Goal: Task Accomplishment & Management: Manage account settings

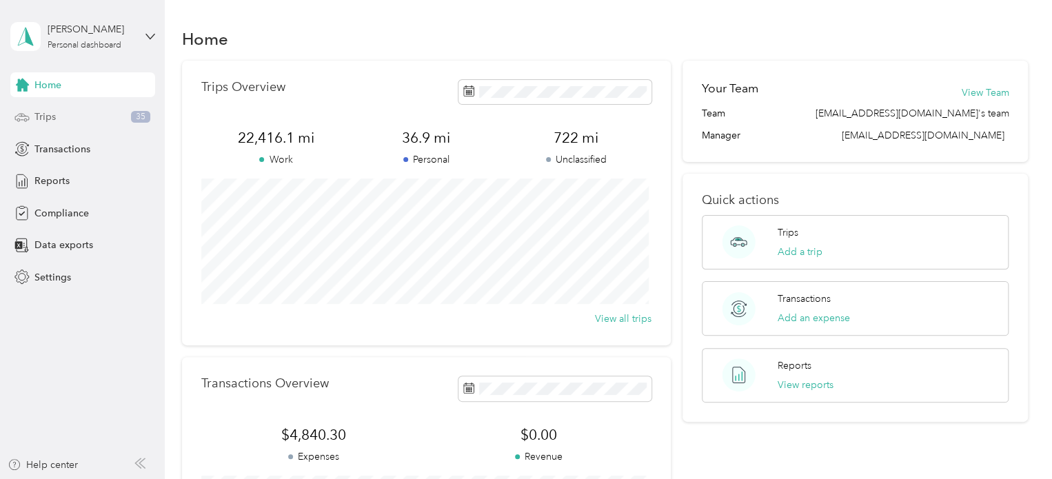
click at [46, 116] on span "Trips" at bounding box center [44, 117] width 21 height 14
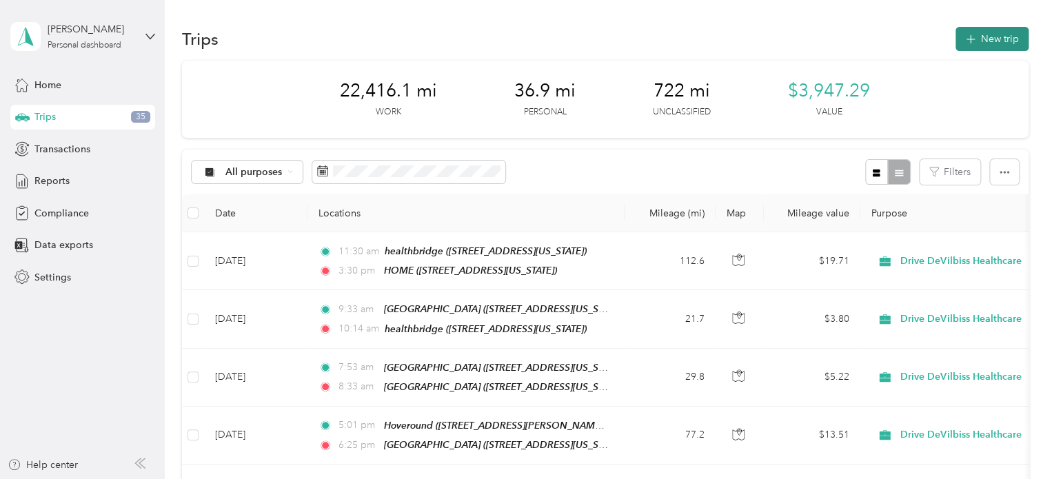
click at [990, 33] on button "New trip" at bounding box center [991, 39] width 73 height 24
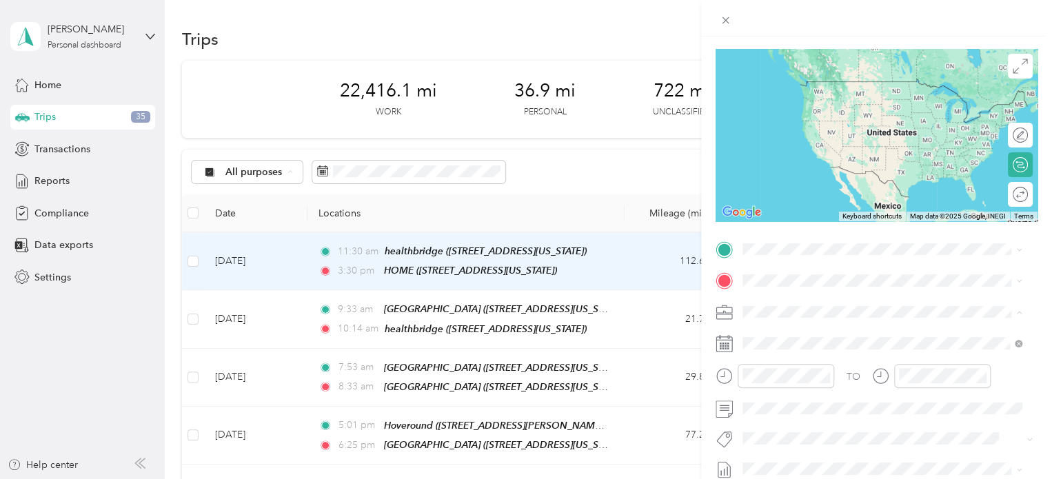
click at [1014, 288] on span "Drive DeVilbiss Healthcare" at bounding box center [966, 285] width 122 height 14
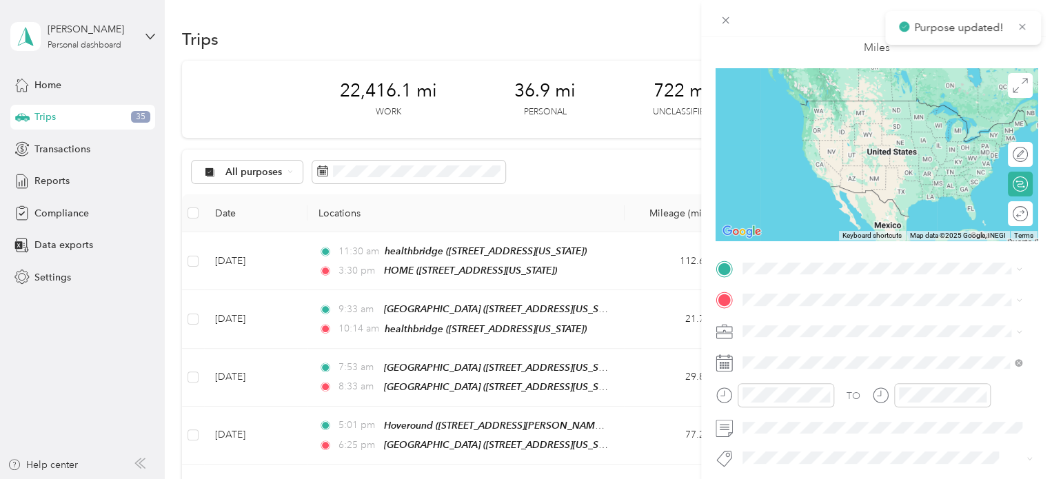
scroll to position [70, 0]
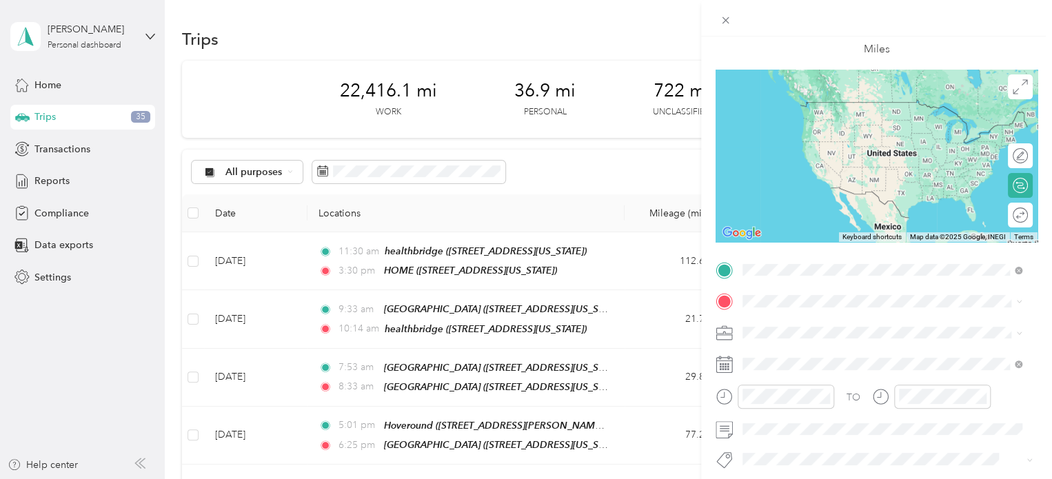
click at [812, 336] on span "[STREET_ADDRESS][US_STATE]" at bounding box center [837, 340] width 138 height 12
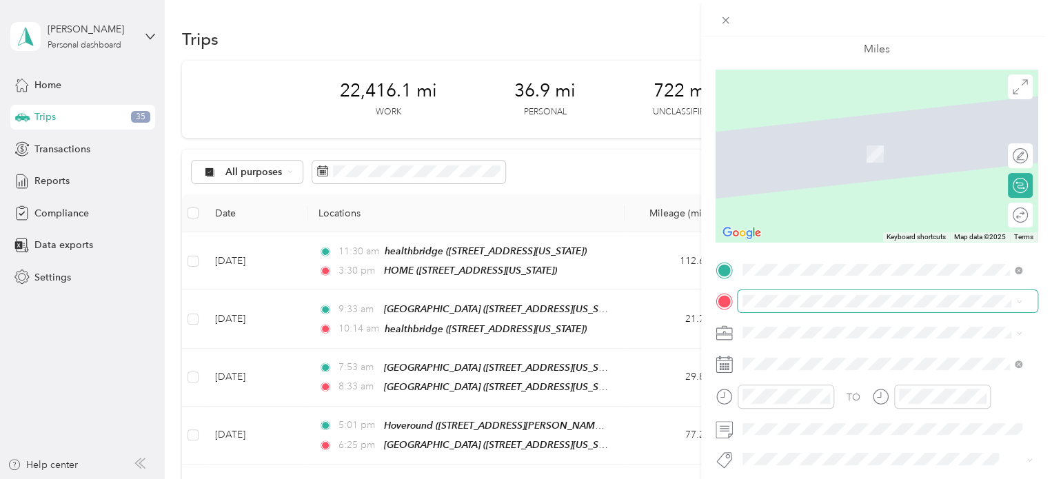
click at [814, 307] on span at bounding box center [887, 301] width 300 height 22
click at [802, 140] on strong "[PERSON_NAME]'s Home Medical" at bounding box center [846, 135] width 157 height 12
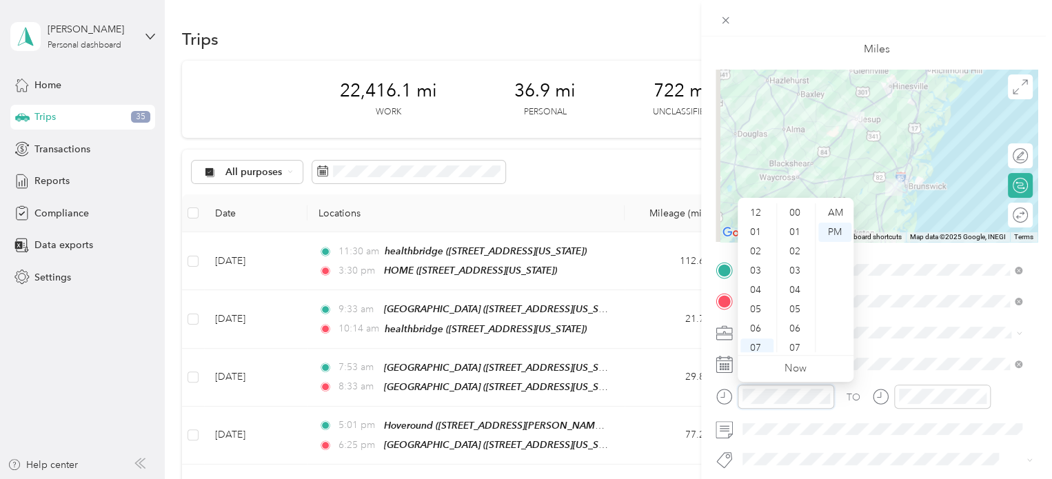
scroll to position [83, 0]
click at [756, 264] on div "07" at bounding box center [756, 265] width 33 height 19
click at [793, 209] on div "46" at bounding box center [795, 212] width 33 height 19
click at [830, 211] on div "AM" at bounding box center [834, 212] width 33 height 19
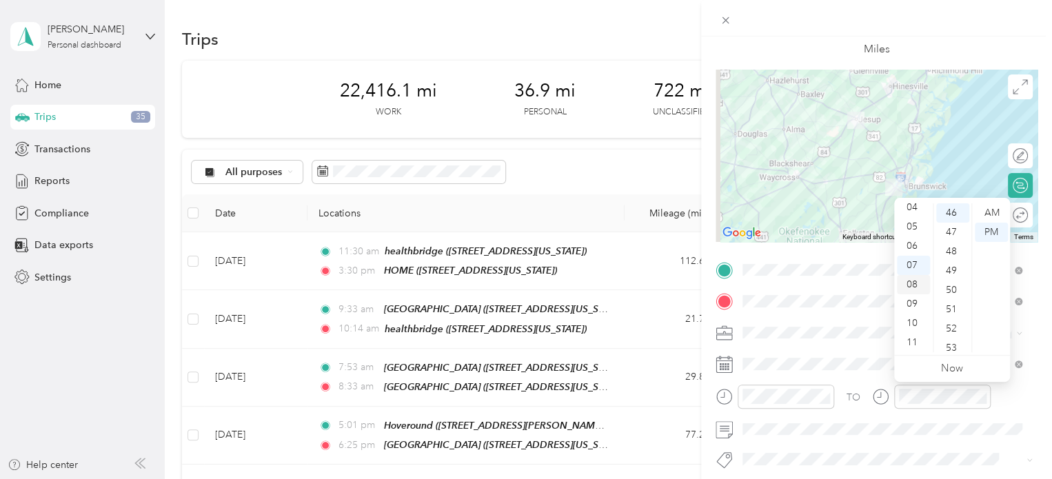
click at [908, 283] on div "08" at bounding box center [913, 284] width 33 height 19
click at [952, 231] on div "31" at bounding box center [952, 235] width 33 height 19
click at [993, 212] on div "AM" at bounding box center [990, 212] width 33 height 19
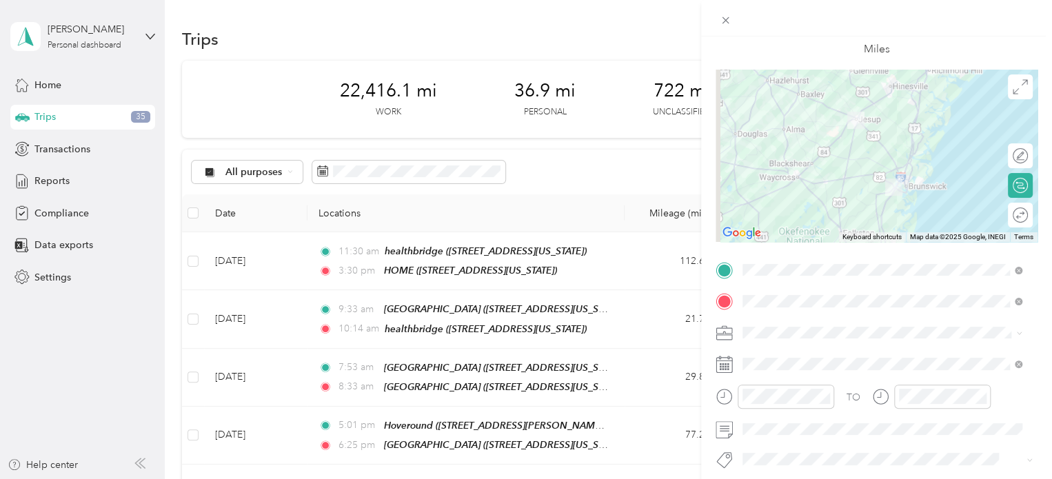
scroll to position [0, 0]
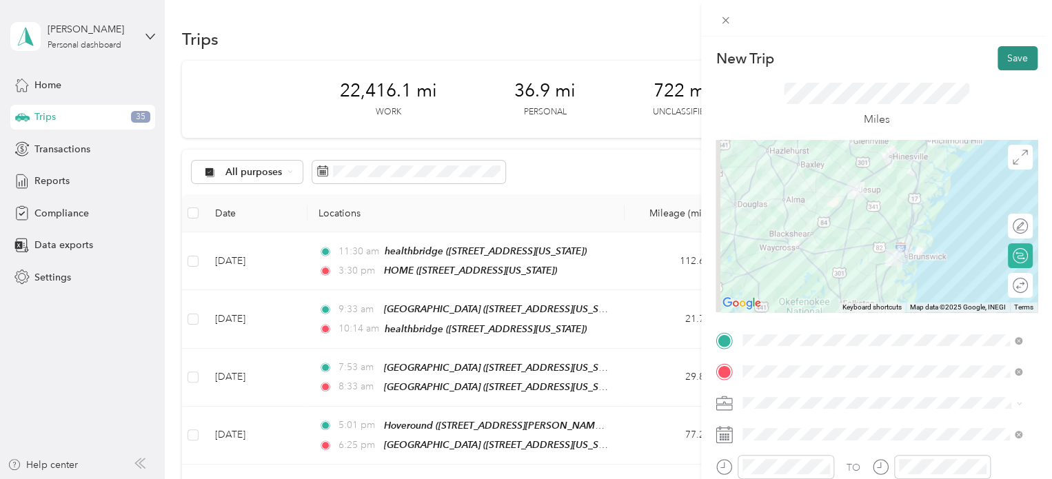
click at [999, 56] on button "Save" at bounding box center [1017, 58] width 40 height 24
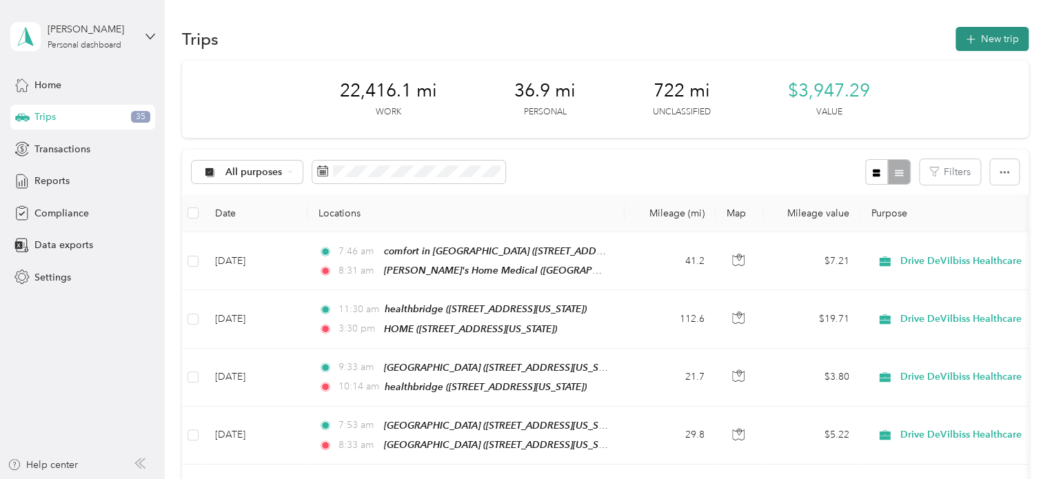
click at [990, 41] on button "New trip" at bounding box center [991, 39] width 73 height 24
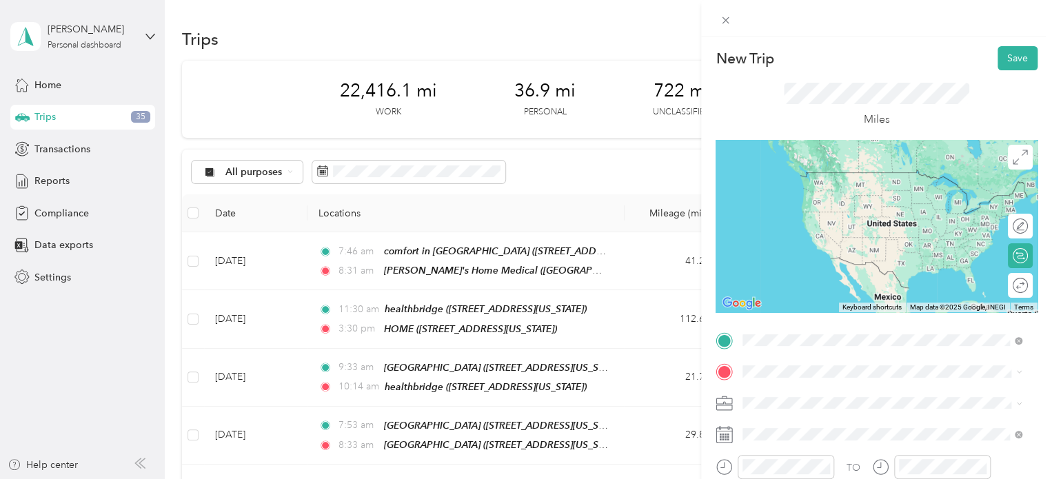
click at [785, 192] on span "[GEOGRAPHIC_DATA], 31546, [GEOGRAPHIC_DATA], [US_STATE], [GEOGRAPHIC_DATA]" at bounding box center [888, 200] width 240 height 26
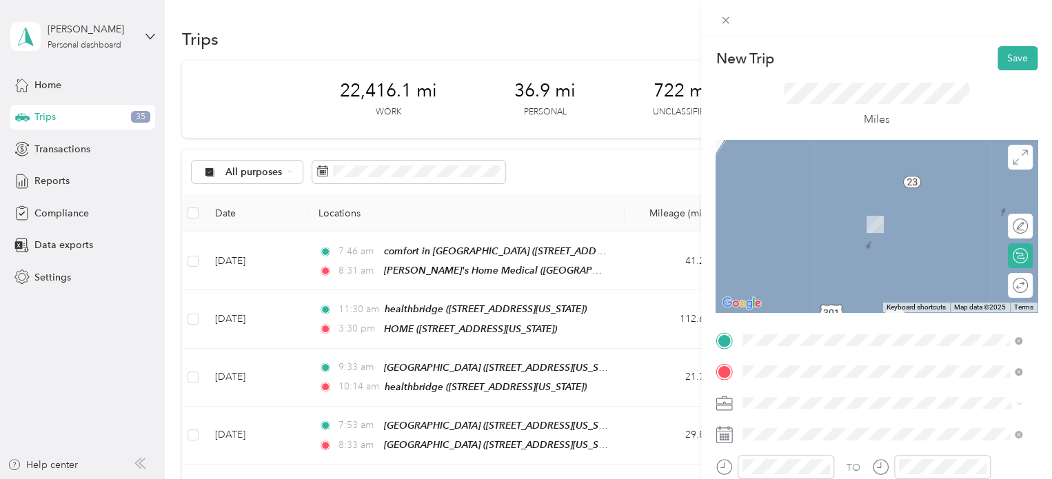
click at [780, 276] on span "[STREET_ADDRESS][US_STATE]" at bounding box center [837, 282] width 138 height 12
click at [798, 228] on div "phoenix rehab [STREET_ADDRESS][US_STATE]" at bounding box center [837, 217] width 138 height 29
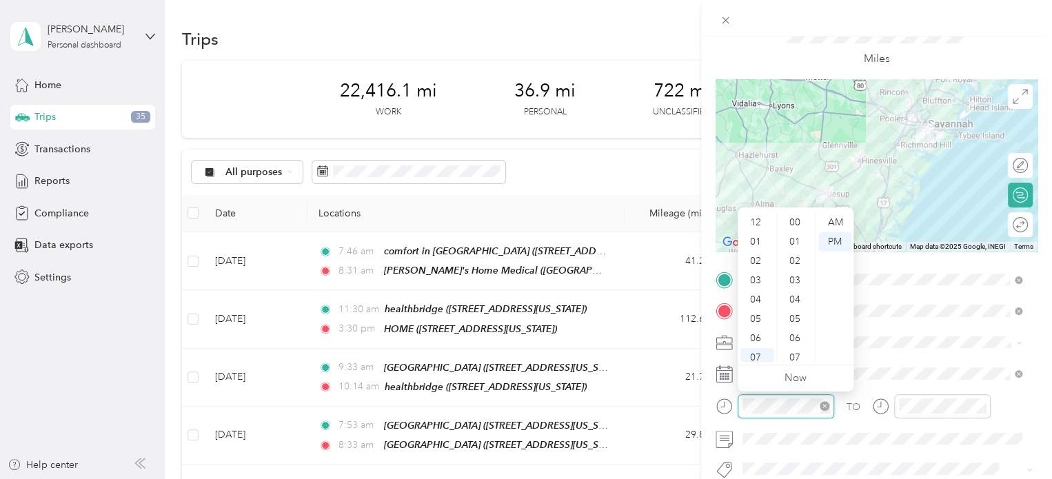
scroll to position [83, 0]
click at [835, 217] on div "AM" at bounding box center [834, 222] width 33 height 19
click at [755, 325] on div "10" at bounding box center [756, 332] width 33 height 19
click at [795, 264] on div "15" at bounding box center [795, 265] width 33 height 19
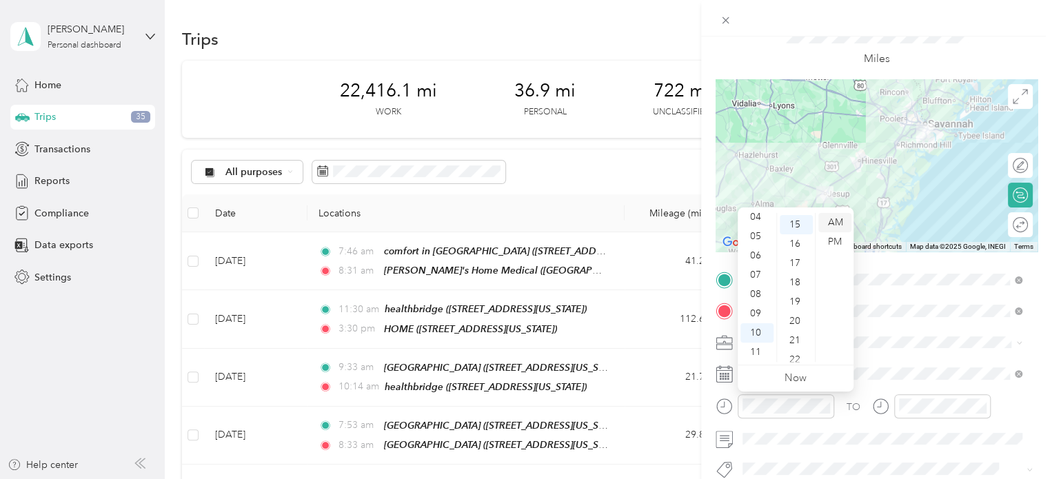
scroll to position [289, 0]
click at [830, 218] on div "AM" at bounding box center [834, 222] width 33 height 19
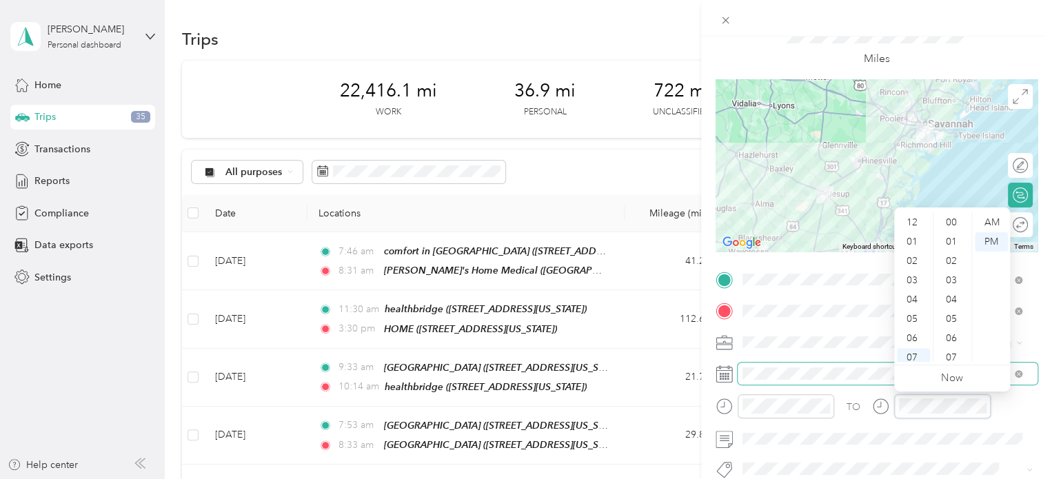
scroll to position [83, 0]
click at [914, 347] on div "11" at bounding box center [913, 351] width 33 height 19
click at [950, 328] on div "27" at bounding box center [952, 332] width 33 height 19
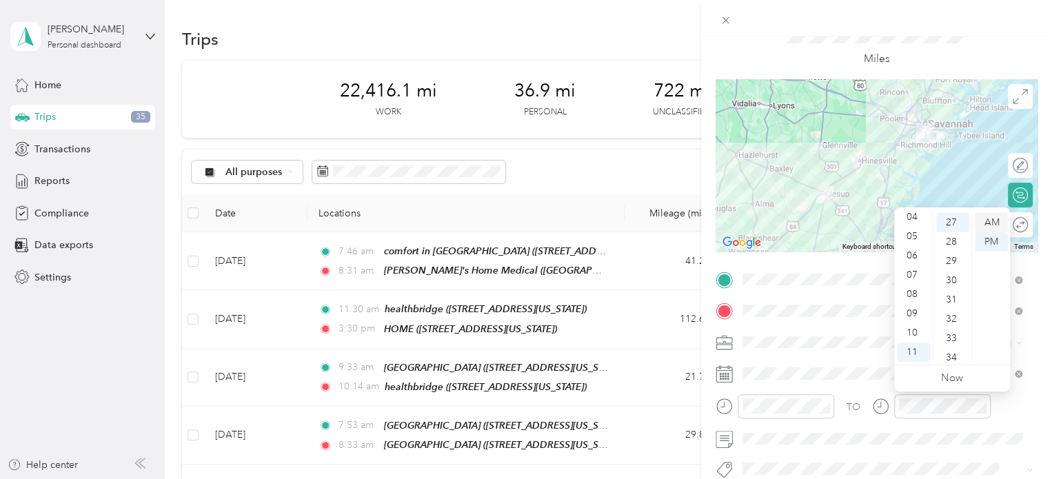
click at [989, 220] on div "AM" at bounding box center [990, 222] width 33 height 19
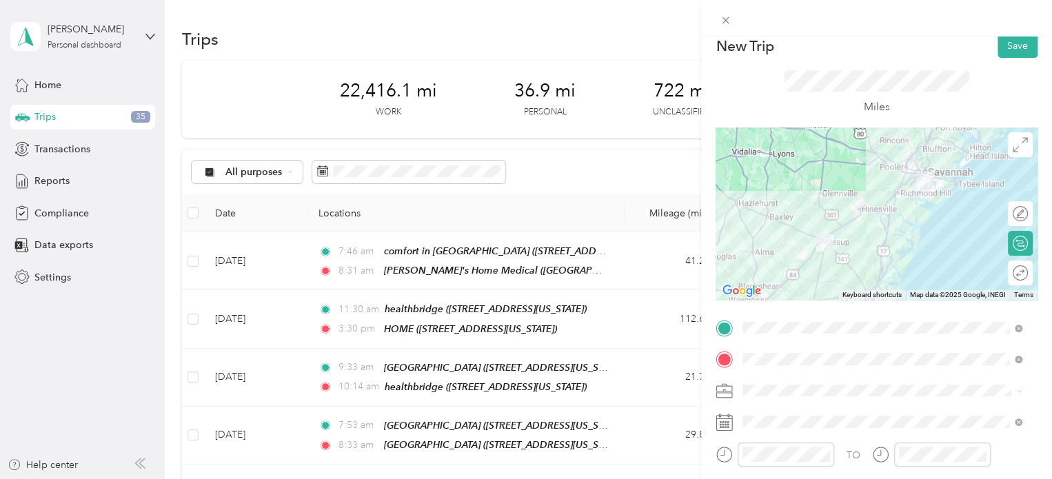
scroll to position [0, 0]
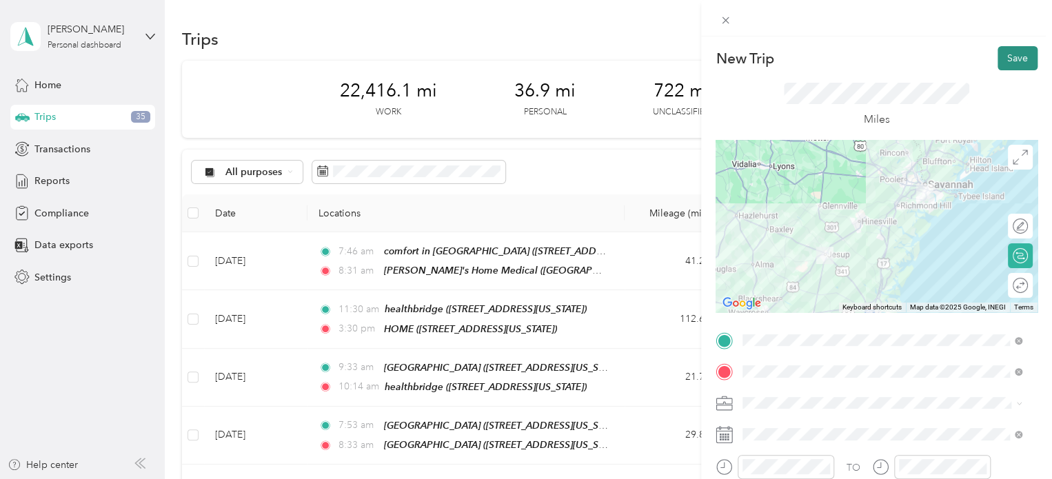
click at [997, 59] on button "Save" at bounding box center [1017, 58] width 40 height 24
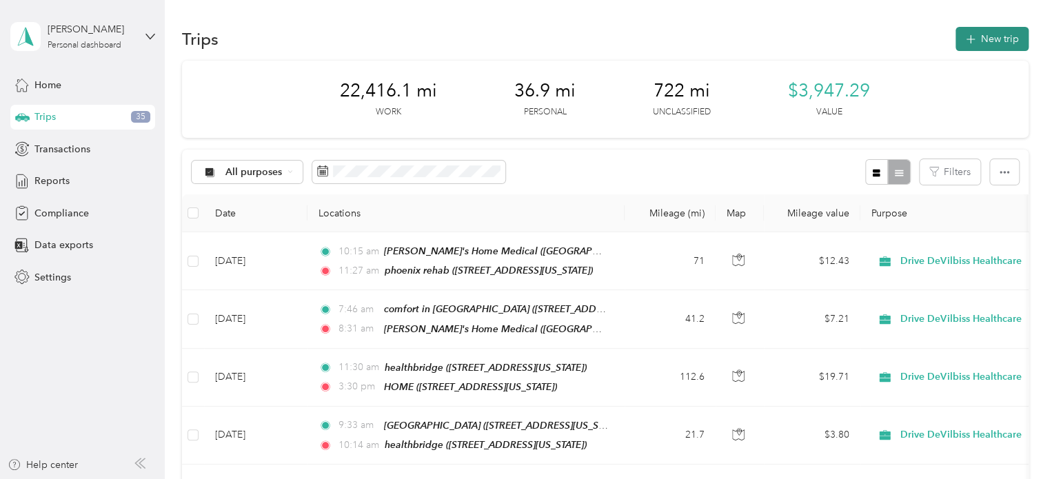
click at [998, 38] on button "New trip" at bounding box center [991, 39] width 73 height 24
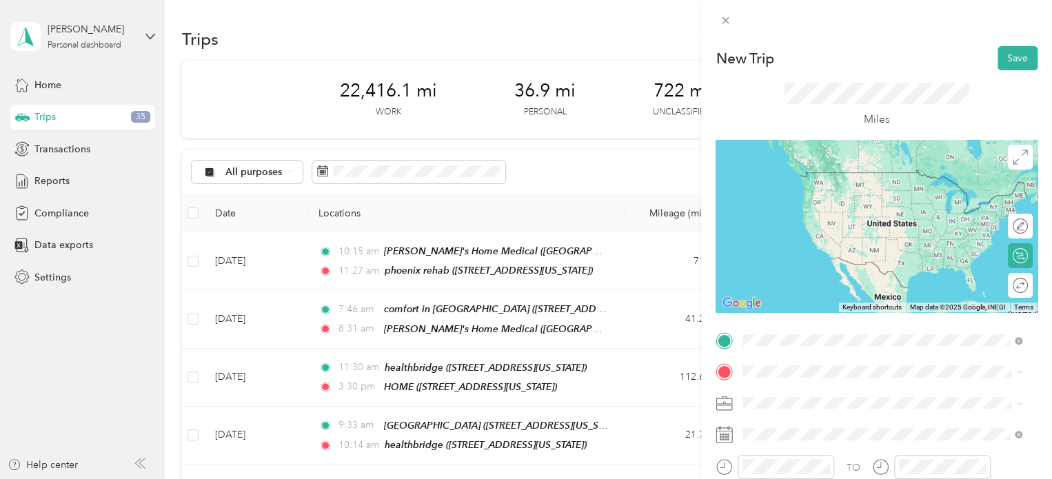
click at [815, 194] on span "[STREET_ADDRESS][US_STATE]" at bounding box center [837, 193] width 138 height 12
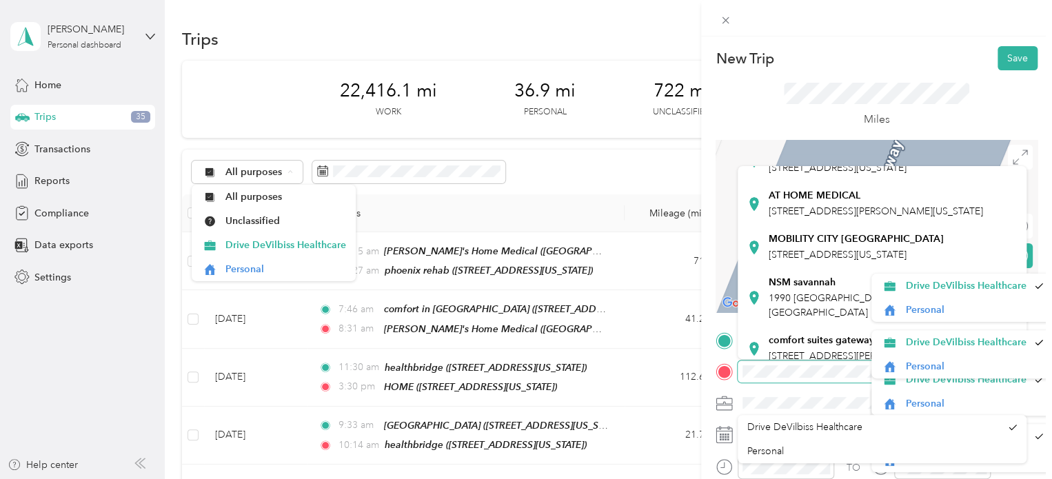
scroll to position [98, 0]
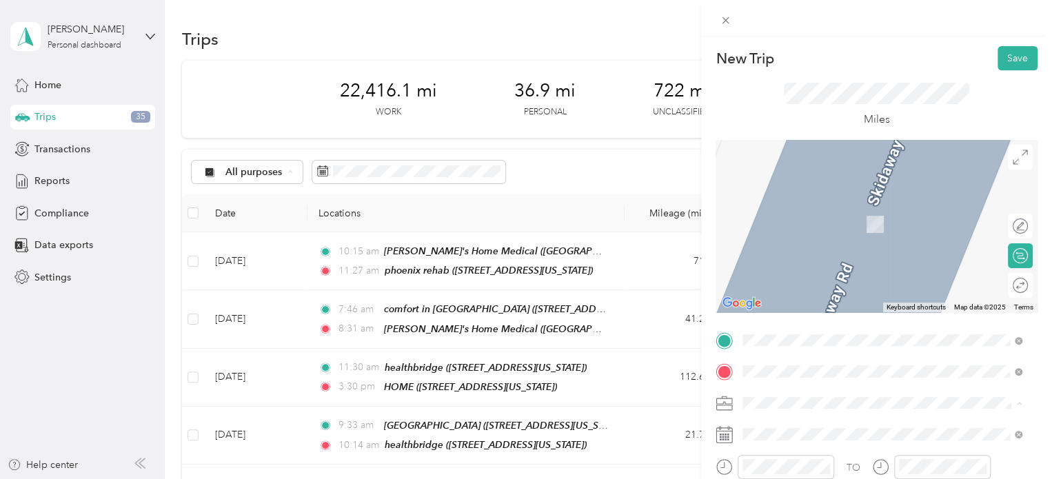
click at [806, 264] on div "MOBILITY CITY [GEOGRAPHIC_DATA] [STREET_ADDRESS][US_STATE]" at bounding box center [855, 249] width 175 height 29
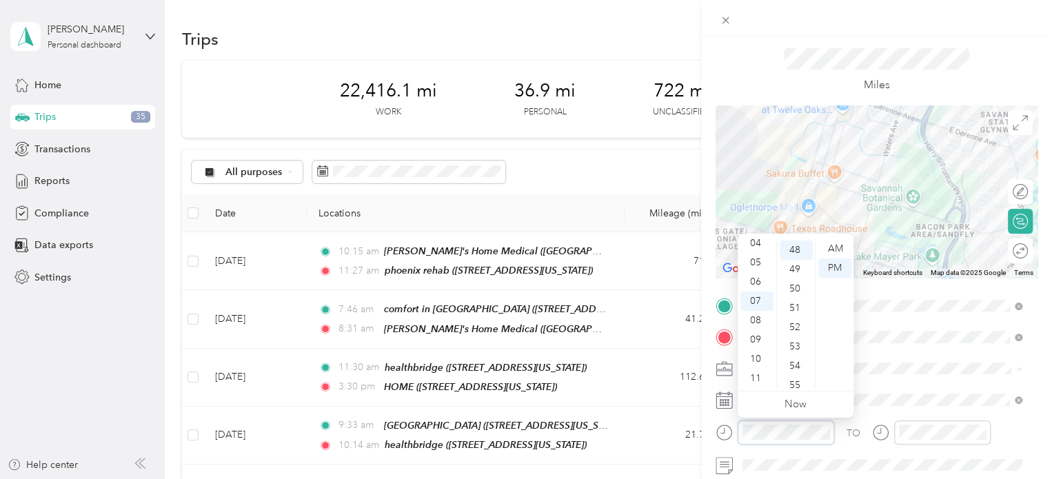
scroll to position [926, 0]
click at [838, 264] on div "PM" at bounding box center [834, 267] width 33 height 19
click at [758, 245] on div "12" at bounding box center [756, 248] width 33 height 19
click at [796, 304] on div "03" at bounding box center [795, 306] width 33 height 19
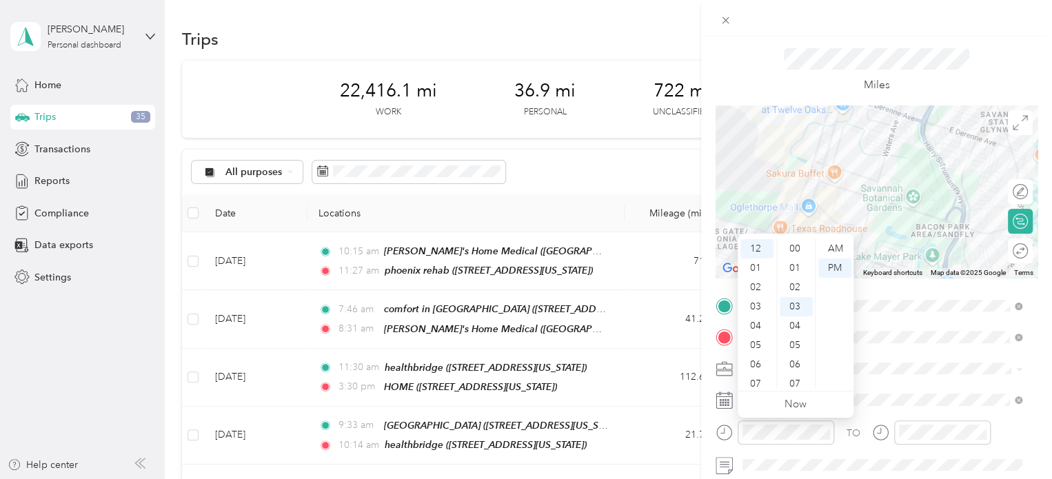
scroll to position [58, 0]
click at [832, 269] on div "PM" at bounding box center [834, 267] width 33 height 19
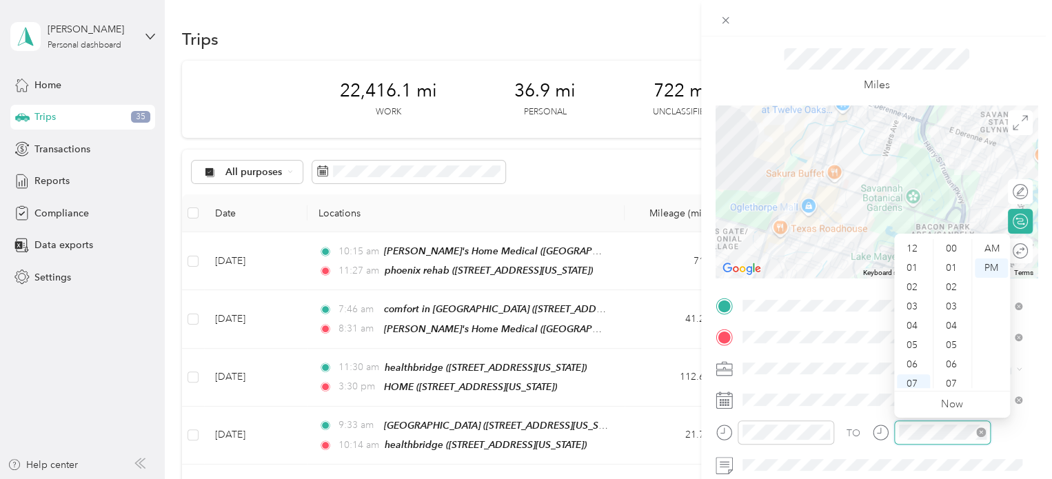
scroll to position [83, 0]
click at [984, 267] on div "PM" at bounding box center [990, 267] width 33 height 19
click at [924, 243] on div "04" at bounding box center [913, 243] width 33 height 19
click at [910, 247] on div "12" at bounding box center [913, 248] width 33 height 19
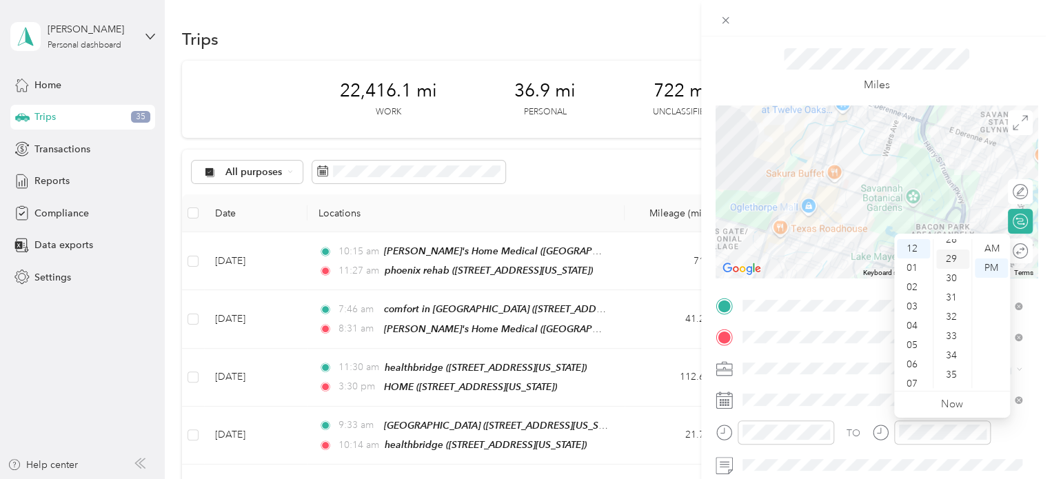
click at [952, 256] on div "29" at bounding box center [952, 258] width 33 height 19
click at [992, 263] on div "PM" at bounding box center [990, 267] width 33 height 19
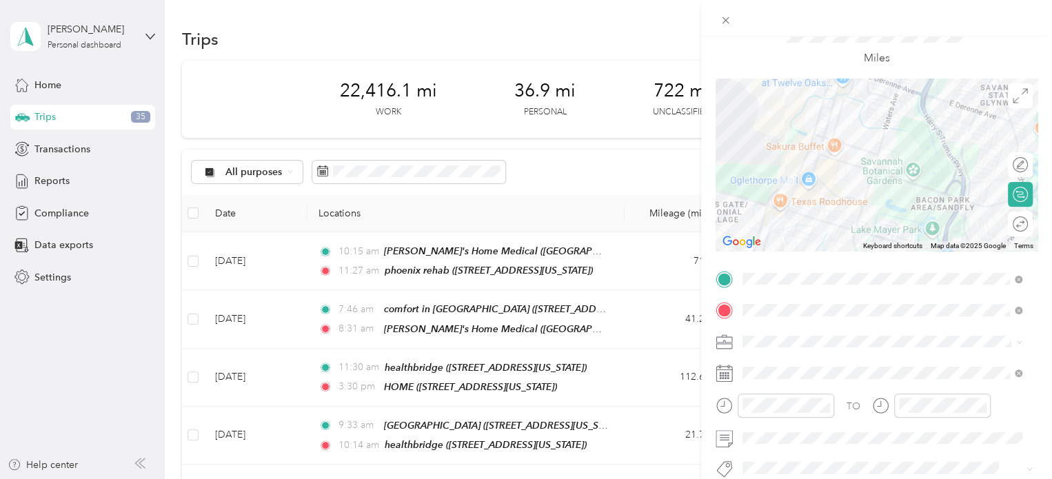
scroll to position [0, 0]
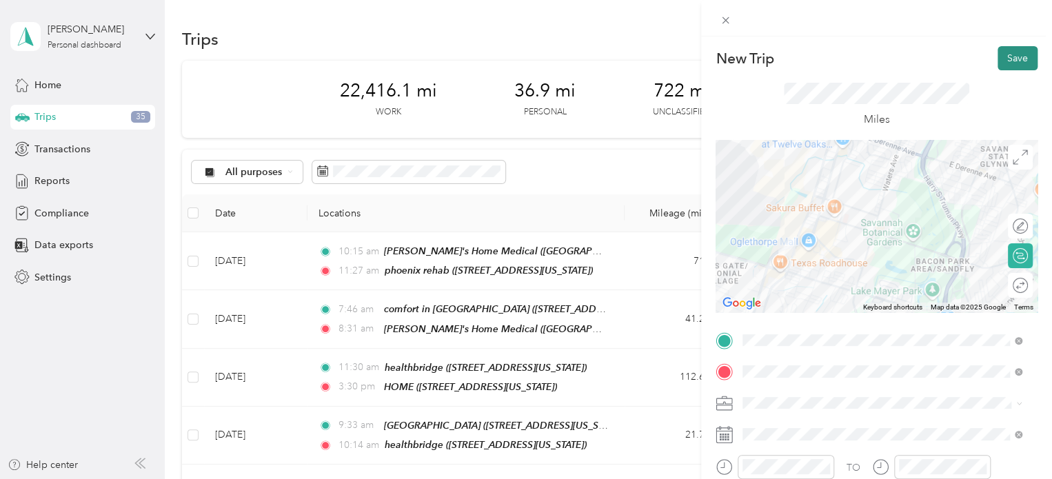
click at [1013, 53] on button "Save" at bounding box center [1017, 58] width 40 height 24
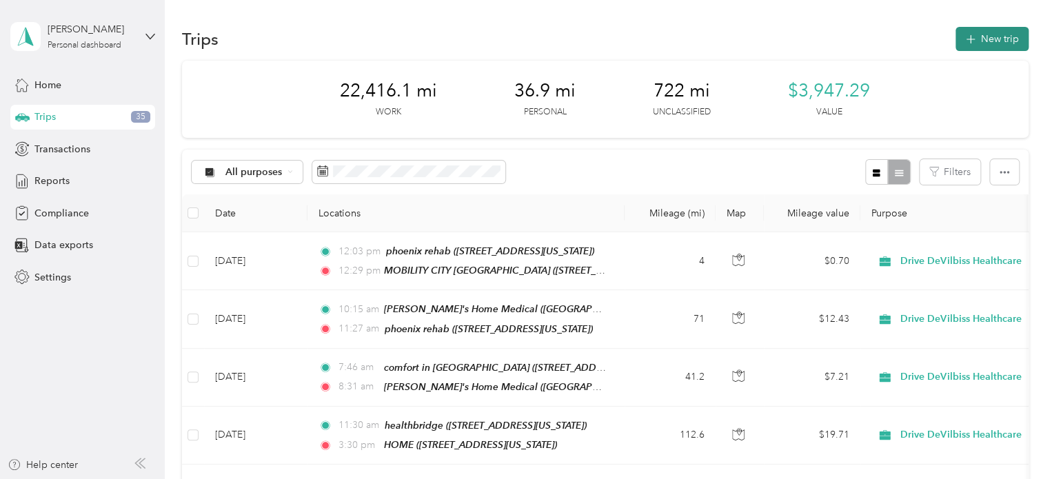
click at [987, 35] on button "New trip" at bounding box center [991, 39] width 73 height 24
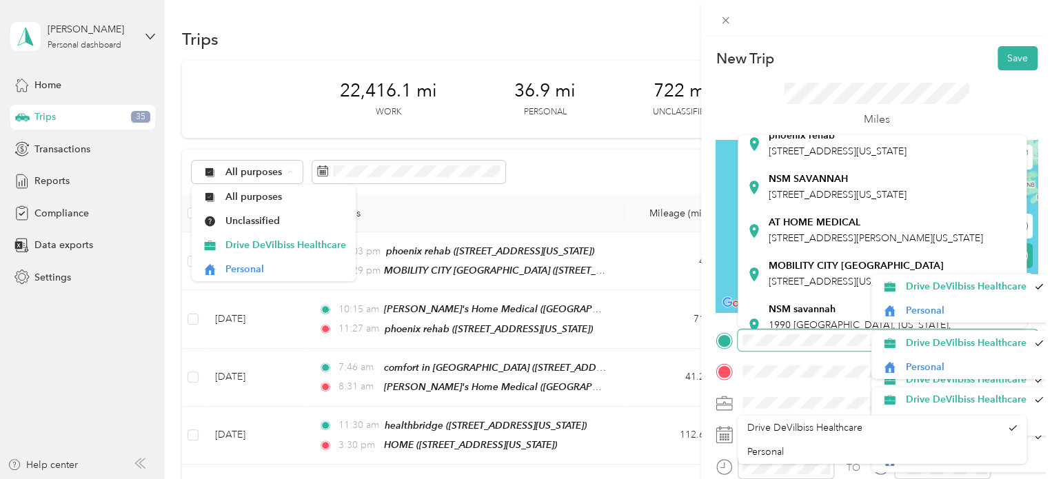
scroll to position [55, 0]
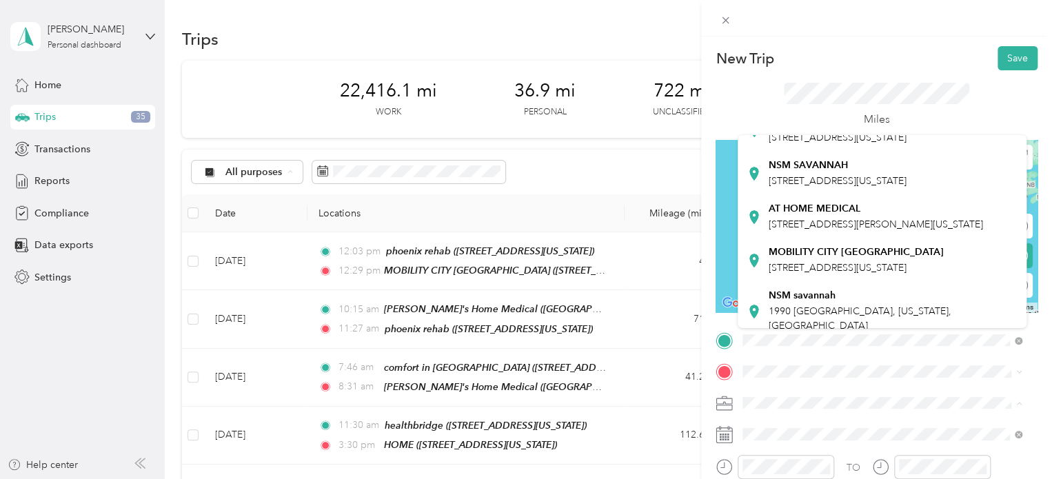
click at [1020, 320] on li "Personal" at bounding box center [961, 310] width 181 height 24
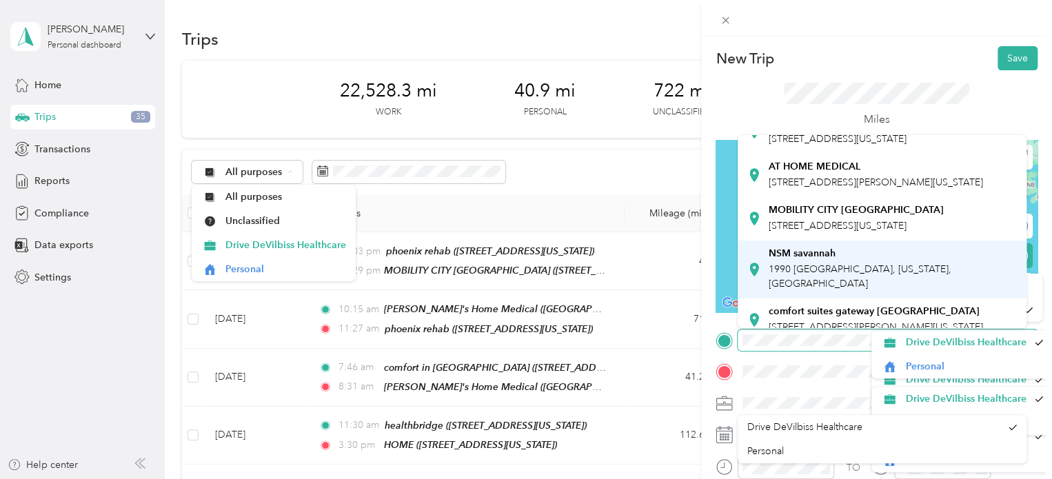
scroll to position [110, 0]
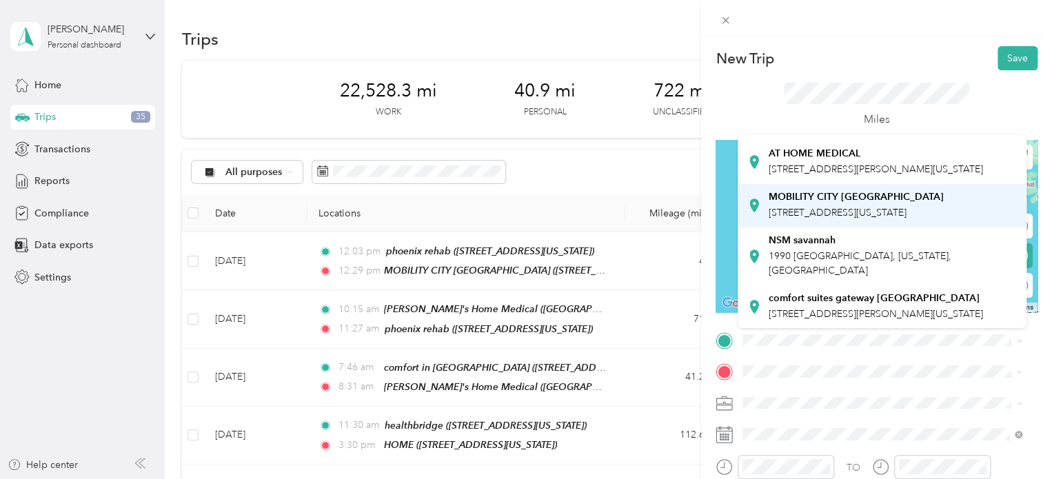
click at [813, 218] on span "[STREET_ADDRESS][US_STATE]" at bounding box center [837, 213] width 138 height 12
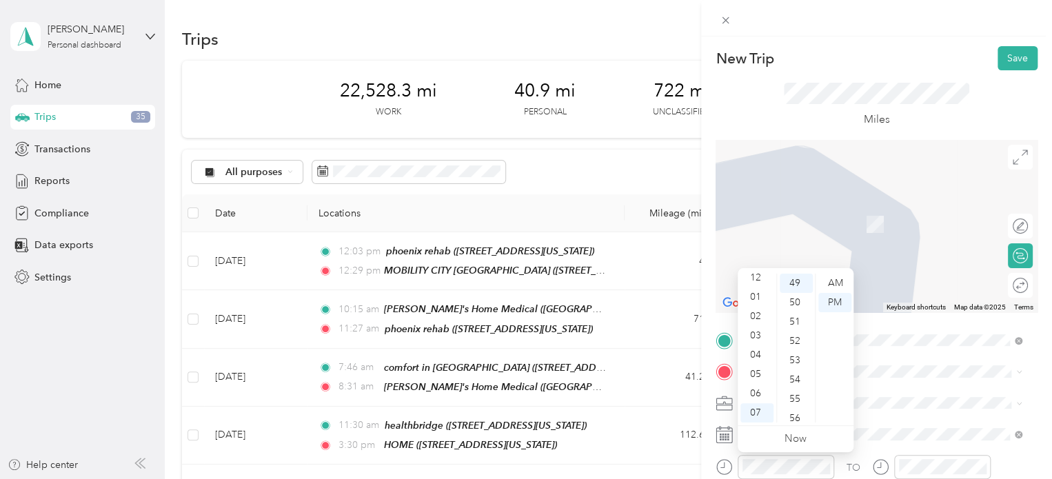
scroll to position [0, 0]
click at [761, 278] on div "12" at bounding box center [756, 283] width 33 height 19
click at [792, 301] on div "50" at bounding box center [795, 302] width 33 height 19
click at [831, 297] on div "PM" at bounding box center [834, 302] width 33 height 19
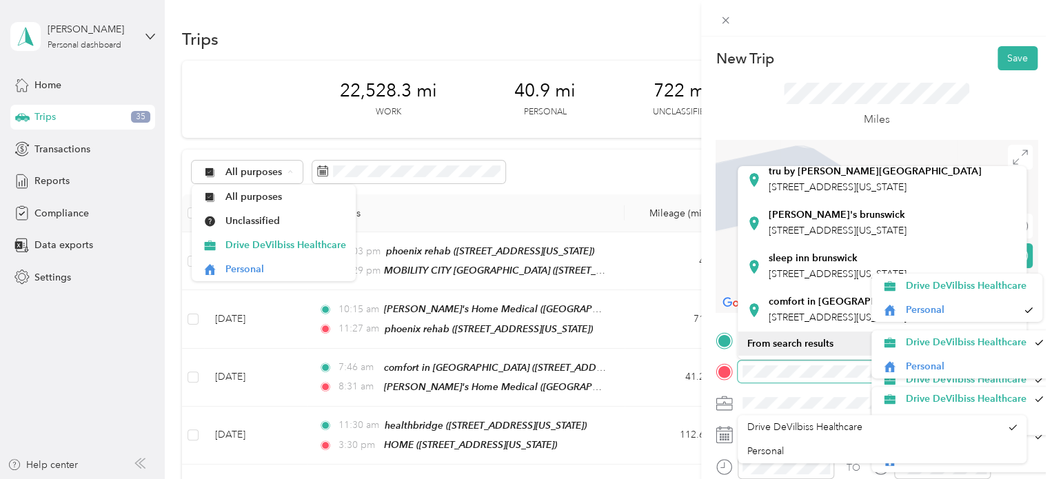
scroll to position [121, 0]
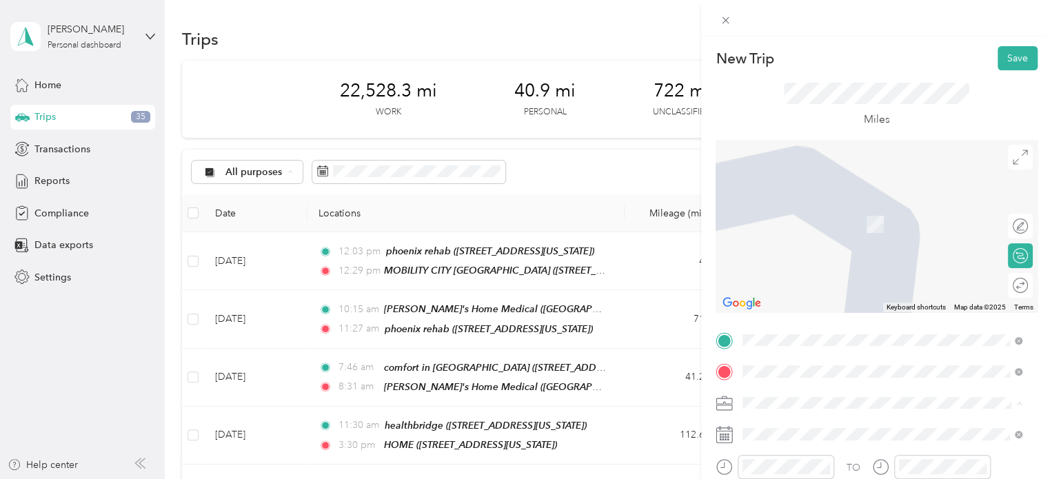
click at [779, 239] on span "[STREET_ADDRESS][US_STATE]" at bounding box center [837, 233] width 138 height 12
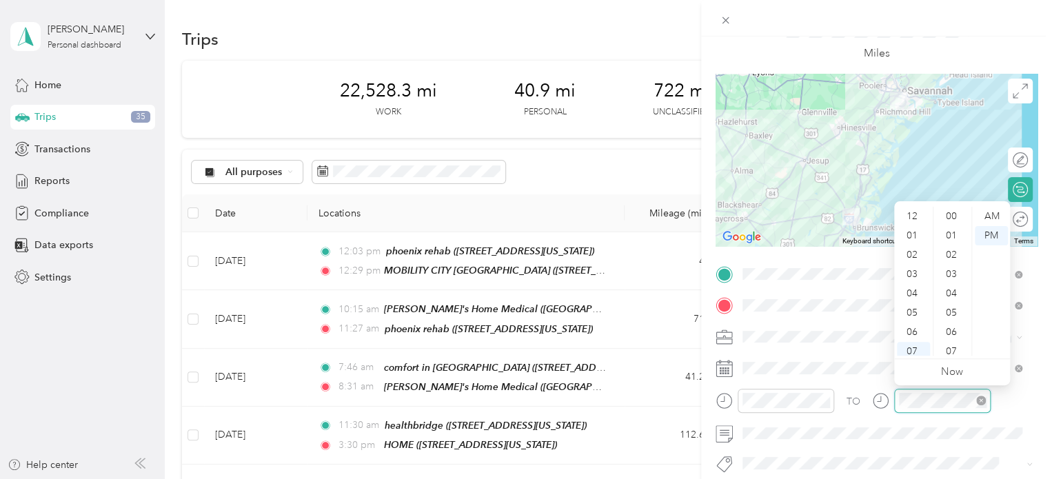
scroll to position [83, 0]
click at [914, 252] on div "02" at bounding box center [913, 251] width 33 height 19
click at [951, 230] on div "50" at bounding box center [952, 235] width 33 height 19
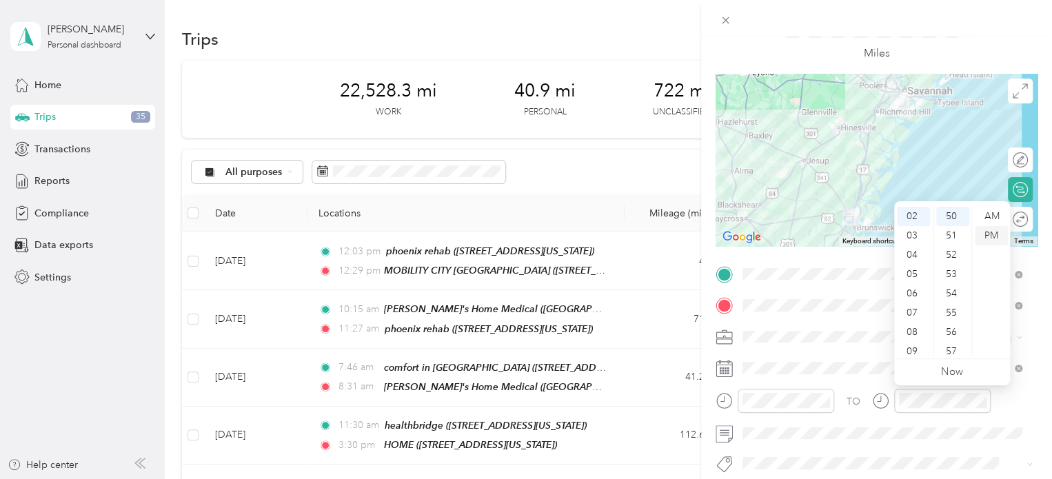
click at [983, 230] on div "PM" at bounding box center [990, 235] width 33 height 19
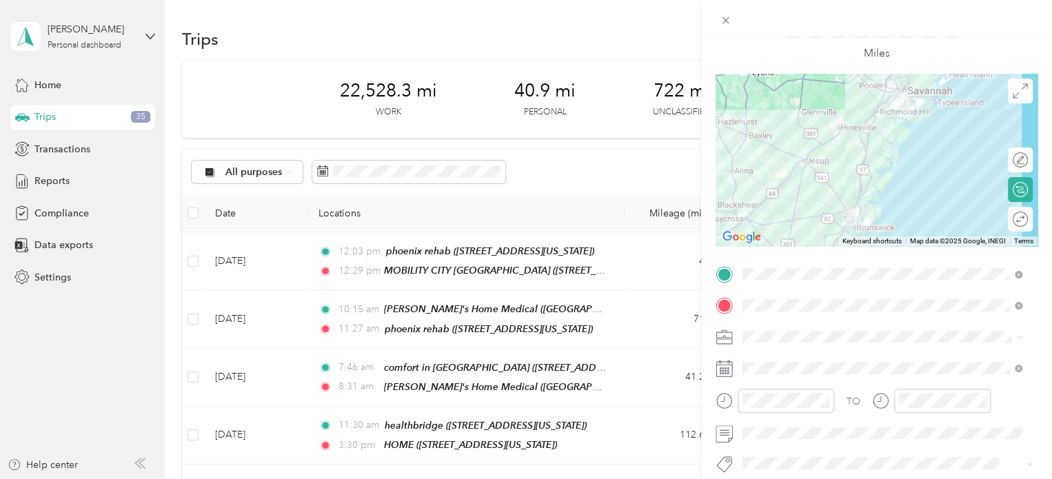
click at [1016, 43] on div "Miles" at bounding box center [876, 39] width 322 height 70
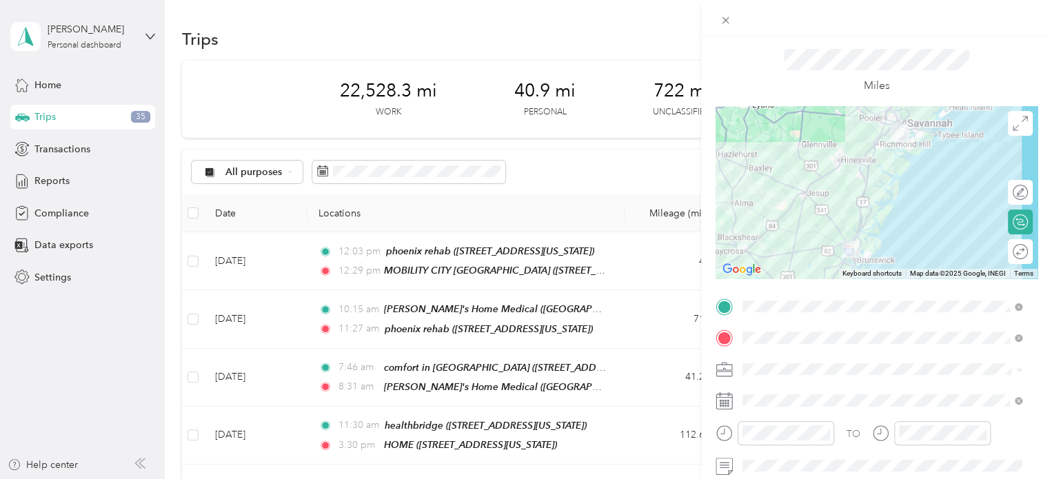
scroll to position [0, 0]
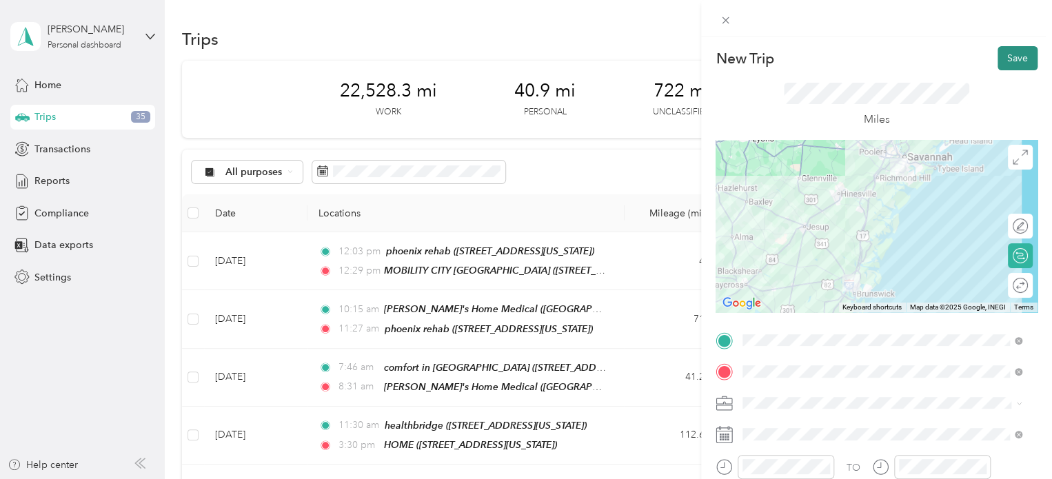
click at [1003, 55] on button "Save" at bounding box center [1017, 58] width 40 height 24
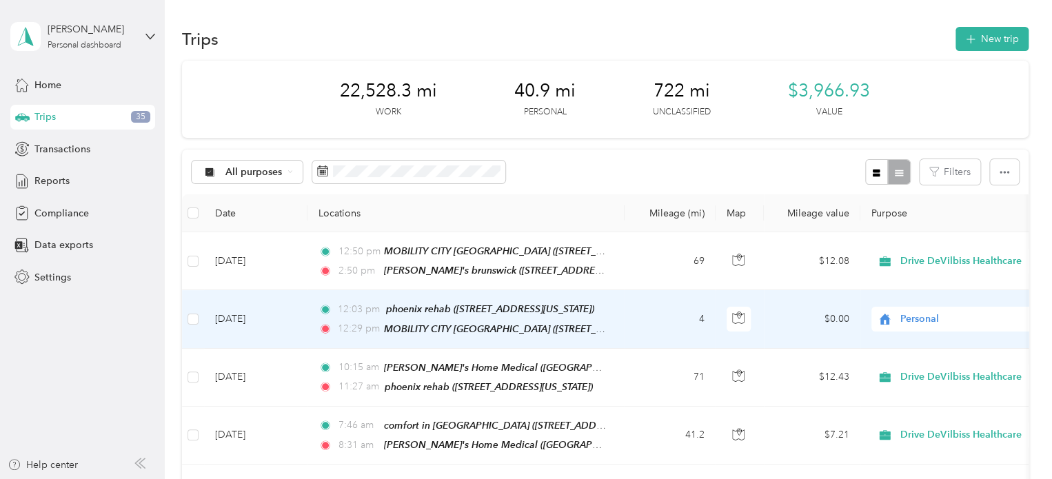
click at [917, 311] on span "Personal" at bounding box center [963, 318] width 126 height 15
click at [915, 344] on span "Drive DeVilbiss Healthcare" at bounding box center [968, 342] width 127 height 14
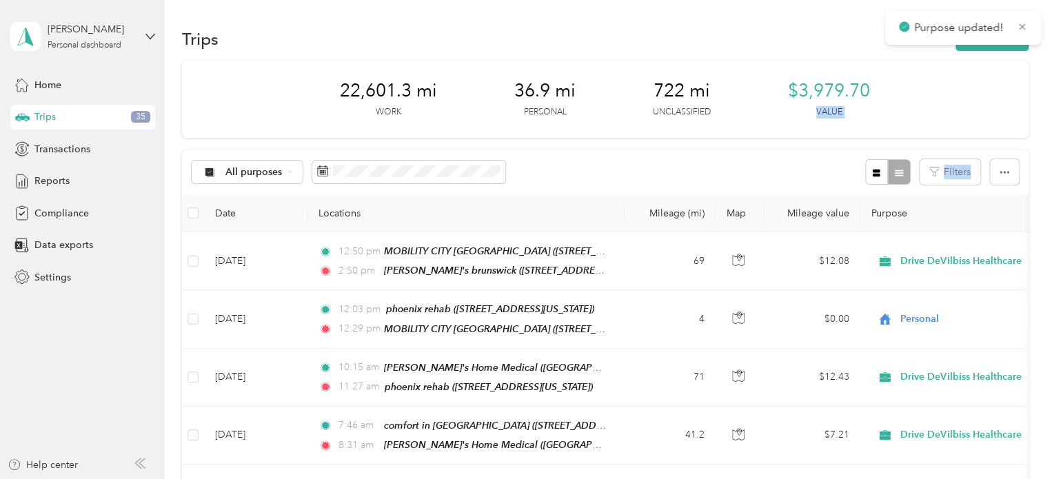
drag, startPoint x: 1039, startPoint y: 111, endPoint x: 1045, endPoint y: 149, distance: 38.3
click at [1045, 151] on div "Trips New trip 22,601.3 mi Work 36.9 mi Personal 722 mi Unclassified $3,979.70 …" at bounding box center [605, 239] width 880 height 479
click at [992, 35] on button "New trip" at bounding box center [991, 39] width 73 height 24
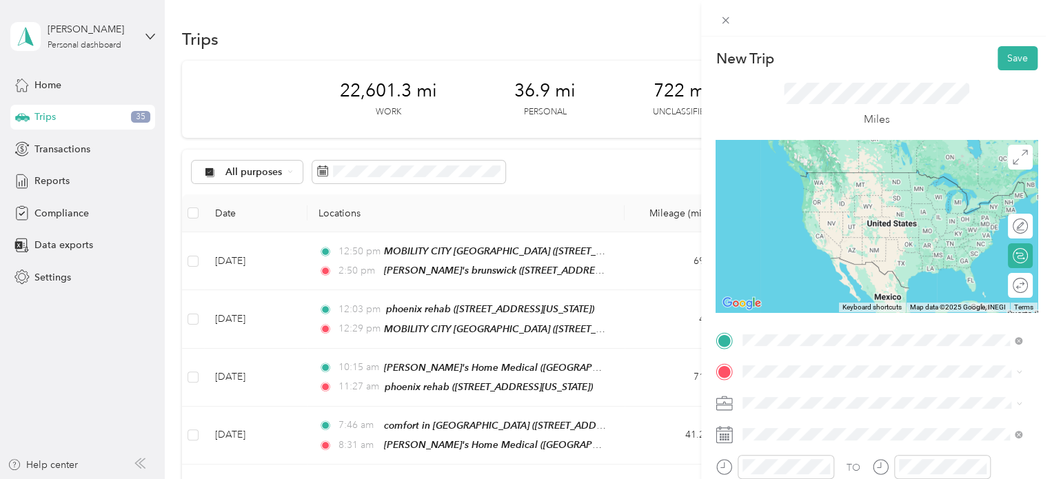
click at [820, 247] on span "[STREET_ADDRESS][US_STATE]" at bounding box center [837, 251] width 138 height 12
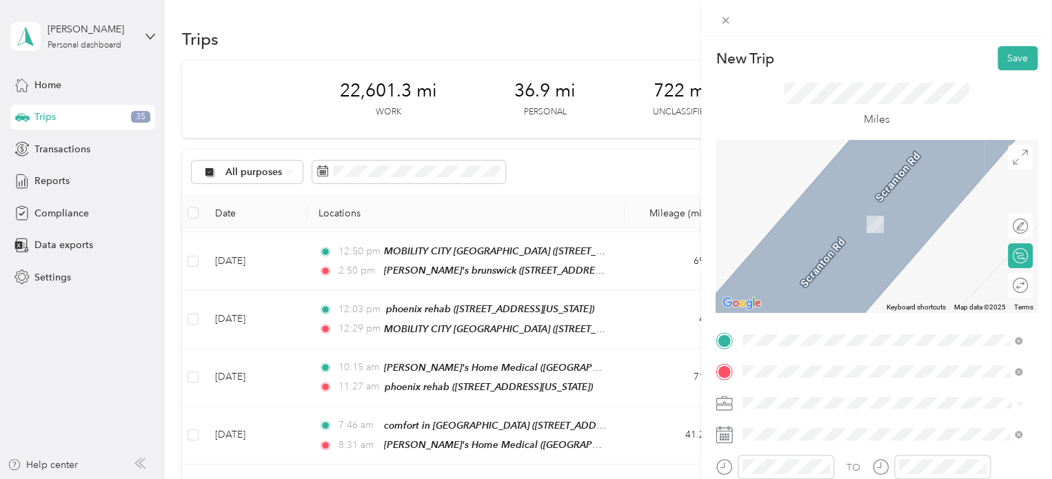
click at [827, 209] on span "[STREET_ADDRESS][PERSON_NAME][US_STATE]" at bounding box center [875, 204] width 214 height 12
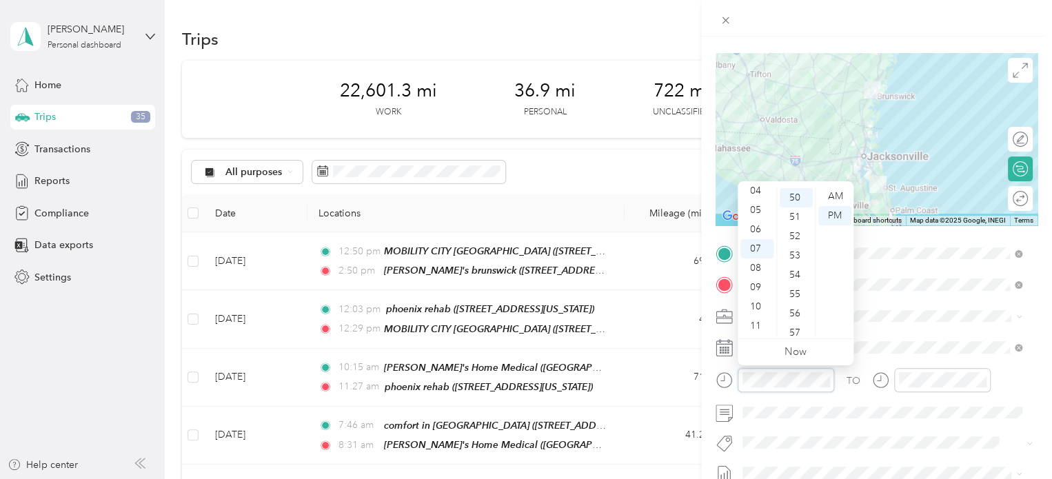
scroll to position [965, 0]
click at [755, 223] on div "03" at bounding box center [756, 226] width 33 height 19
click at [791, 234] on div "17" at bounding box center [795, 238] width 33 height 19
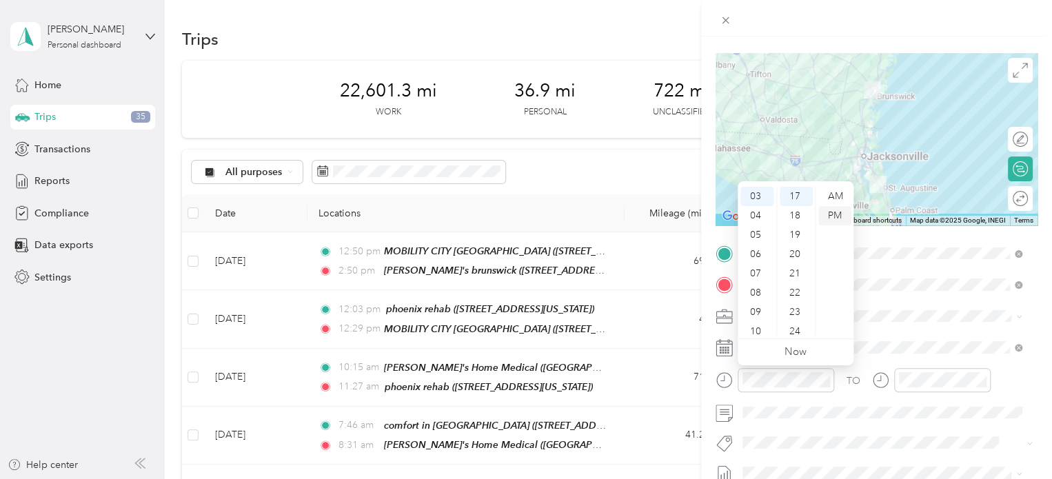
click at [832, 212] on div "PM" at bounding box center [834, 215] width 33 height 19
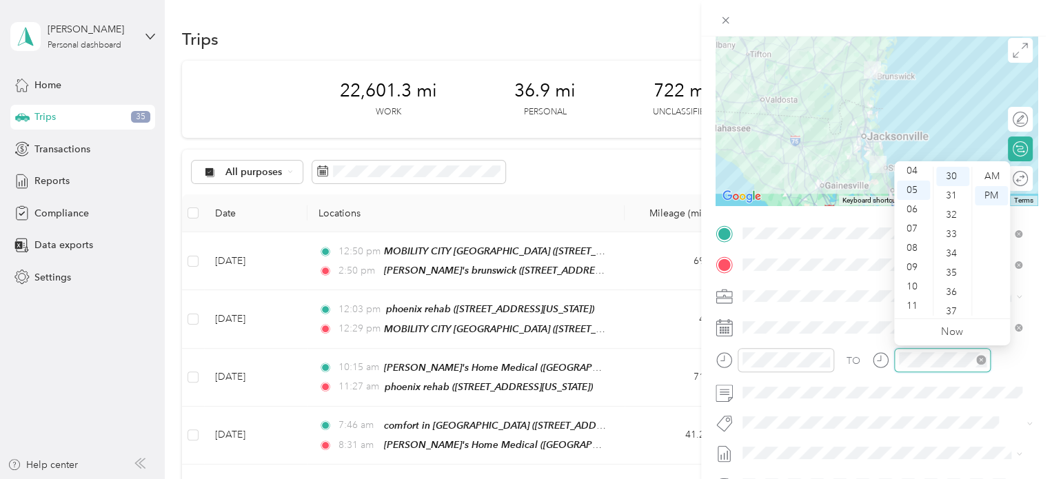
scroll to position [579, 0]
click at [990, 199] on div "PM" at bounding box center [990, 195] width 33 height 19
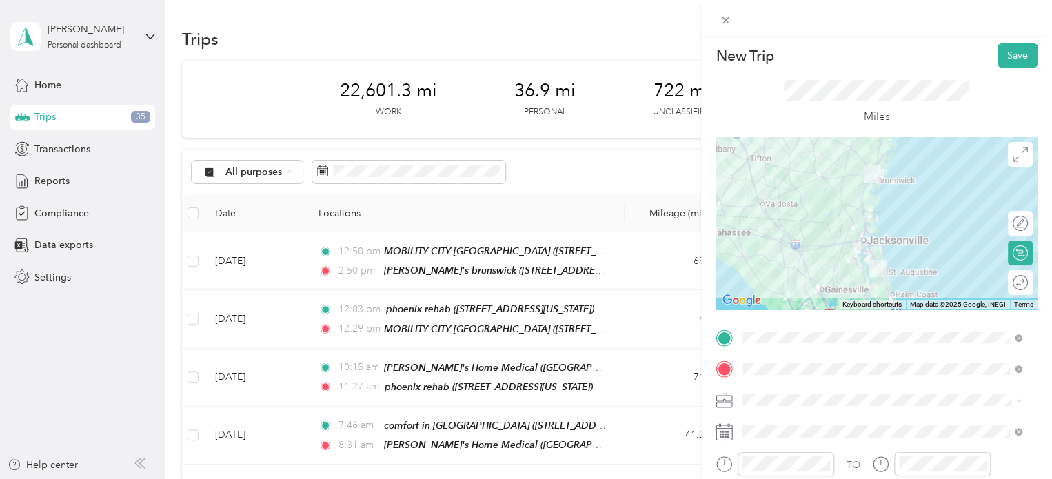
scroll to position [0, 0]
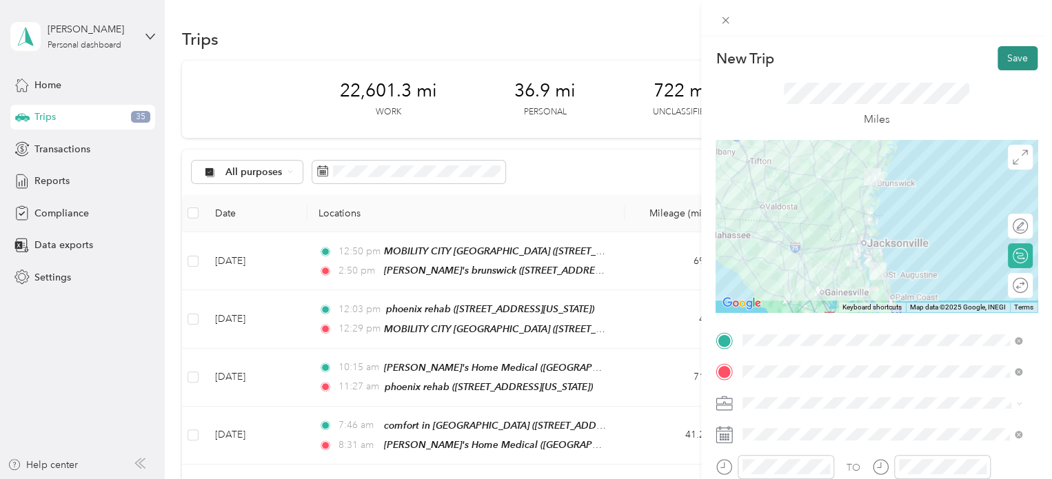
click at [998, 52] on button "Save" at bounding box center [1017, 58] width 40 height 24
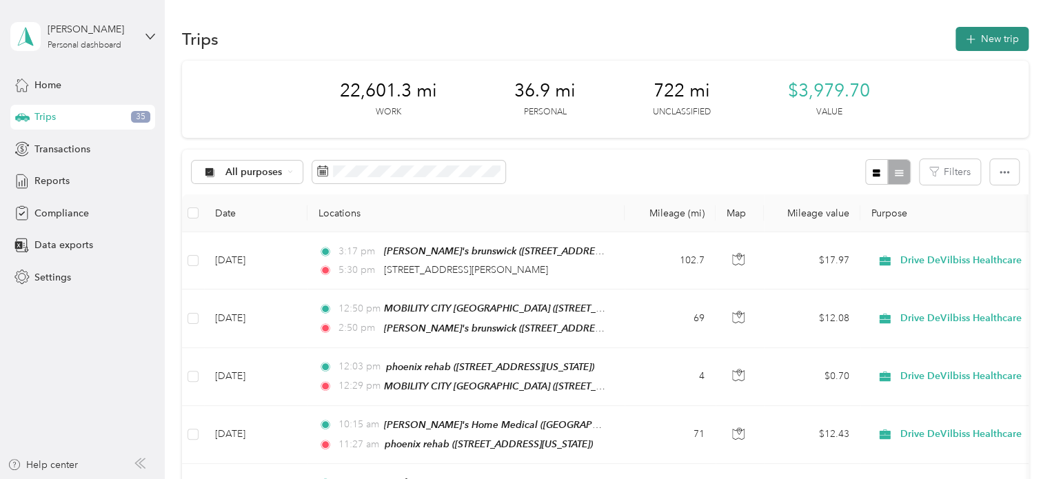
click at [992, 34] on button "New trip" at bounding box center [991, 39] width 73 height 24
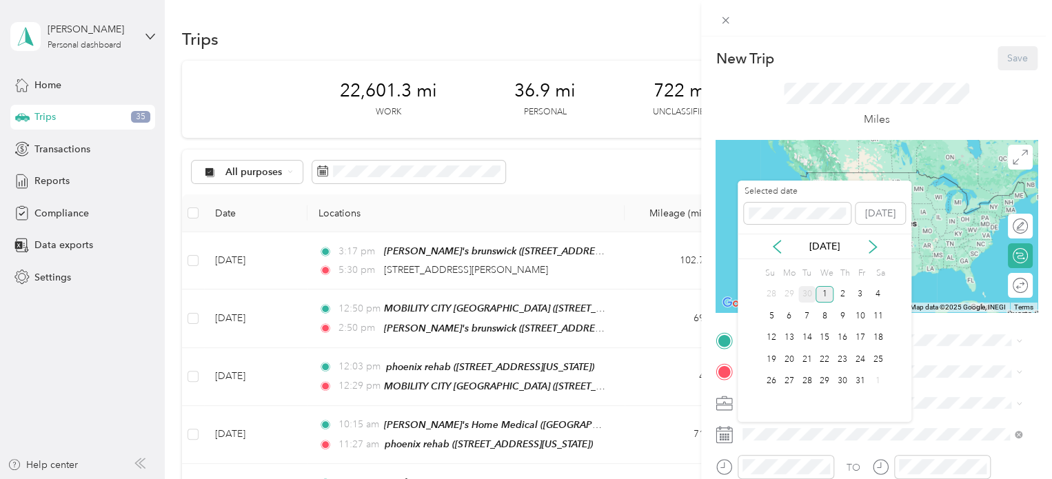
click at [802, 292] on div "30" at bounding box center [807, 294] width 18 height 17
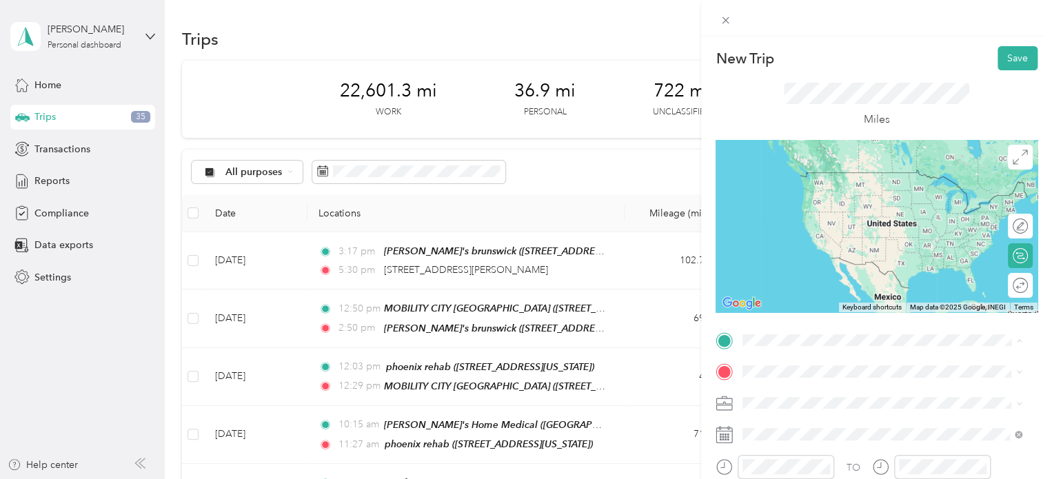
click at [790, 192] on span "[STREET_ADDRESS][PERSON_NAME][US_STATE]" at bounding box center [875, 193] width 214 height 12
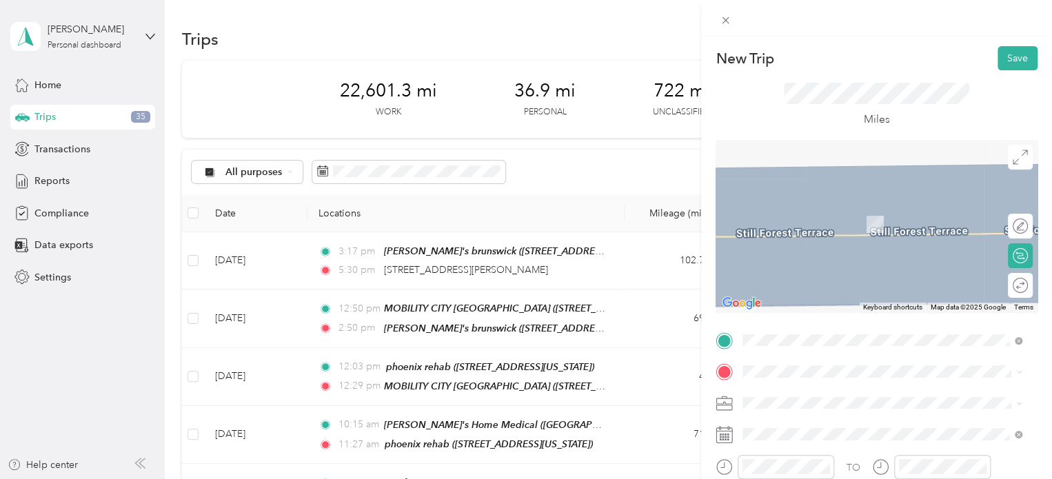
click at [826, 223] on span "[STREET_ADDRESS][US_STATE]" at bounding box center [837, 220] width 138 height 12
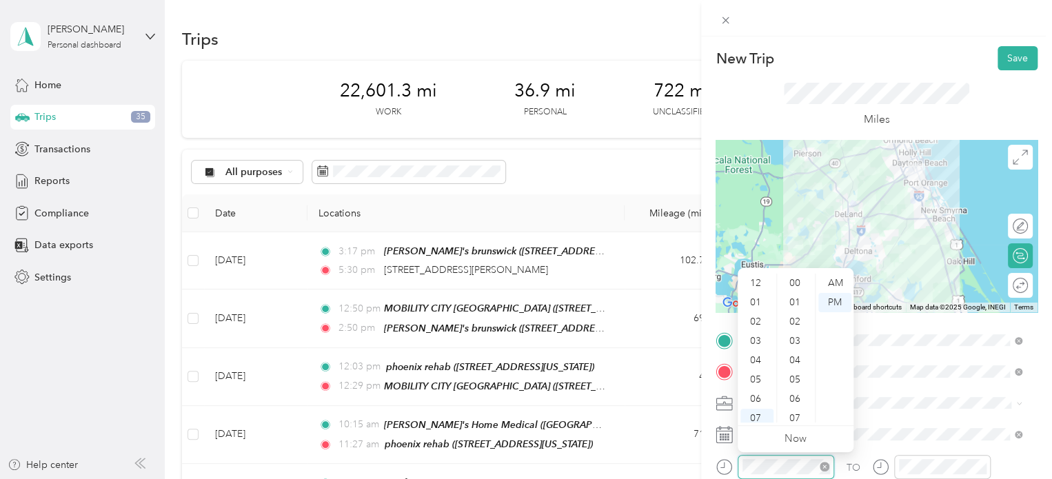
scroll to position [83, 0]
click at [753, 332] on div "07" at bounding box center [756, 335] width 33 height 19
click at [795, 300] on div "43" at bounding box center [795, 305] width 33 height 19
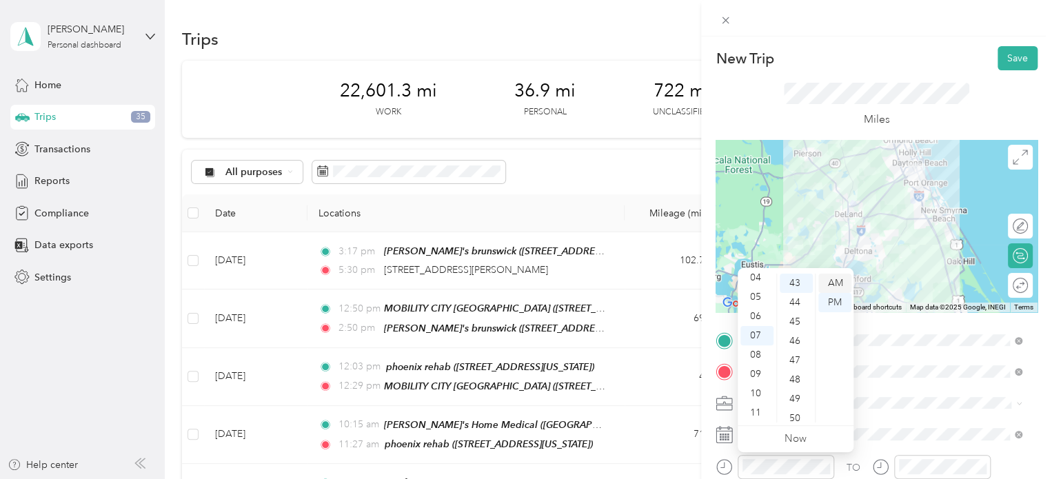
click at [830, 285] on div "AM" at bounding box center [834, 283] width 33 height 19
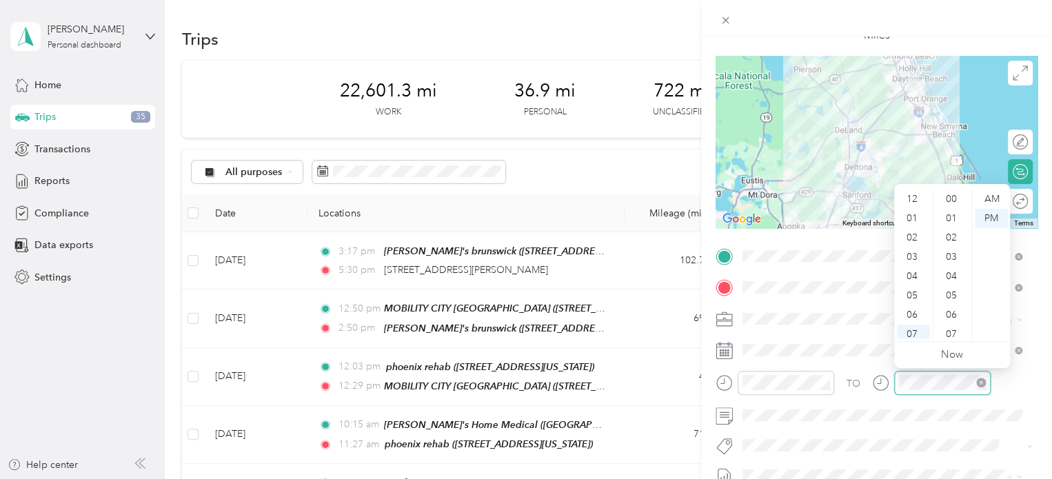
scroll to position [83, 0]
click at [906, 269] on div "08" at bounding box center [913, 270] width 33 height 19
click at [953, 247] on div "34" at bounding box center [952, 250] width 33 height 19
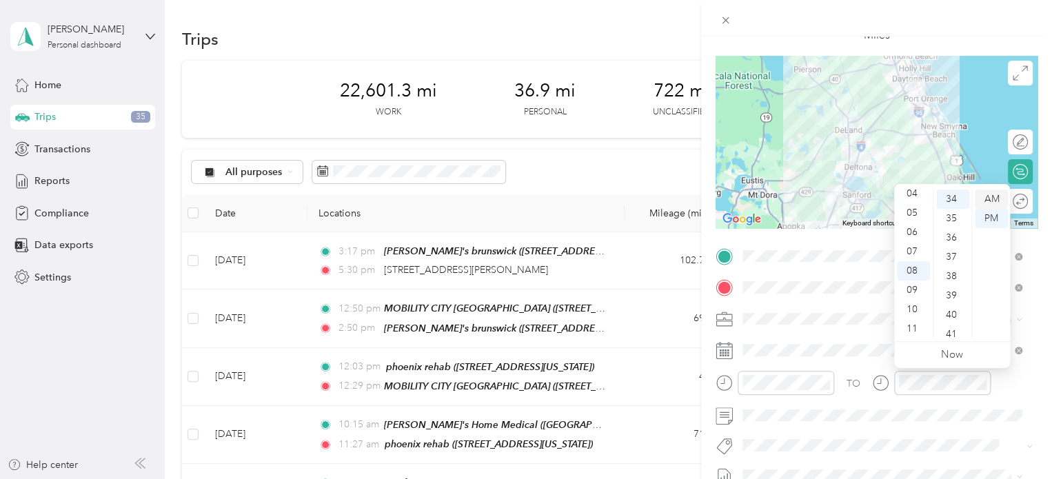
click at [990, 199] on div "AM" at bounding box center [990, 199] width 33 height 19
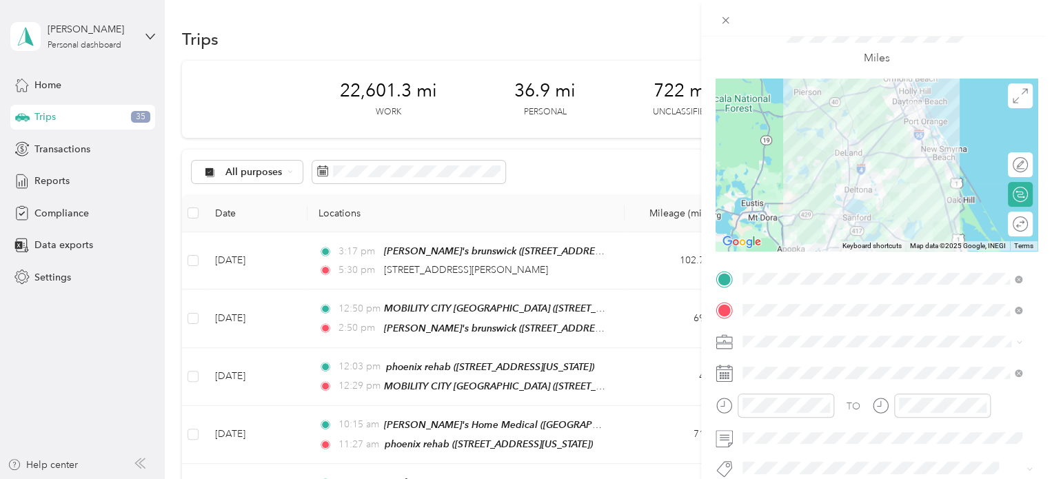
scroll to position [0, 0]
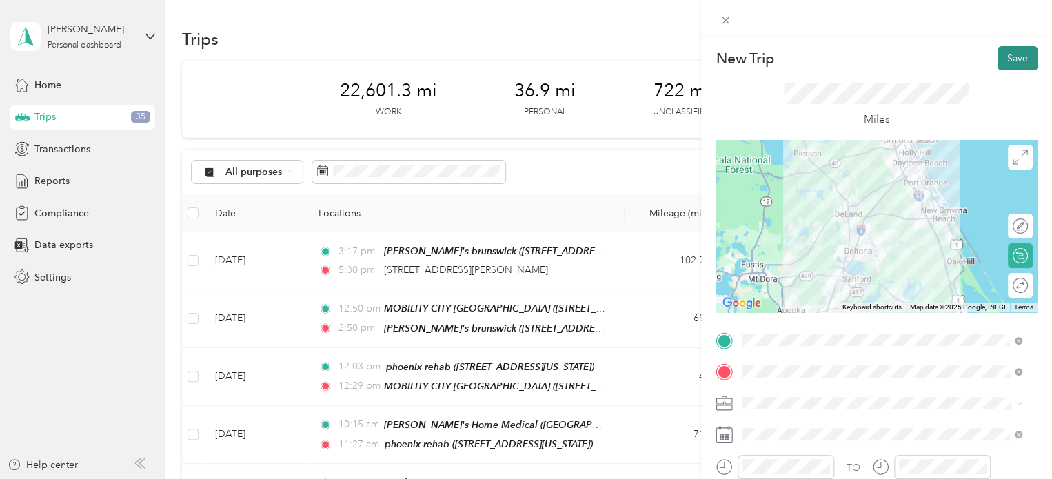
click at [1003, 59] on button "Save" at bounding box center [1017, 58] width 40 height 24
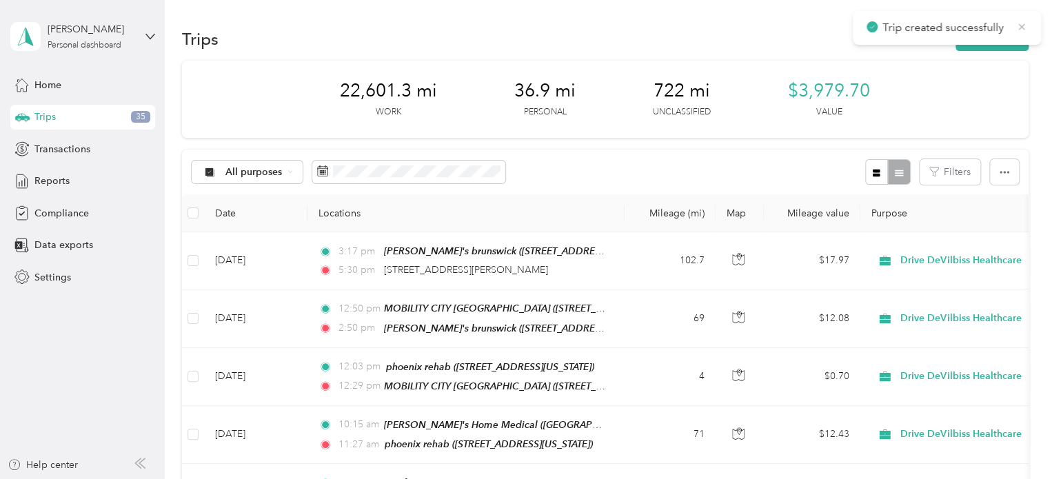
click at [1023, 29] on icon at bounding box center [1021, 27] width 11 height 12
click at [996, 35] on button "New trip" at bounding box center [991, 39] width 73 height 24
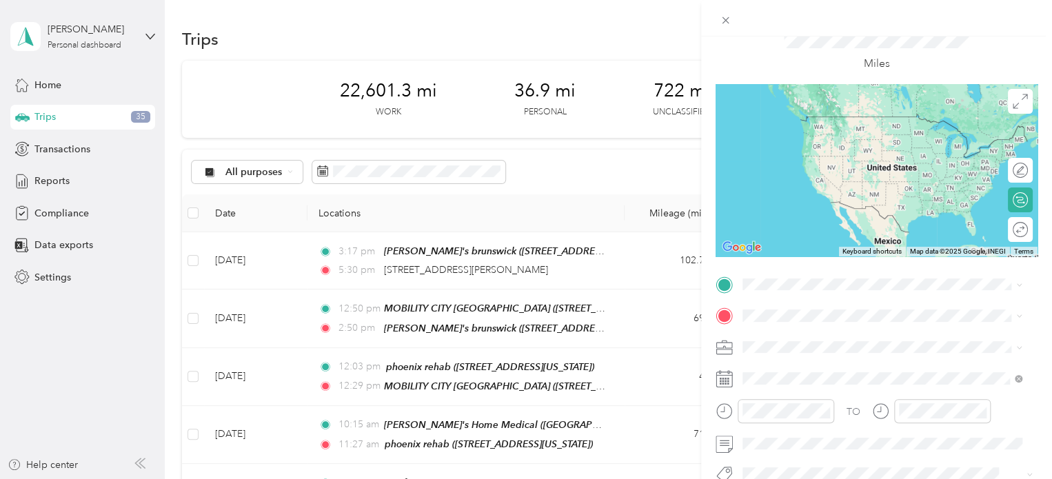
scroll to position [57, 0]
click at [806, 140] on div "24/7 MEDICAL LLC [STREET_ADDRESS][US_STATE]" at bounding box center [837, 128] width 138 height 29
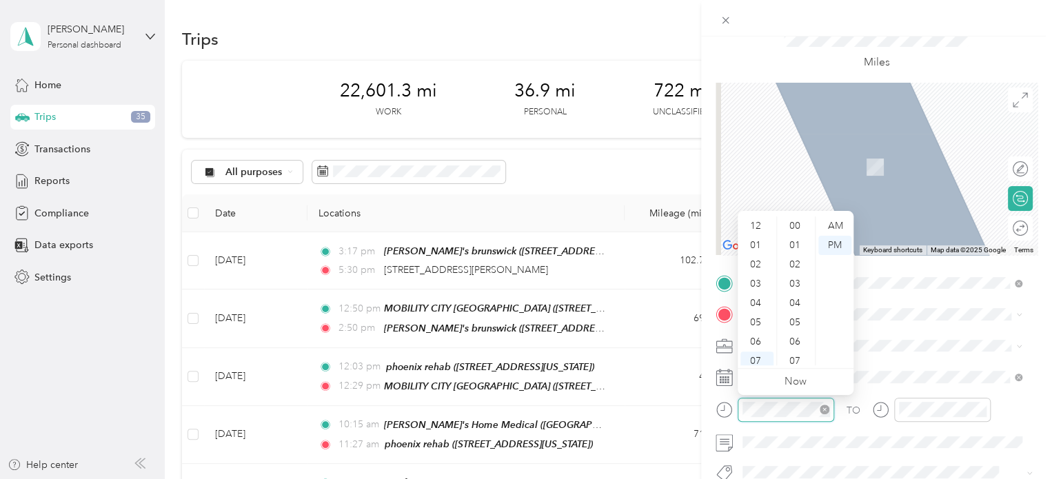
scroll to position [83, 0]
click at [751, 292] on div "08" at bounding box center [756, 297] width 33 height 19
click at [791, 355] on div "59" at bounding box center [795, 355] width 33 height 19
click at [832, 223] on div "AM" at bounding box center [834, 225] width 33 height 19
click at [923, 331] on div "TO Add photo" at bounding box center [876, 438] width 322 height 333
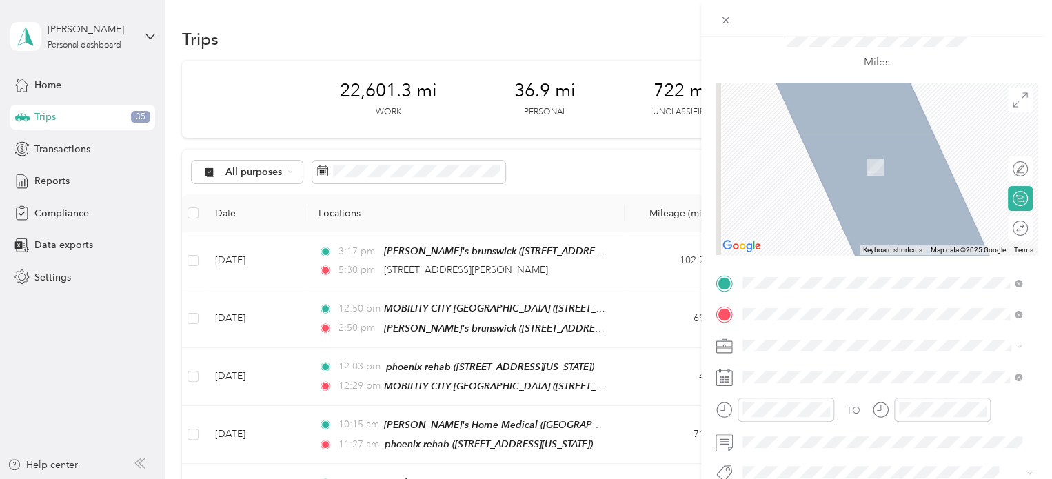
click at [810, 170] on div "JC HOME [GEOGRAPHIC_DATA] [STREET_ADDRESS][US_STATE]" at bounding box center [843, 159] width 150 height 29
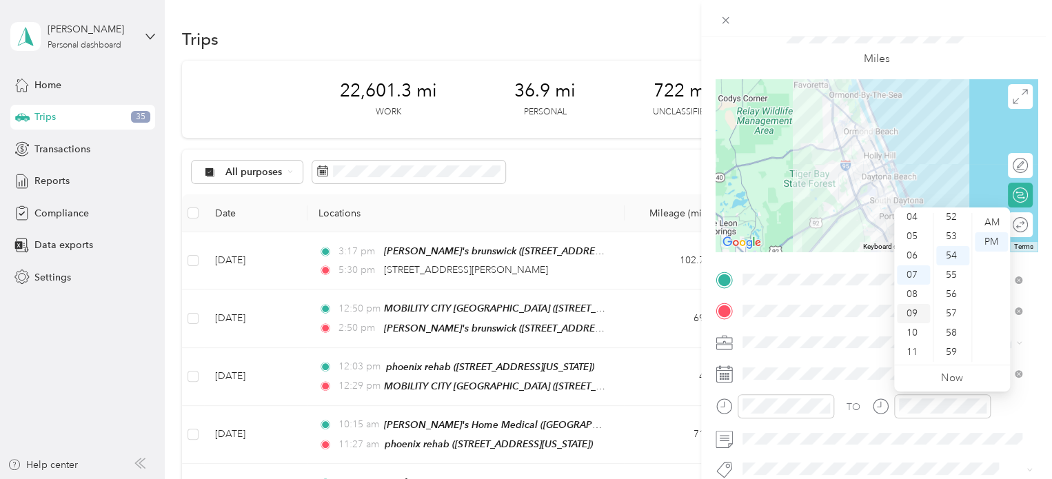
click at [905, 309] on div "09" at bounding box center [913, 313] width 33 height 19
click at [952, 235] on div "25" at bounding box center [952, 237] width 33 height 19
click at [987, 223] on div "AM" at bounding box center [990, 222] width 33 height 19
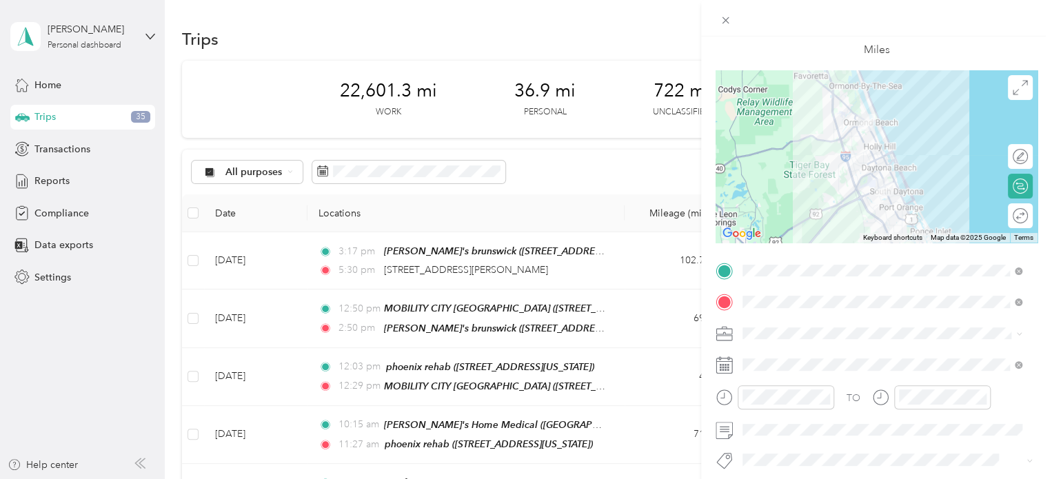
scroll to position [61, 0]
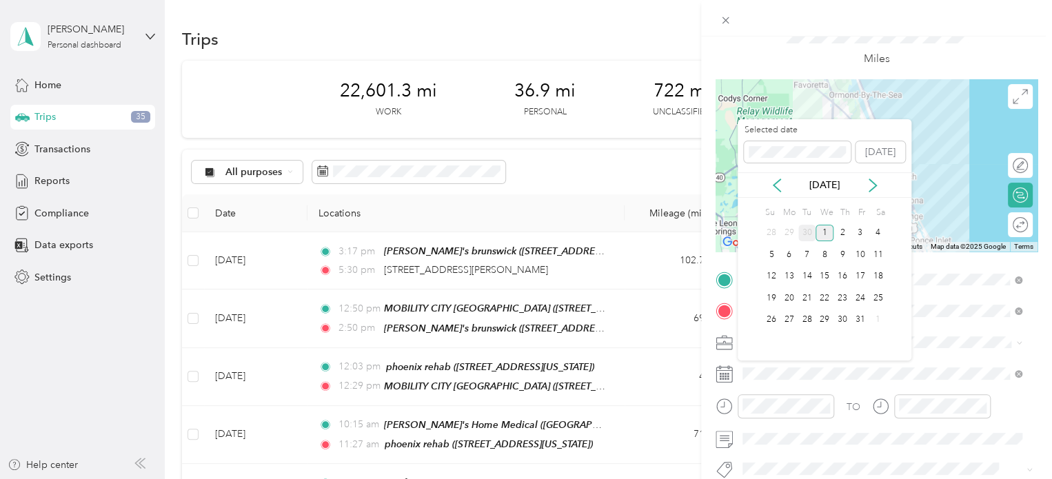
click at [808, 232] on div "30" at bounding box center [807, 233] width 18 height 17
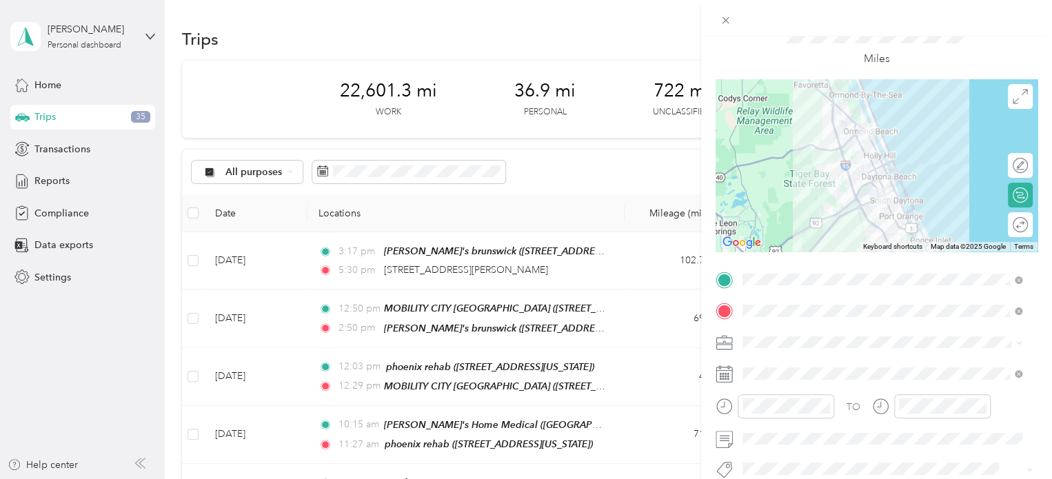
scroll to position [0, 0]
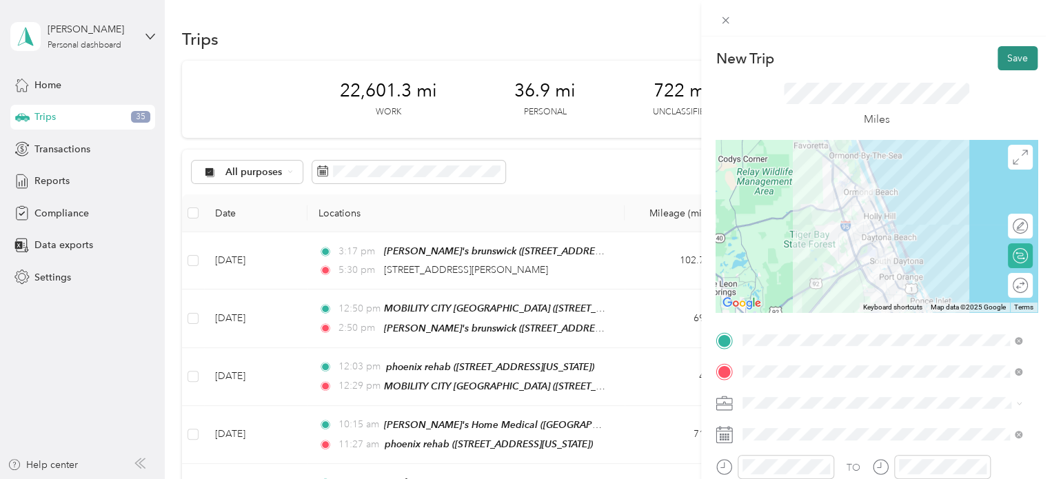
click at [1006, 54] on button "Save" at bounding box center [1017, 58] width 40 height 24
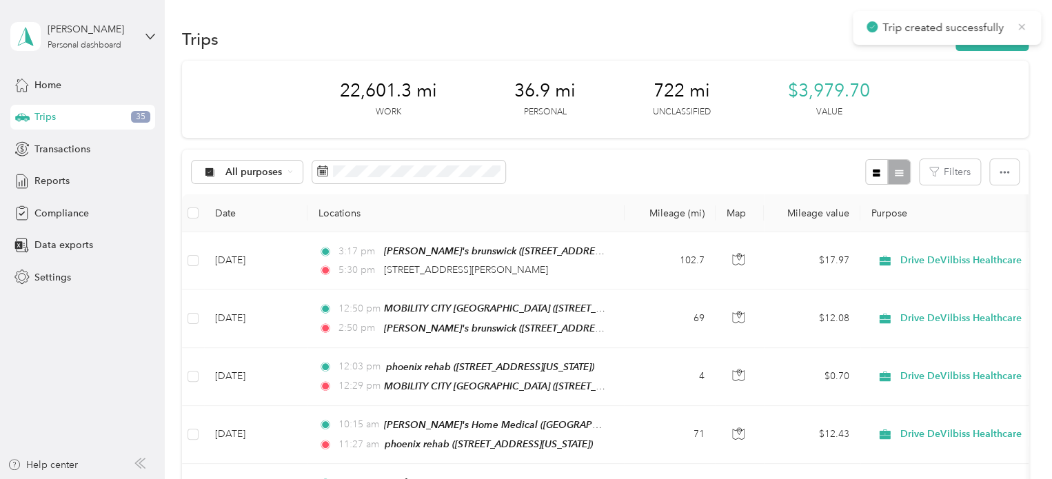
click at [1017, 26] on icon at bounding box center [1021, 27] width 11 height 12
click at [999, 35] on button "New trip" at bounding box center [991, 39] width 73 height 24
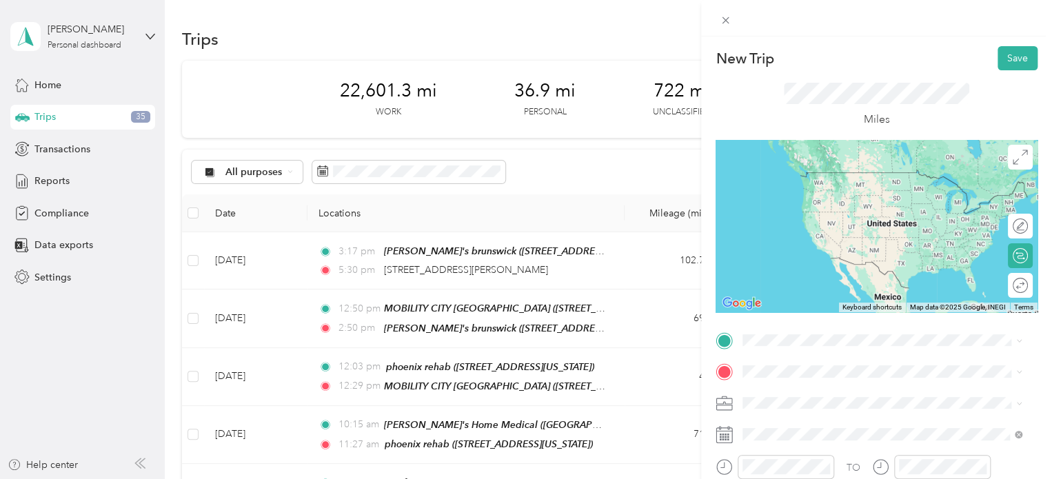
click at [829, 187] on span "[STREET_ADDRESS][US_STATE]" at bounding box center [837, 190] width 138 height 12
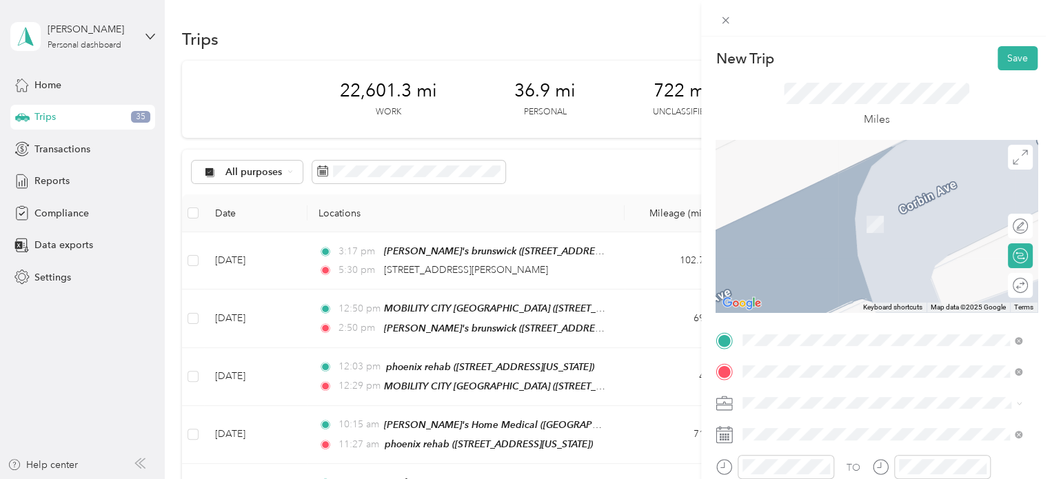
click at [799, 216] on div "BE ACTIVE [STREET_ADDRESS][US_STATE]" at bounding box center [837, 217] width 138 height 29
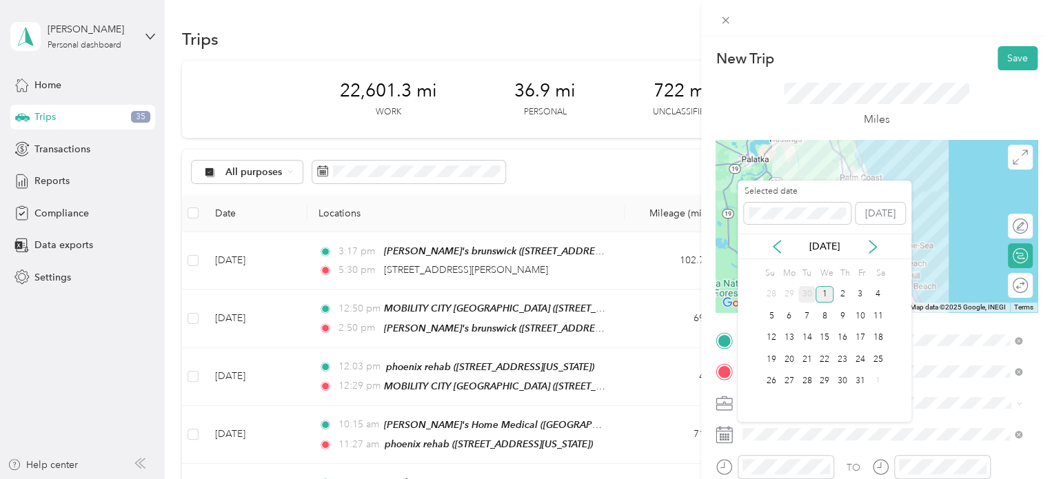
click at [807, 291] on div "30" at bounding box center [807, 294] width 18 height 17
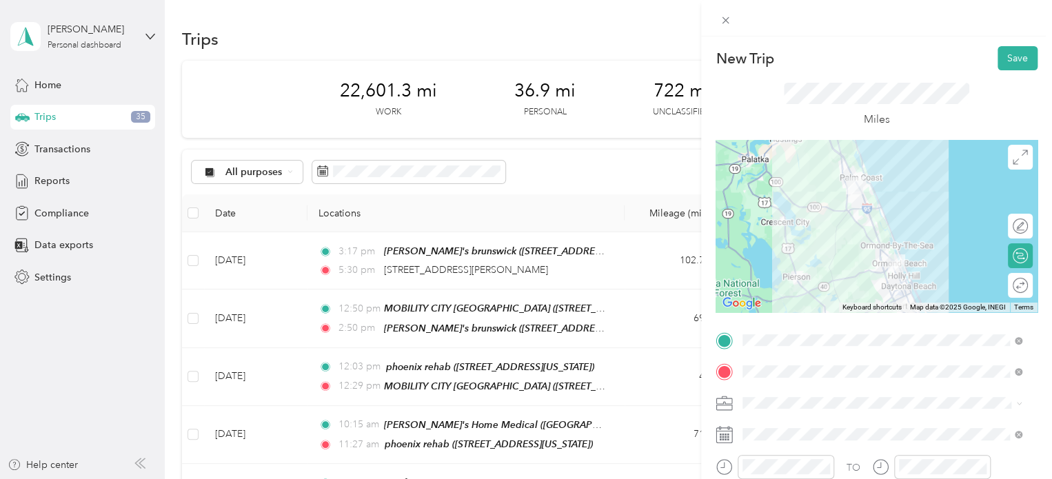
drag, startPoint x: 1040, startPoint y: 157, endPoint x: 1046, endPoint y: 258, distance: 101.5
click at [1046, 258] on div "New Trip Save This trip cannot be edited because it is either under review, app…" at bounding box center [876, 276] width 351 height 479
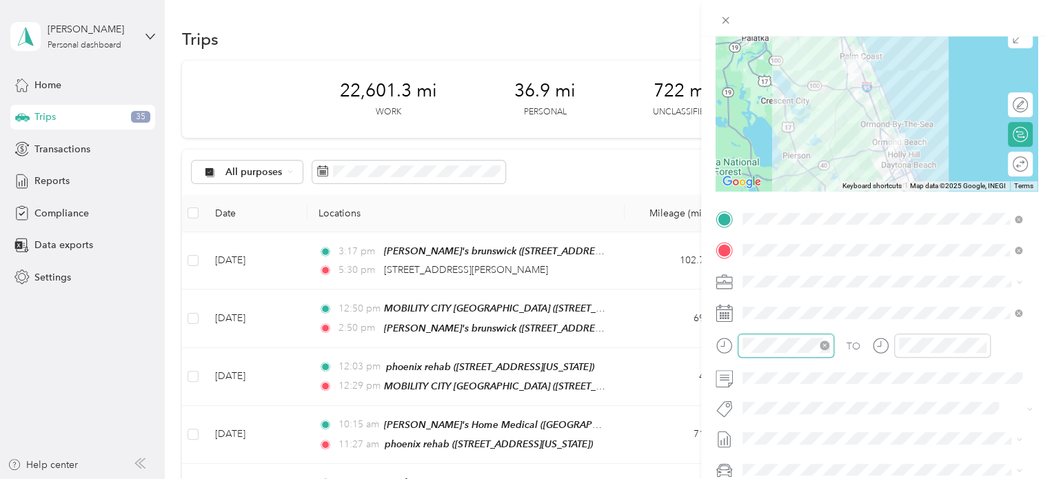
scroll to position [83, 0]
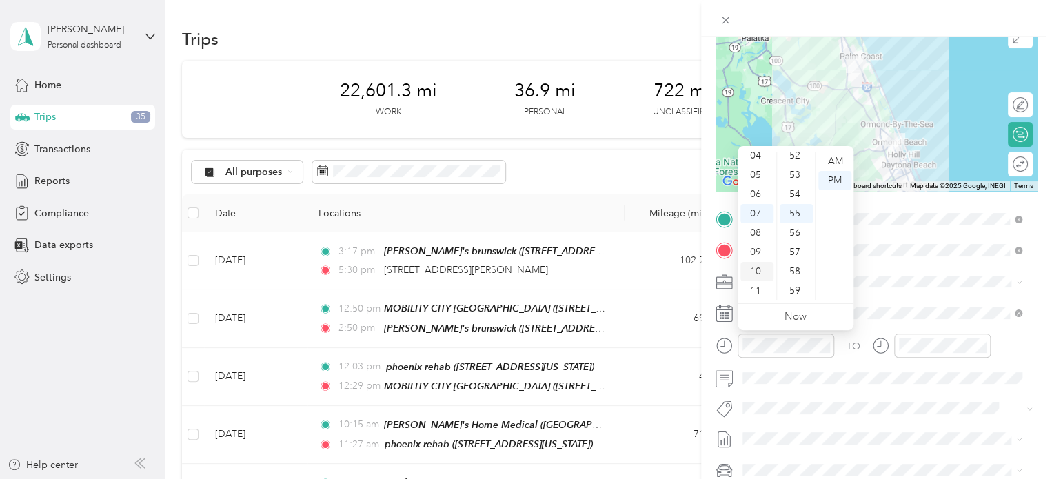
click at [757, 265] on div "10" at bounding box center [756, 271] width 33 height 19
click at [794, 165] on div "13" at bounding box center [795, 165] width 33 height 19
click at [830, 158] on div "AM" at bounding box center [834, 161] width 33 height 19
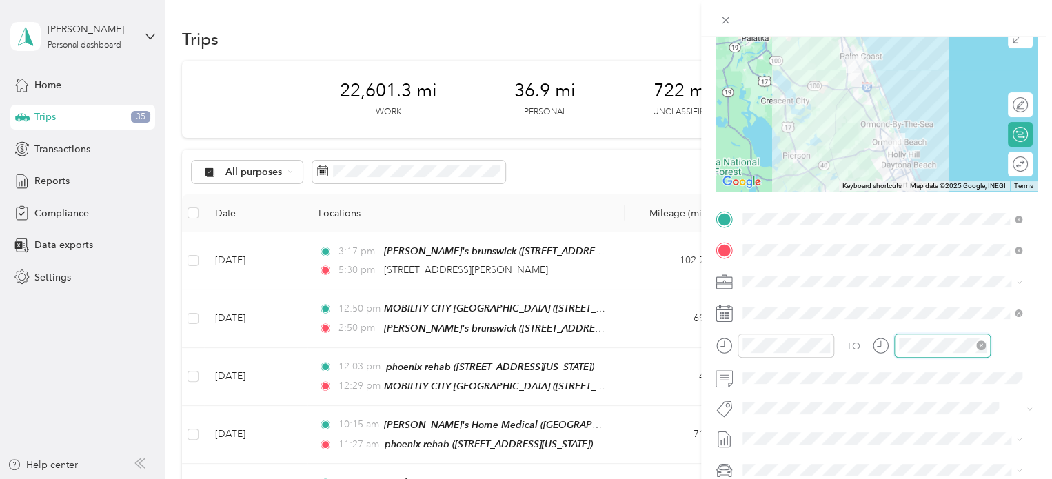
scroll to position [1009, 0]
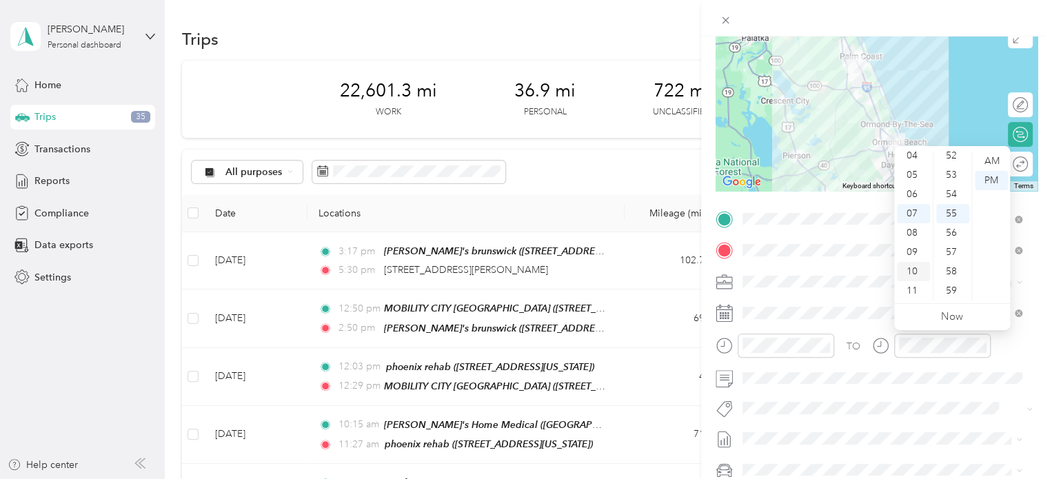
click at [917, 268] on div "10" at bounding box center [913, 271] width 33 height 19
click at [950, 225] on div "38" at bounding box center [952, 225] width 33 height 19
click at [987, 159] on div "AM" at bounding box center [990, 161] width 33 height 19
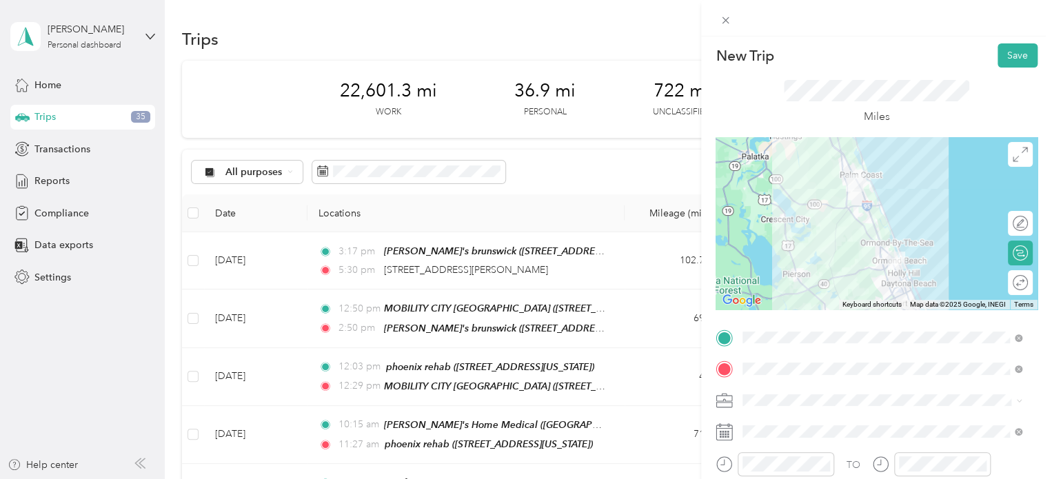
scroll to position [0, 0]
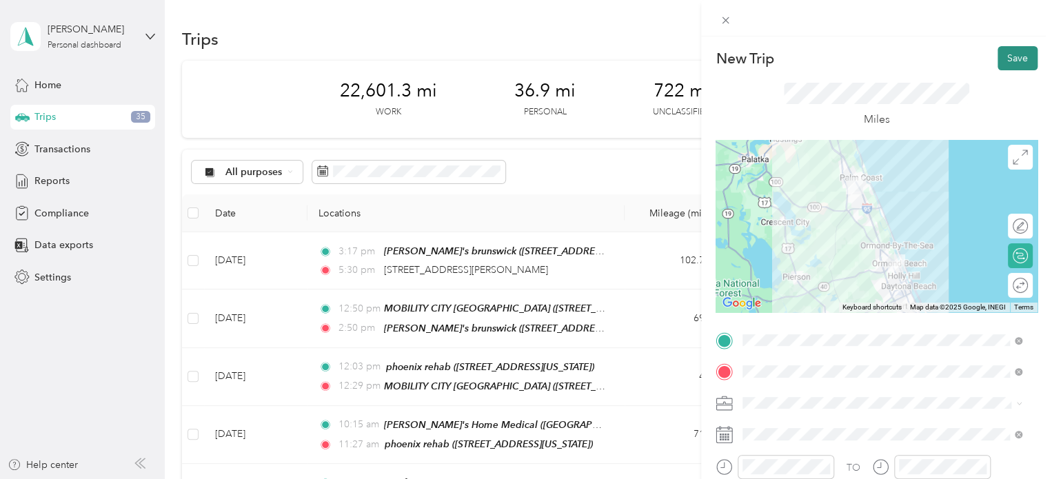
click at [1004, 53] on button "Save" at bounding box center [1017, 58] width 40 height 24
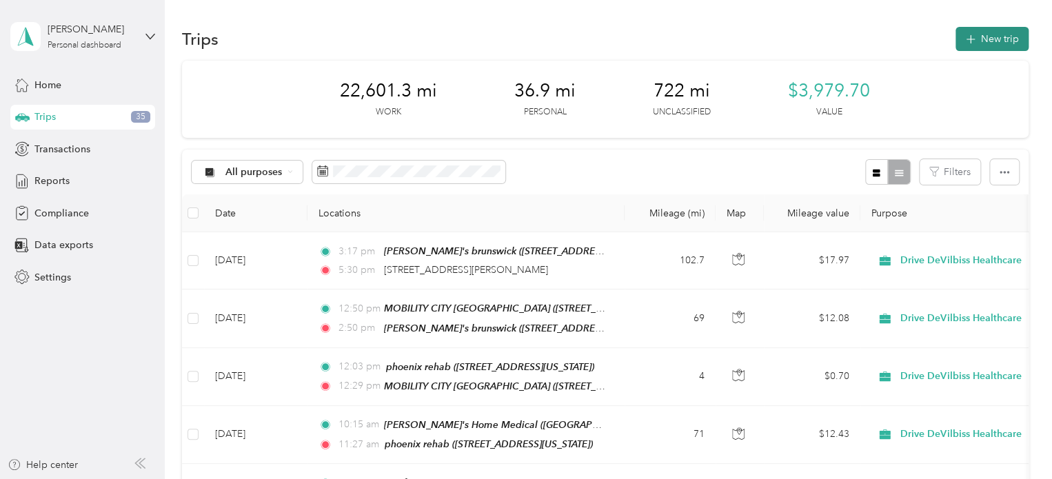
click at [990, 37] on button "New trip" at bounding box center [991, 39] width 73 height 24
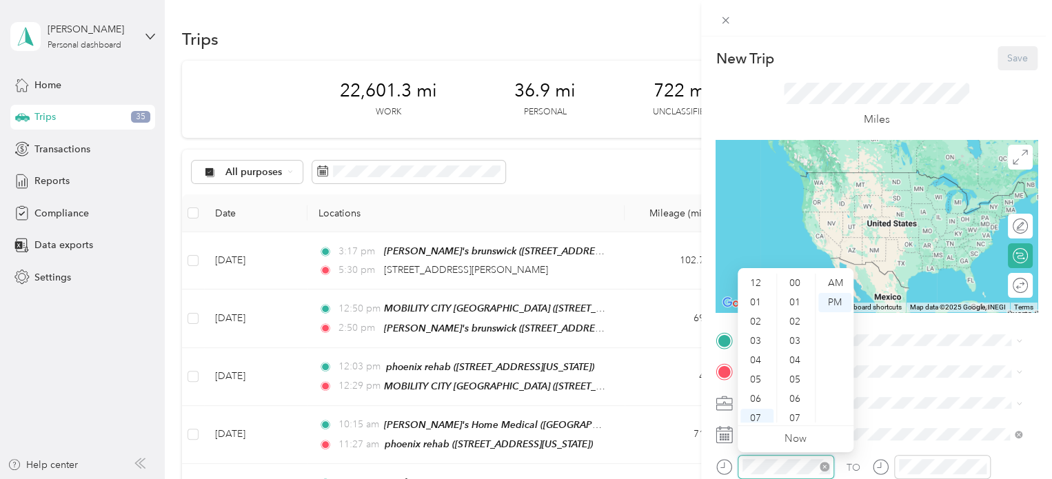
scroll to position [1009, 0]
click at [835, 272] on div "12 01 02 03 04 05 06 07 08 09 10 11 00 01 02 03 04 05 06 07 08 09 10 11 12 13 1…" at bounding box center [795, 348] width 116 height 154
click at [753, 391] on div "10" at bounding box center [756, 393] width 33 height 19
click at [792, 390] on div "58" at bounding box center [795, 393] width 33 height 19
click at [939, 362] on span at bounding box center [887, 371] width 300 height 22
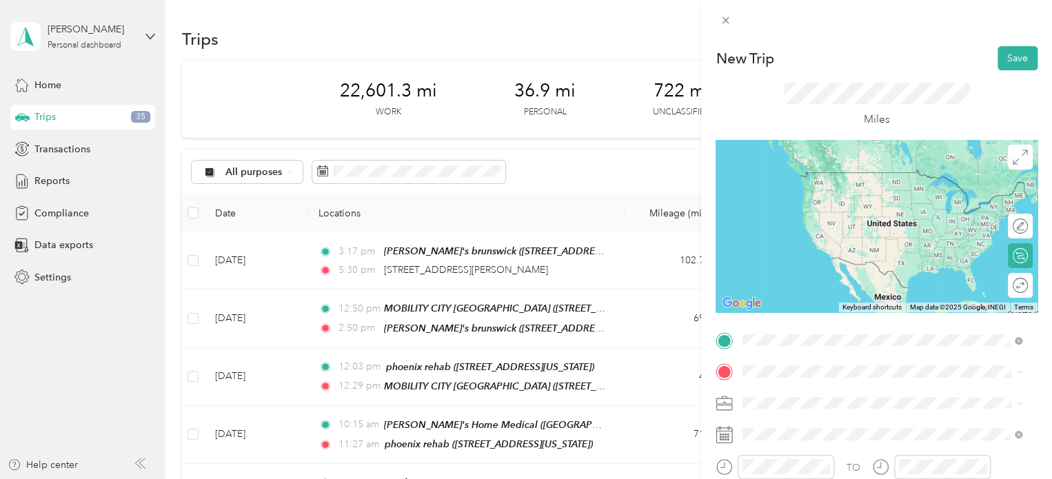
click at [802, 198] on span "[STREET_ADDRESS][US_STATE]" at bounding box center [837, 193] width 138 height 12
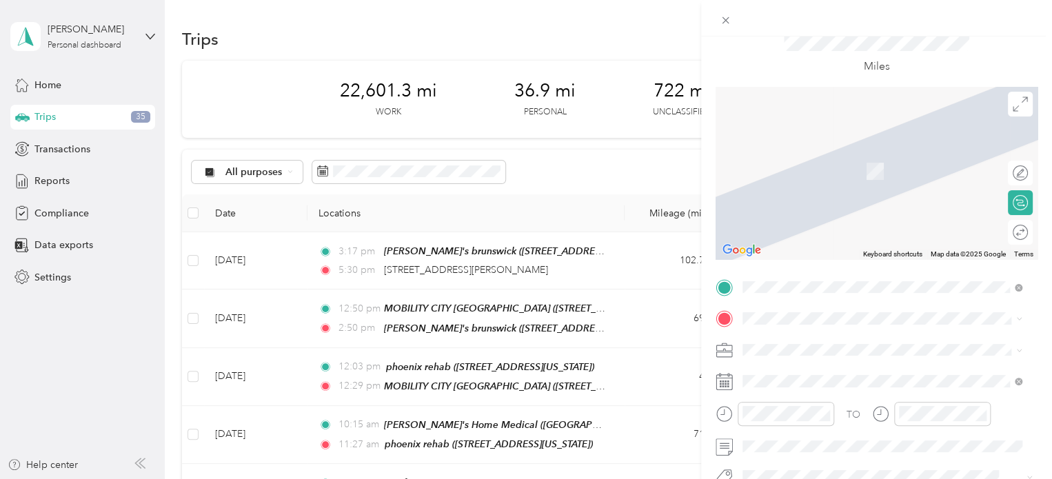
scroll to position [61, 0]
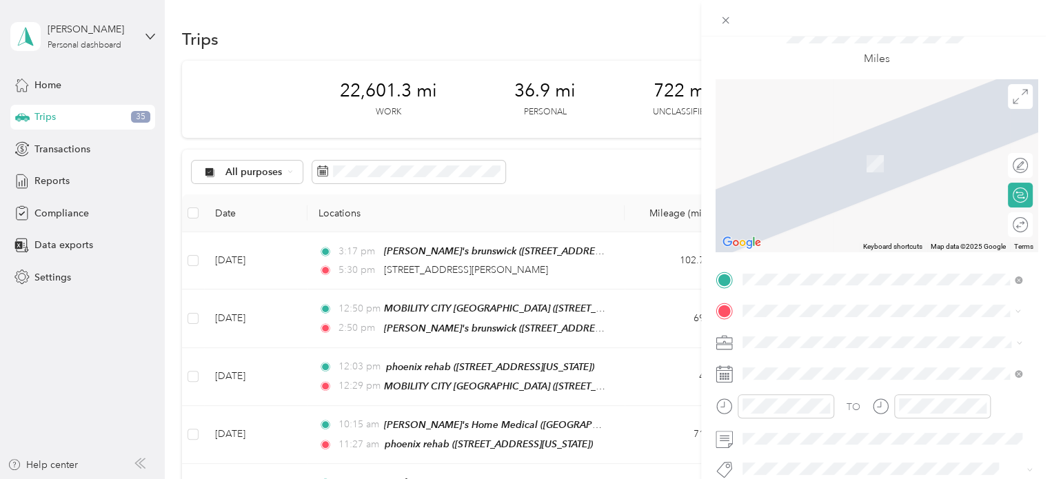
click at [827, 212] on span "[STREET_ADDRESS][US_STATE]" at bounding box center [837, 207] width 138 height 12
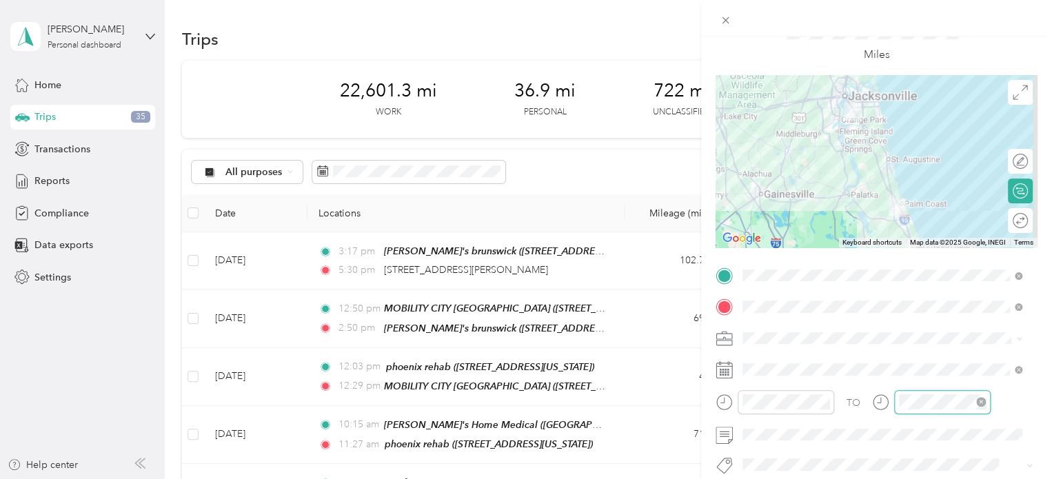
scroll to position [1009, 0]
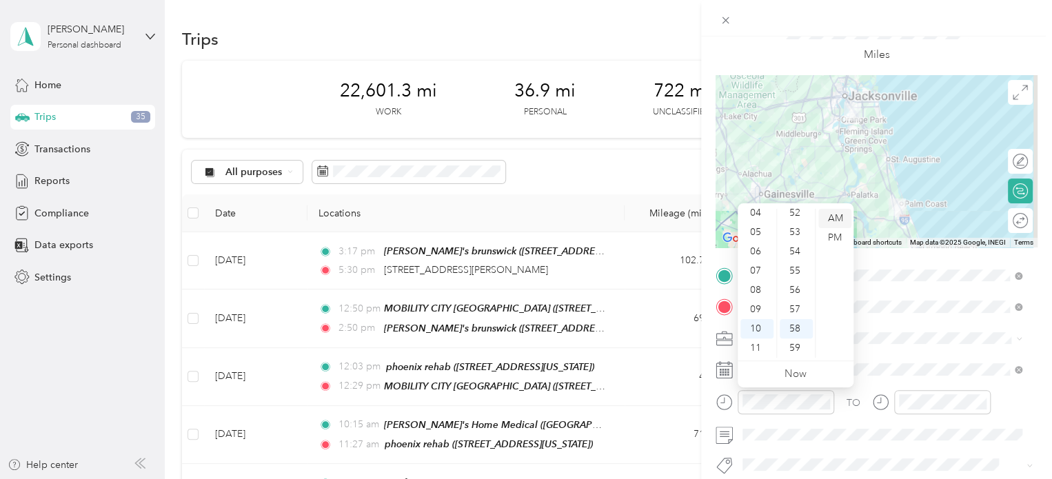
click at [835, 215] on div "AM" at bounding box center [834, 218] width 33 height 19
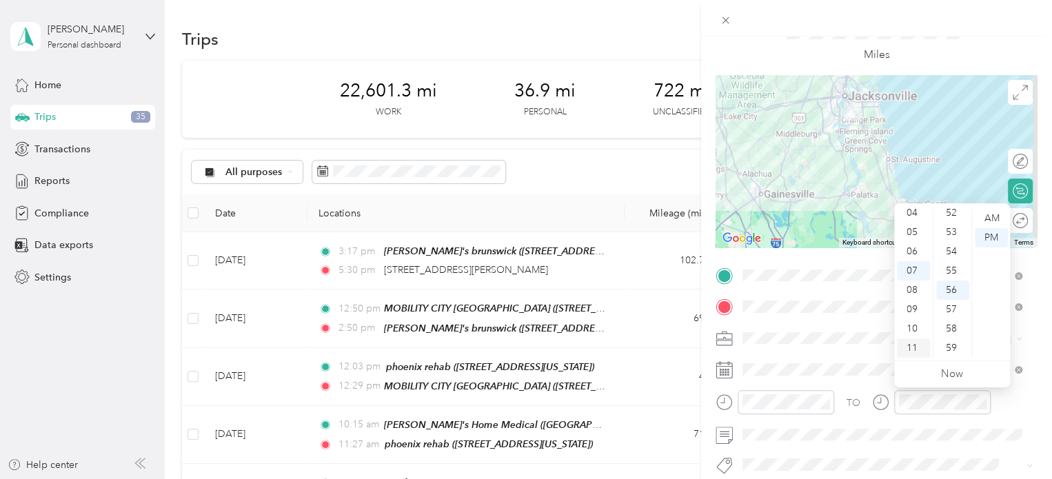
click at [914, 345] on div "11" at bounding box center [913, 347] width 33 height 19
click at [954, 346] on div "59" at bounding box center [952, 347] width 33 height 19
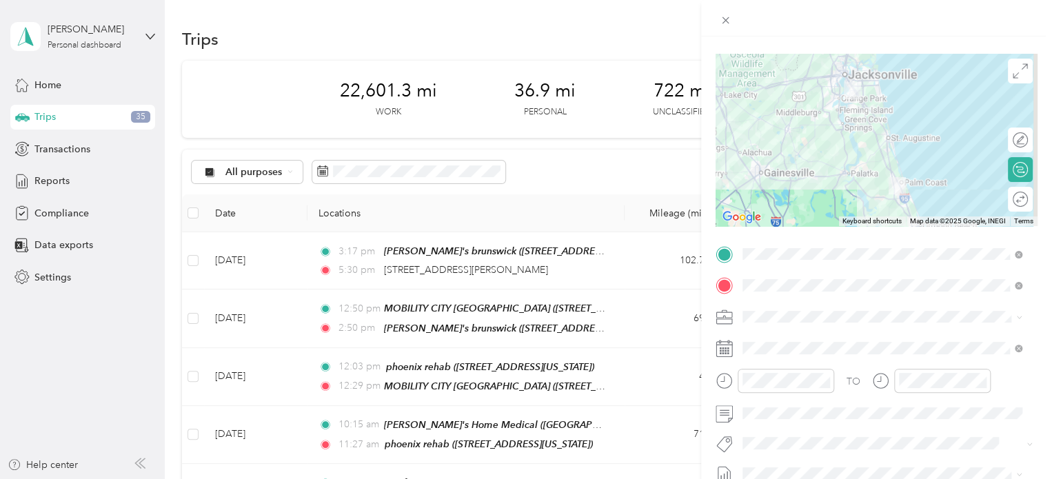
scroll to position [77, 0]
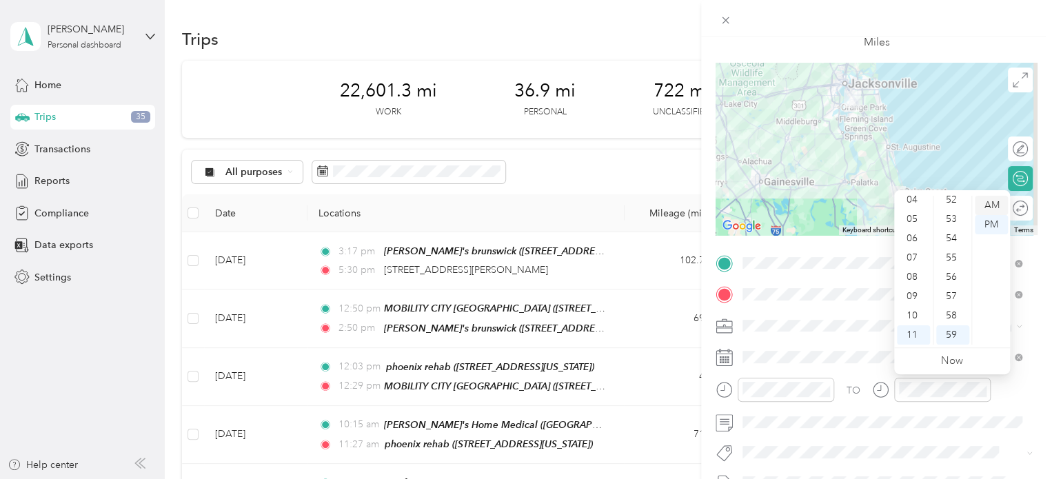
click at [987, 198] on div "AM" at bounding box center [990, 205] width 33 height 19
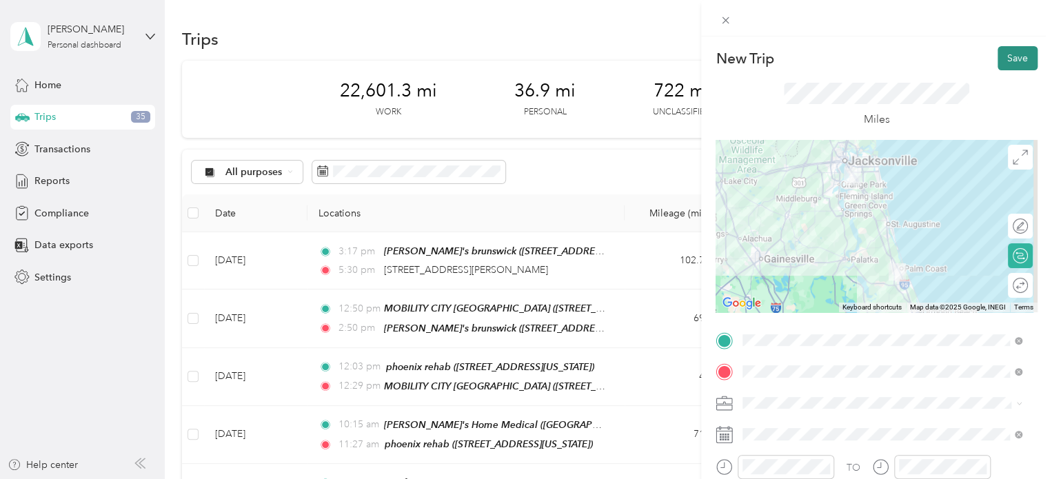
click at [1003, 58] on button "Save" at bounding box center [1017, 58] width 40 height 24
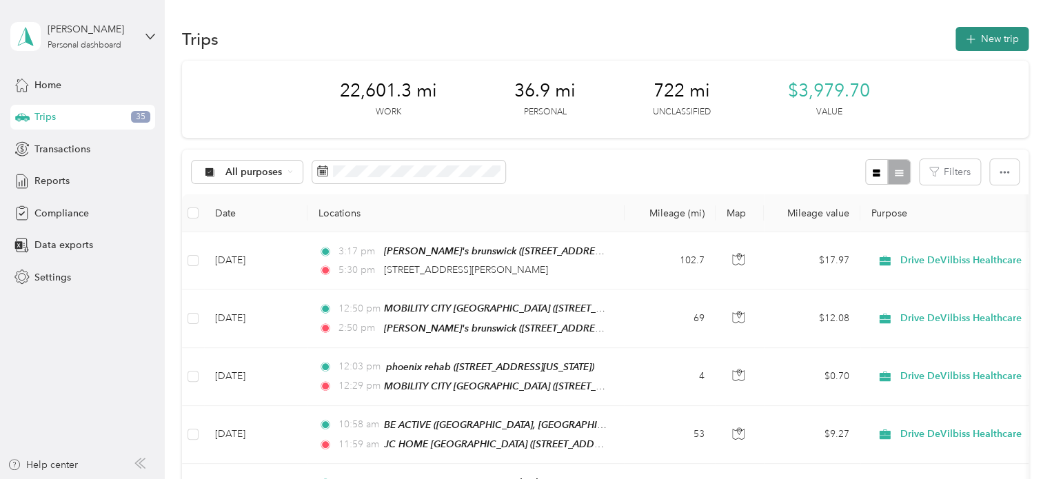
click at [994, 32] on button "New trip" at bounding box center [991, 39] width 73 height 24
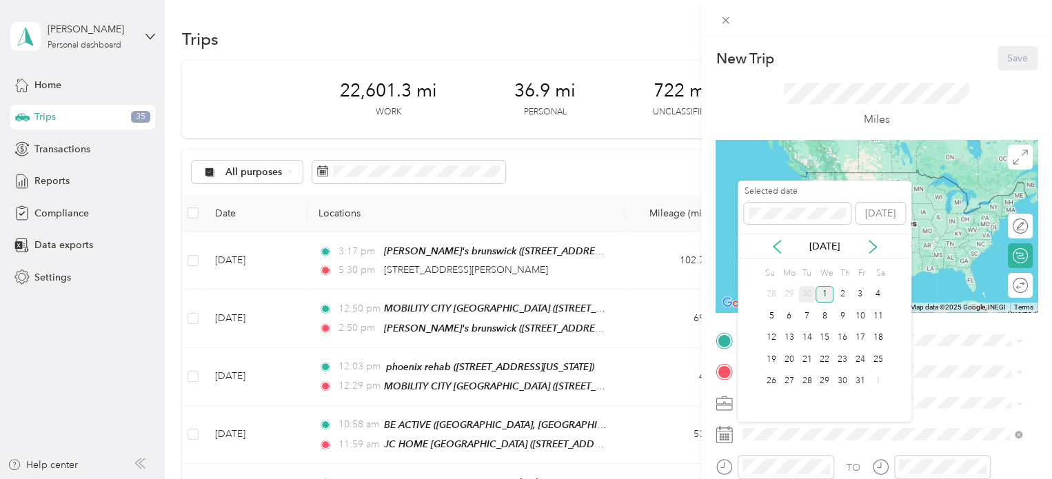
click at [805, 291] on div "30" at bounding box center [807, 294] width 18 height 17
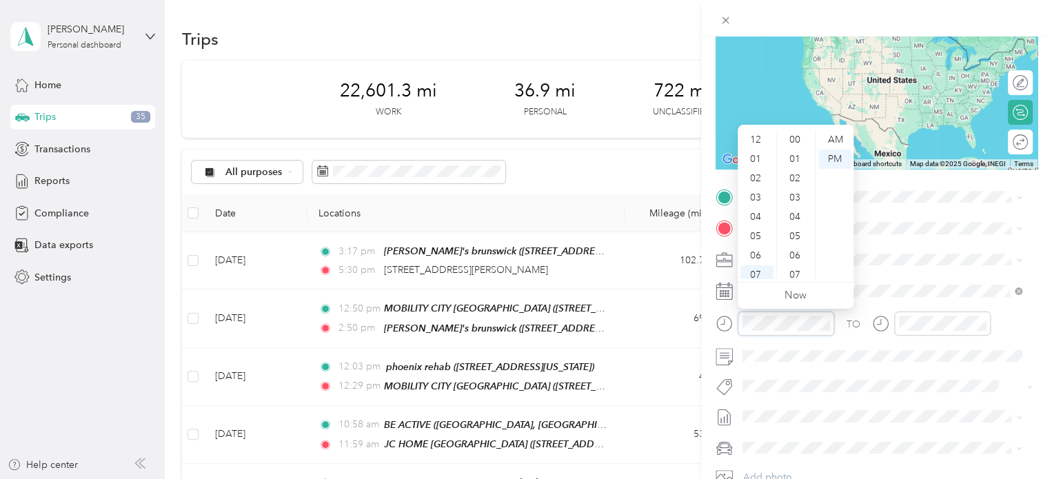
scroll to position [83, 0]
click at [836, 158] on div "PM" at bounding box center [834, 159] width 33 height 19
click at [756, 152] on div "01" at bounding box center [756, 159] width 33 height 19
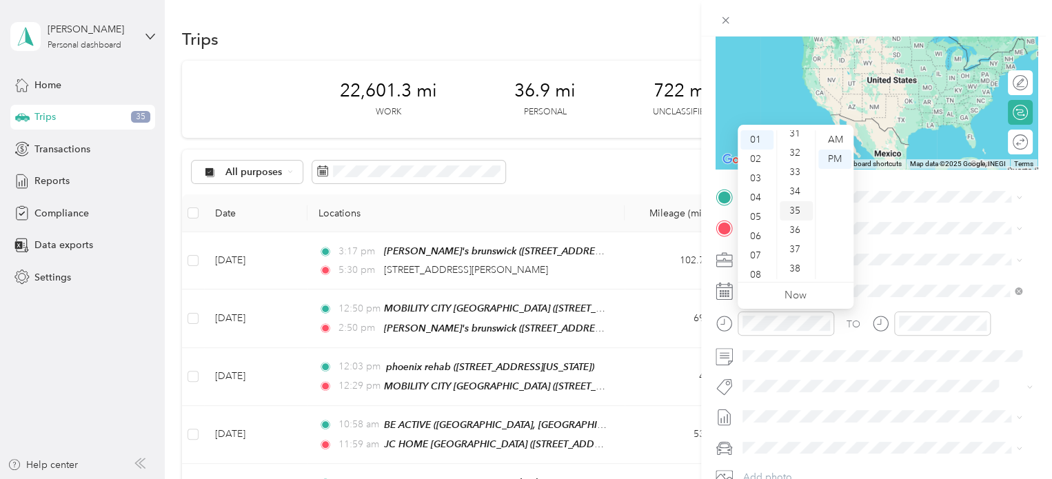
click at [795, 205] on div "35" at bounding box center [795, 210] width 33 height 19
click at [828, 158] on div "PM" at bounding box center [834, 159] width 33 height 19
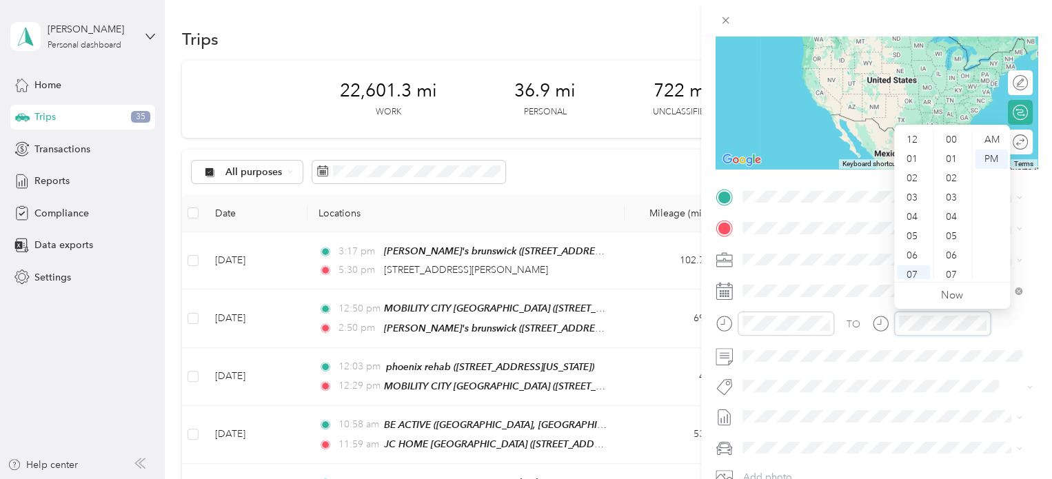
scroll to position [83, 0]
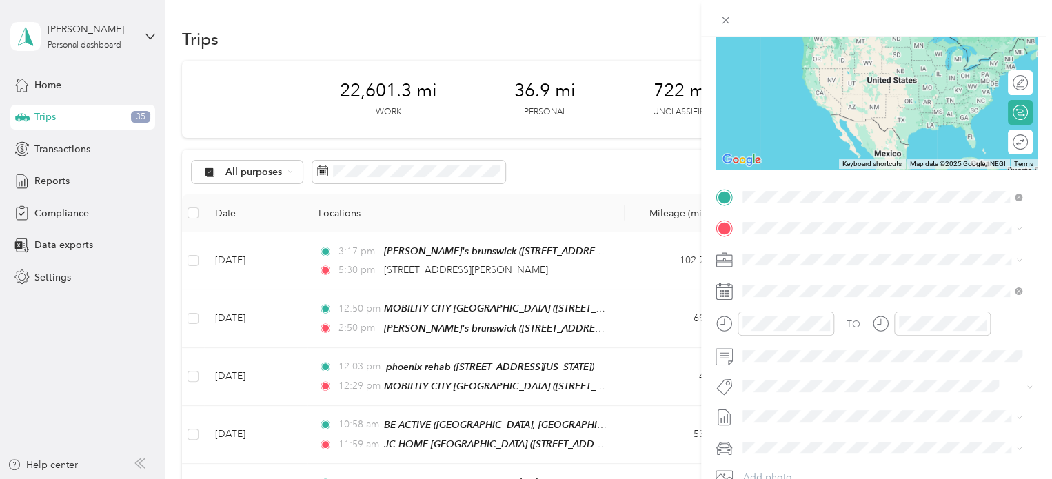
click at [805, 314] on div "JC HOME [GEOGRAPHIC_DATA] [STREET_ADDRESS][US_STATE]" at bounding box center [843, 303] width 150 height 29
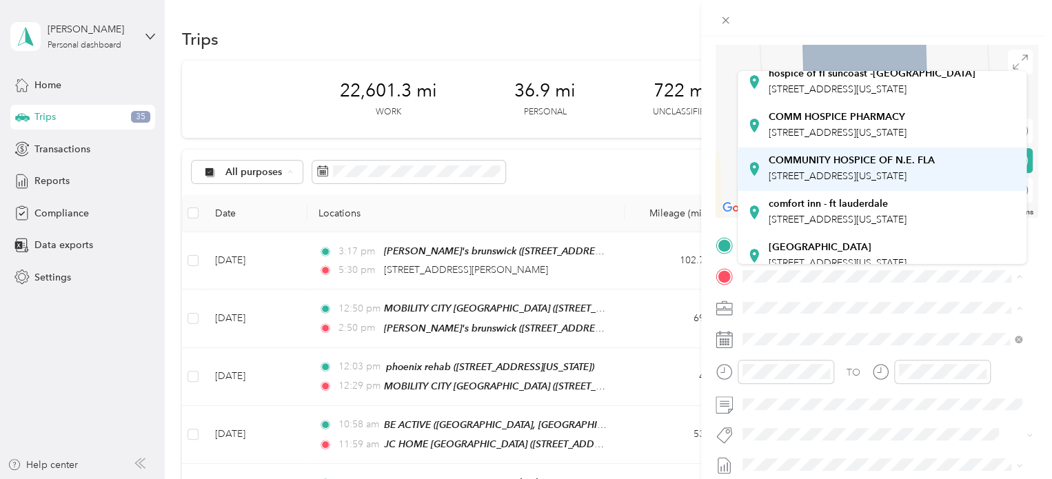
click at [879, 167] on strong "COMMUNITY HOSPICE OF N.E. FLA" at bounding box center [851, 160] width 166 height 12
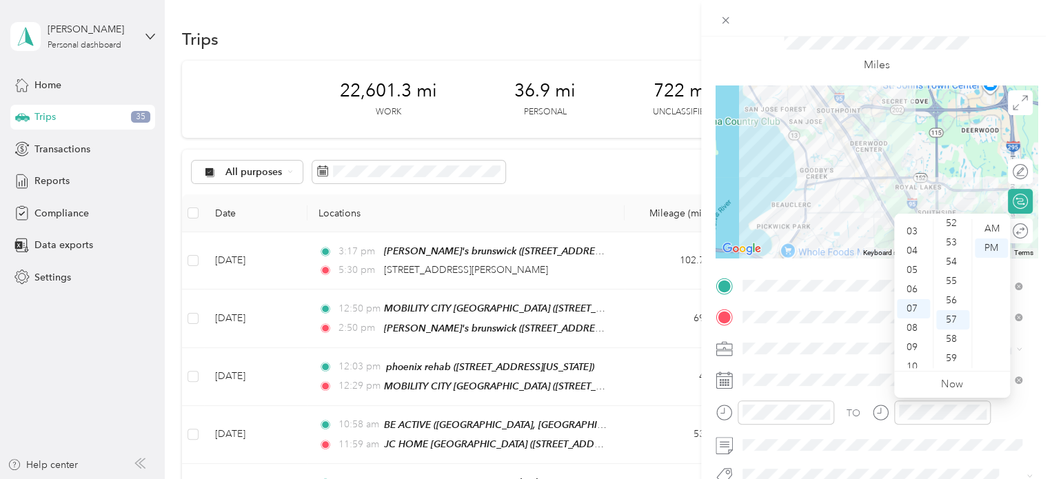
scroll to position [0, 0]
click at [916, 245] on div "01" at bounding box center [913, 247] width 33 height 19
click at [951, 260] on div "54" at bounding box center [952, 261] width 33 height 19
click at [992, 247] on div "PM" at bounding box center [990, 247] width 33 height 19
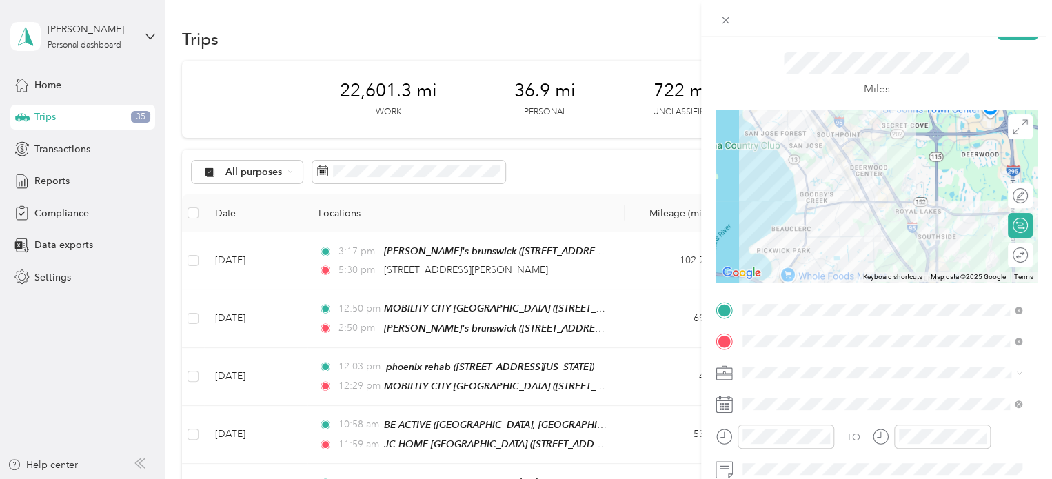
scroll to position [27, 0]
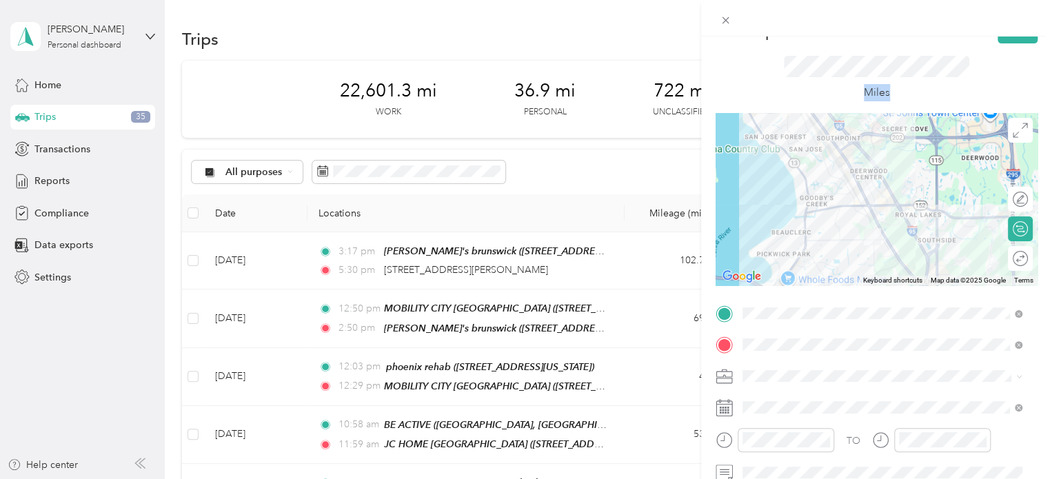
drag, startPoint x: 1040, startPoint y: 161, endPoint x: 1036, endPoint y: 90, distance: 71.7
click at [1036, 90] on form "New Trip Save This trip cannot be edited because it is either under review, app…" at bounding box center [876, 327] width 351 height 616
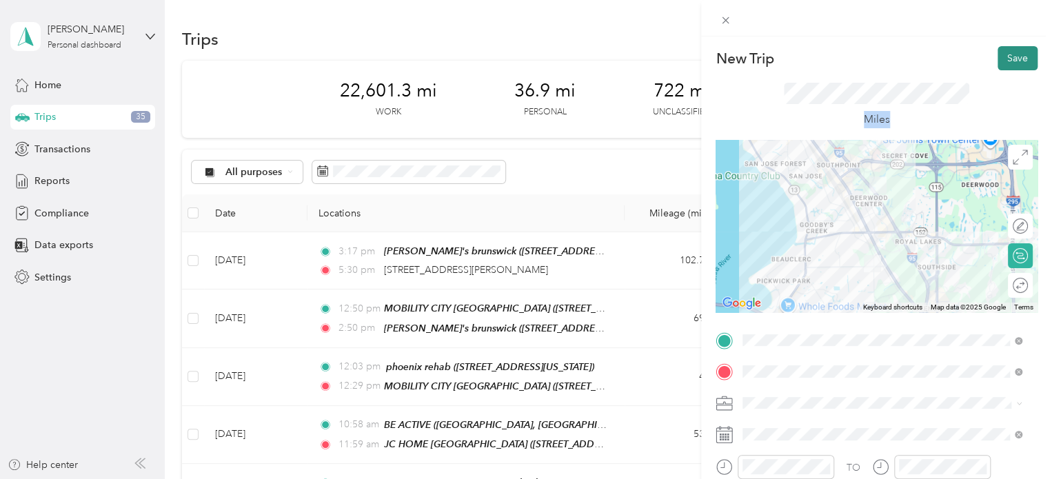
click at [1009, 49] on button "Save" at bounding box center [1017, 58] width 40 height 24
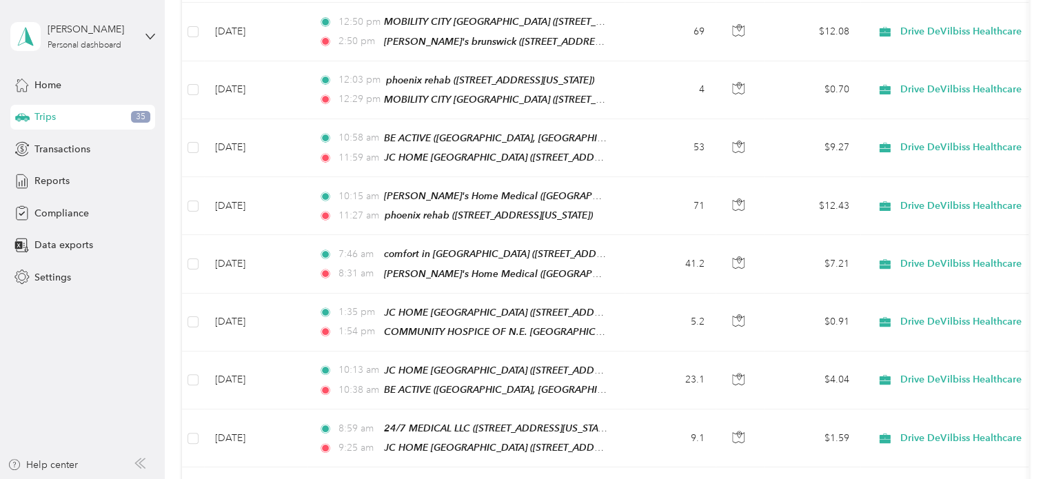
scroll to position [284, 0]
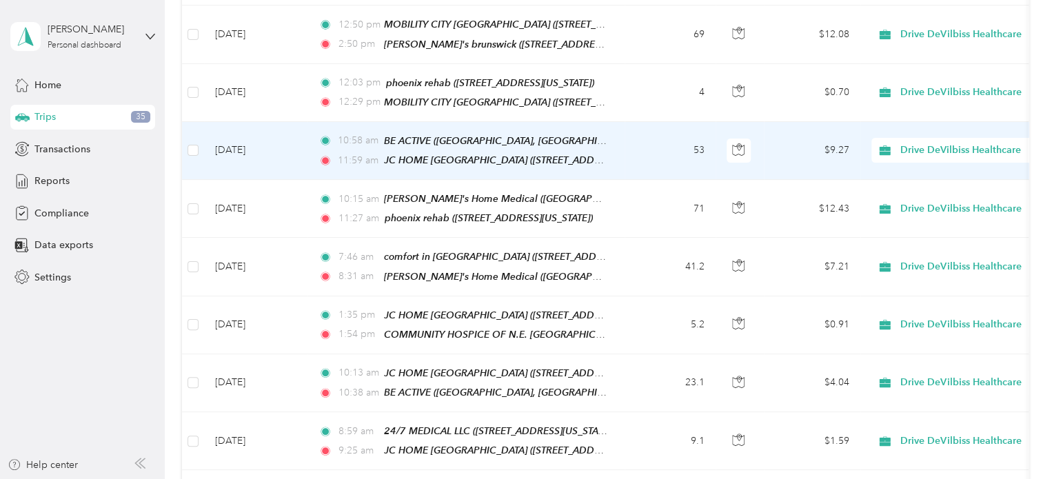
click at [301, 147] on td "[DATE]" at bounding box center [255, 151] width 103 height 58
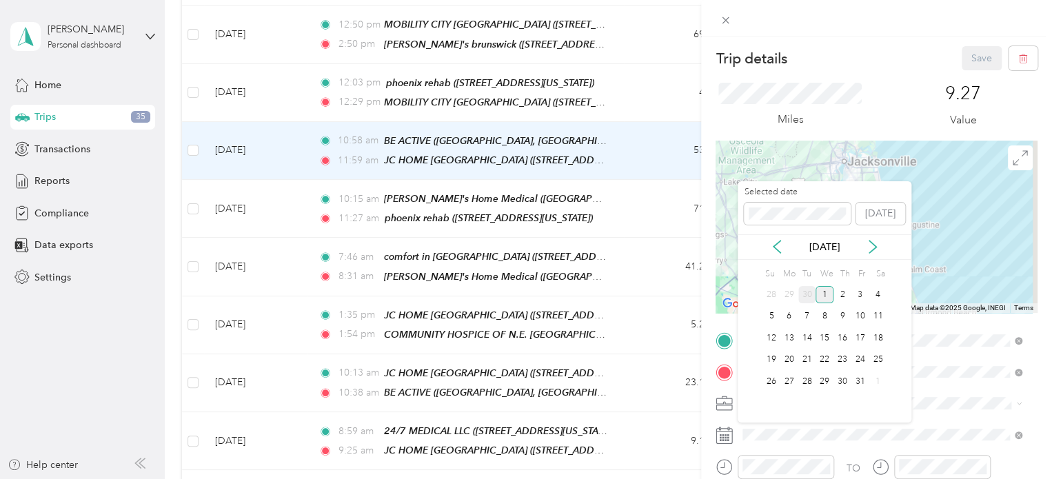
click at [803, 289] on div "30" at bounding box center [807, 294] width 18 height 17
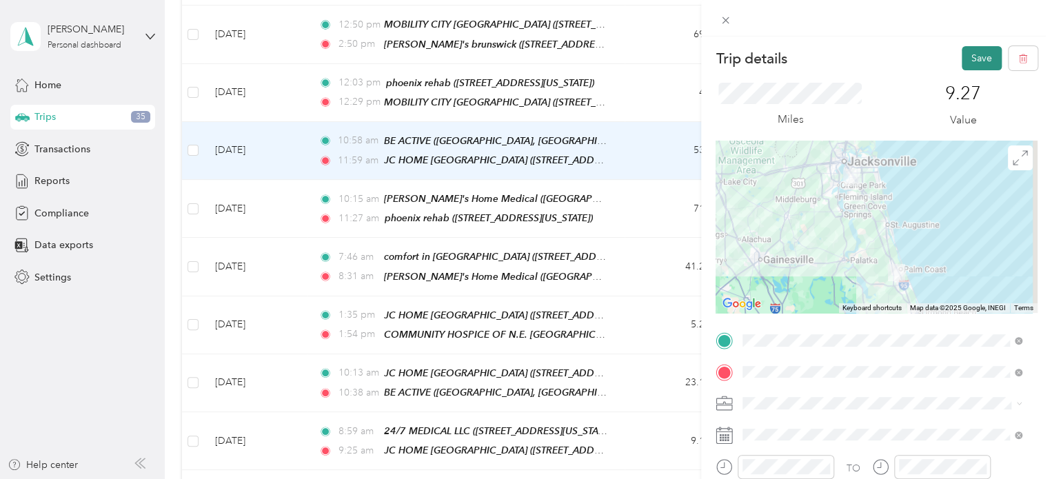
click at [972, 57] on button "Save" at bounding box center [981, 58] width 40 height 24
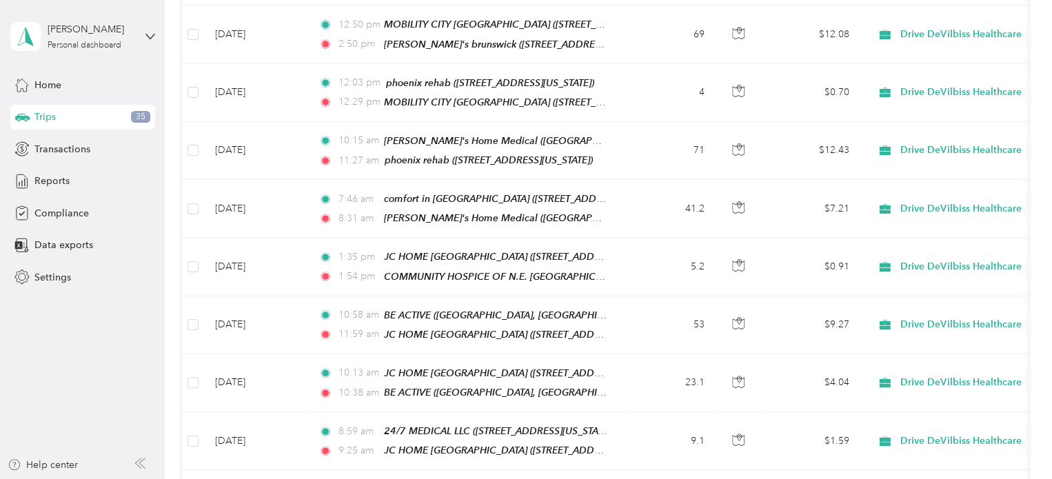
click at [40, 369] on aside "[PERSON_NAME] Personal dashboard Home Trips 35 Transactions Reports Compliance …" at bounding box center [82, 239] width 165 height 479
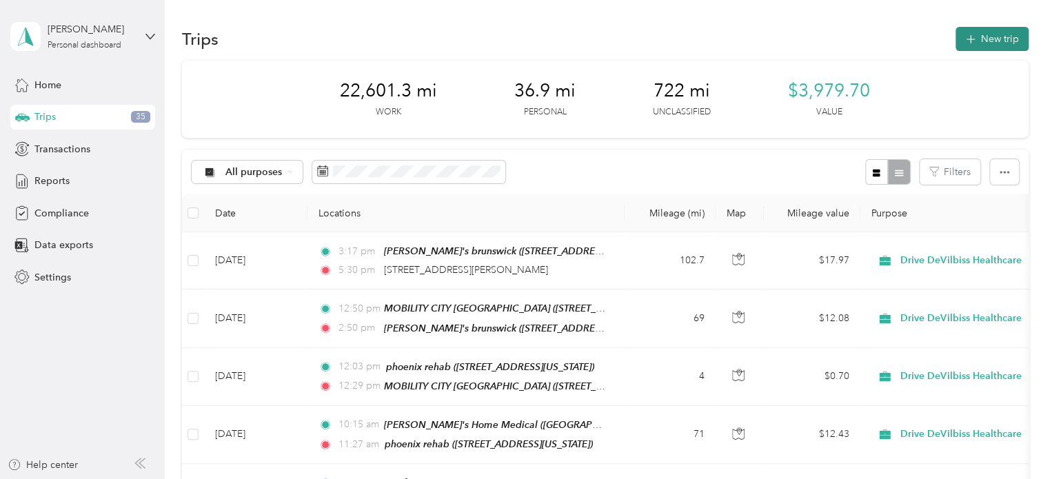
click at [985, 39] on button "New trip" at bounding box center [991, 39] width 73 height 24
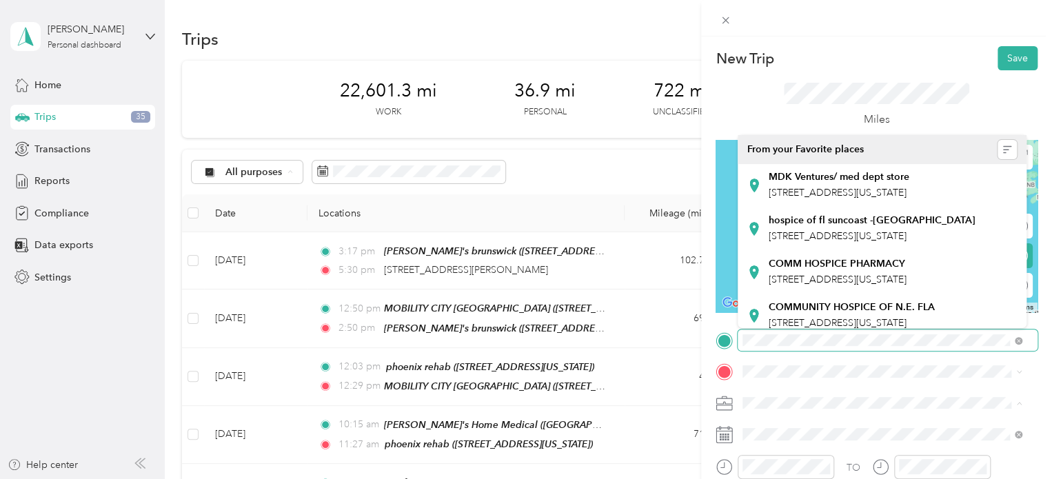
scroll to position [55, 0]
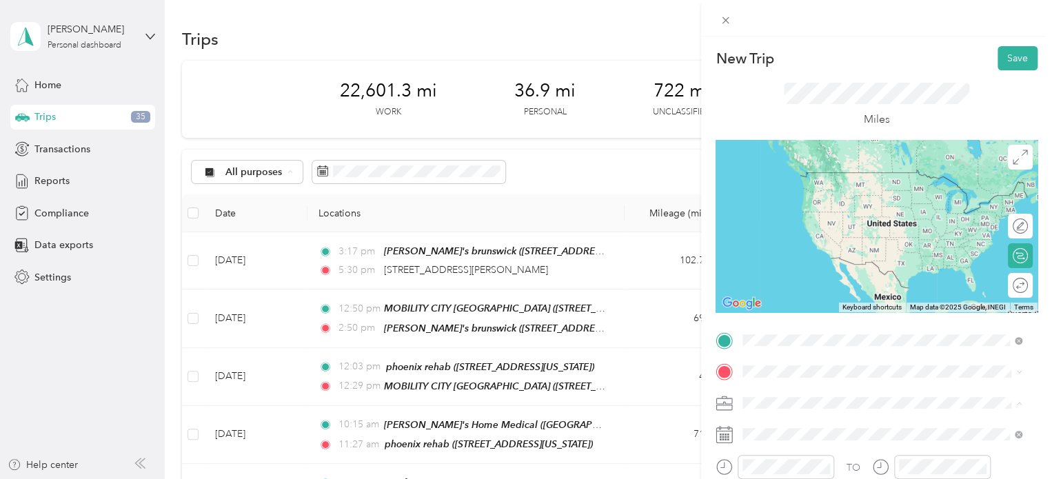
click at [1021, 319] on li "Personal" at bounding box center [961, 310] width 181 height 24
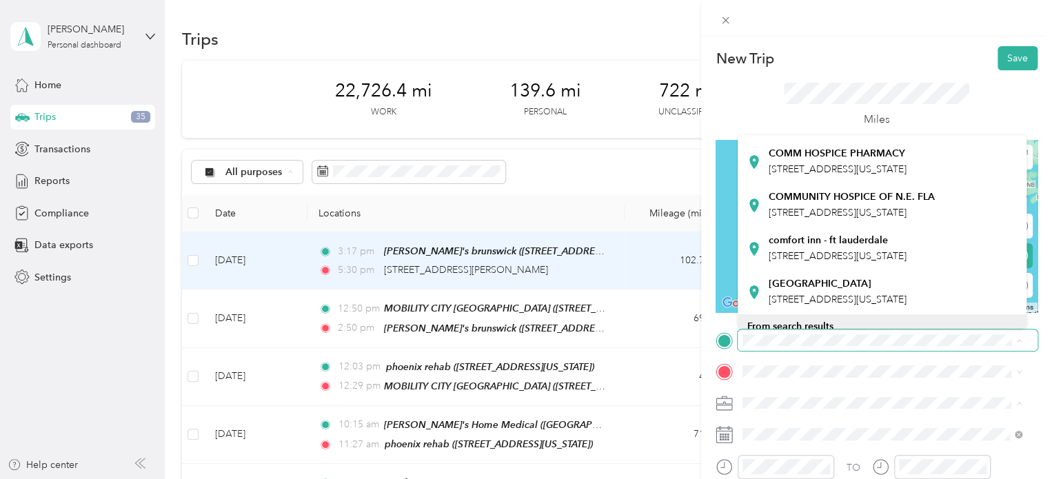
scroll to position [119, 0]
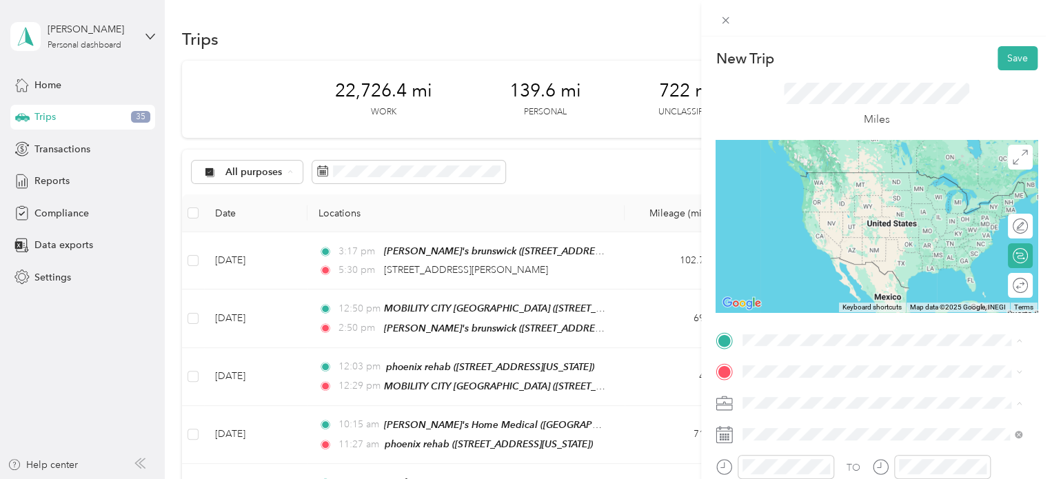
click at [877, 209] on span "[STREET_ADDRESS][US_STATE]" at bounding box center [837, 204] width 138 height 12
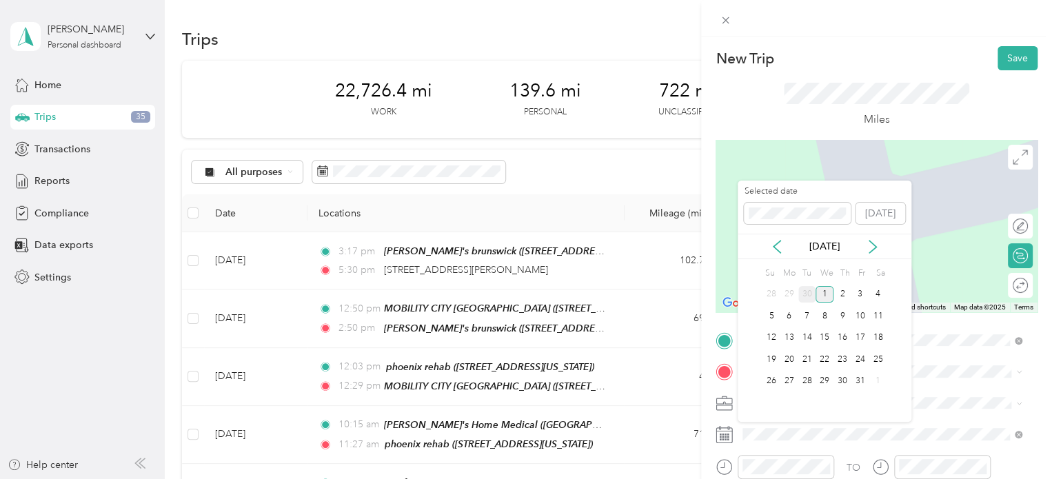
click at [802, 293] on div "30" at bounding box center [807, 294] width 18 height 17
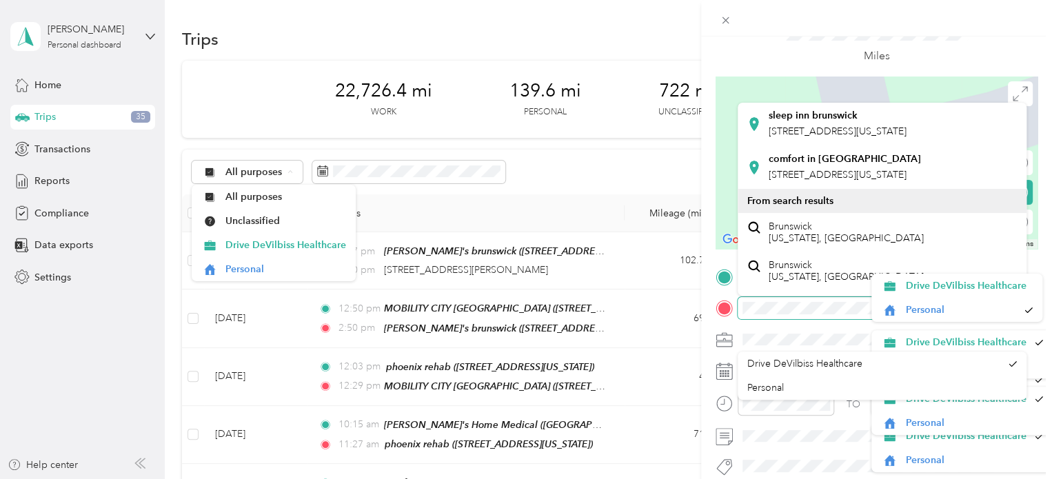
scroll to position [207, 0]
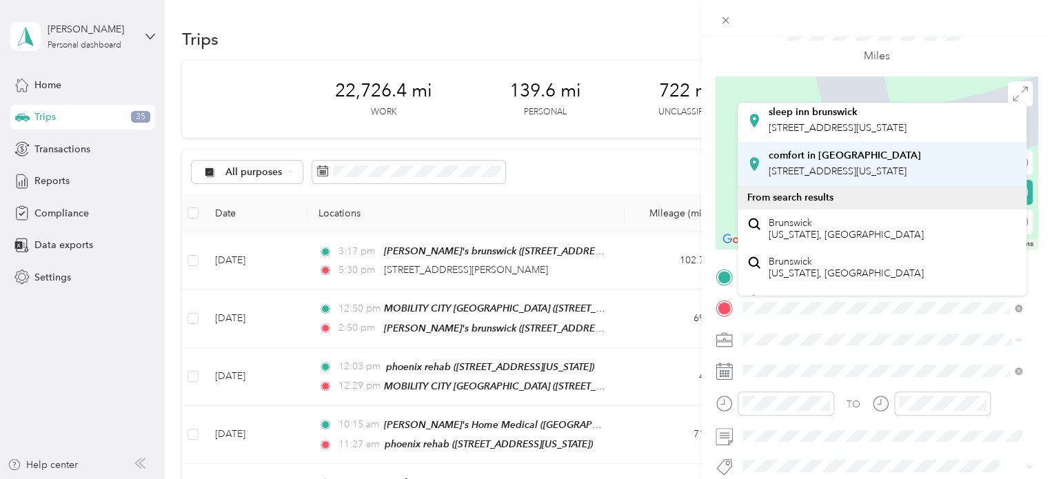
click at [821, 178] on div "comfort in [GEOGRAPHIC_DATA] [STREET_ADDRESS][US_STATE]" at bounding box center [844, 164] width 152 height 29
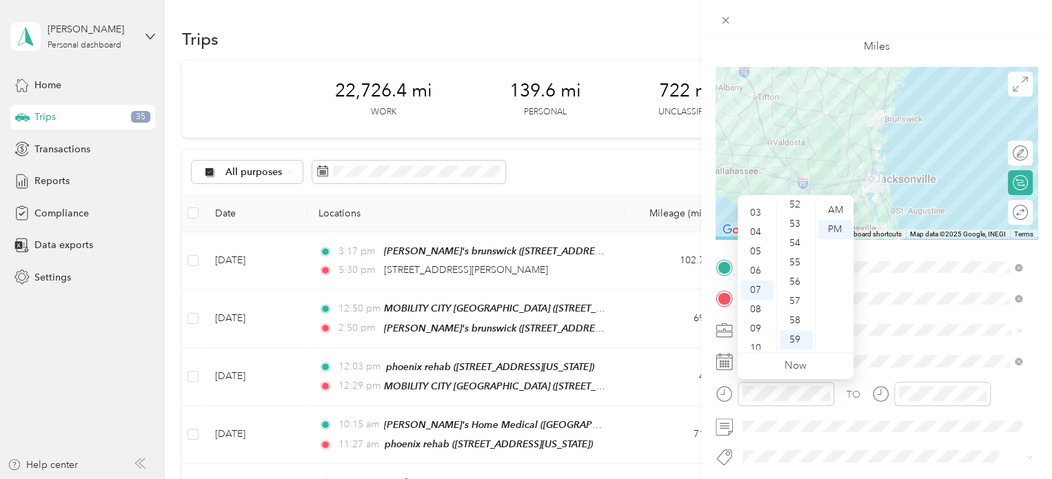
scroll to position [0, 0]
click at [757, 244] on div "02" at bounding box center [756, 248] width 33 height 19
click at [792, 210] on div "43" at bounding box center [795, 214] width 33 height 19
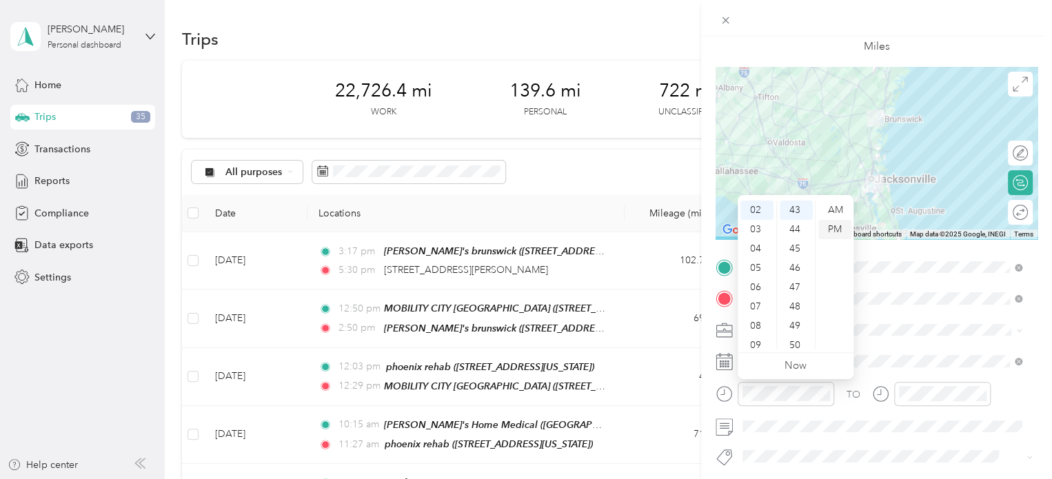
click at [830, 226] on div "PM" at bounding box center [834, 229] width 33 height 19
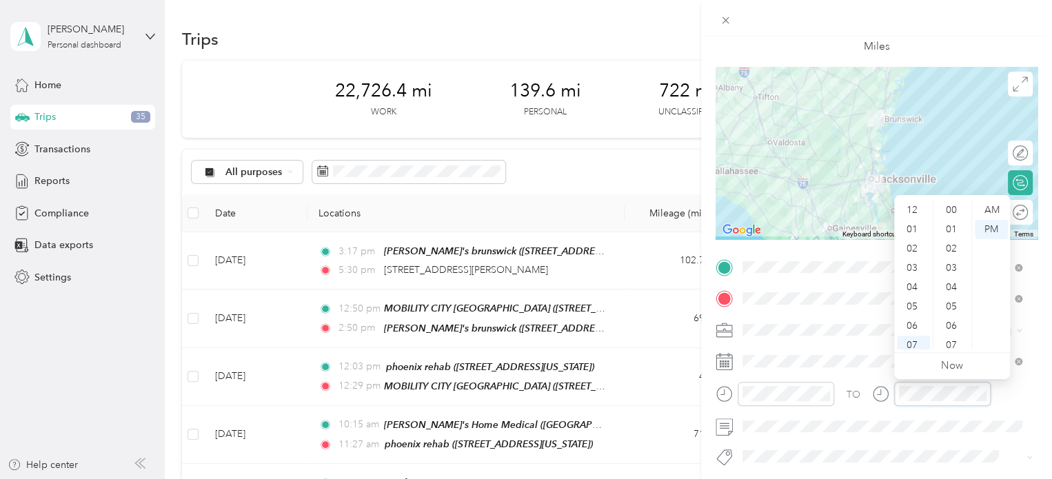
scroll to position [1009, 0]
click at [910, 205] on div "04" at bounding box center [913, 204] width 33 height 19
click at [950, 205] on div "10" at bounding box center [952, 212] width 33 height 19
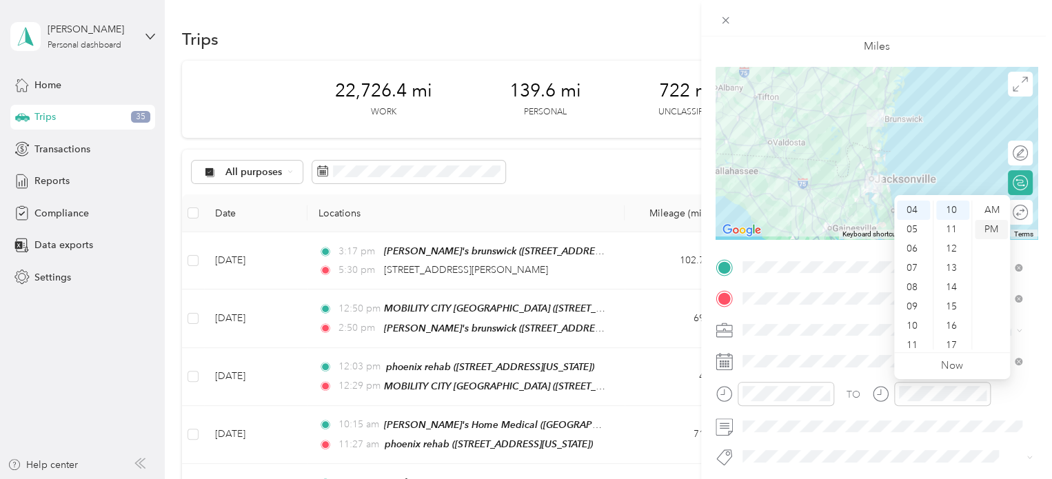
click at [993, 226] on div "PM" at bounding box center [990, 229] width 33 height 19
click at [1008, 46] on div "Miles" at bounding box center [876, 32] width 322 height 70
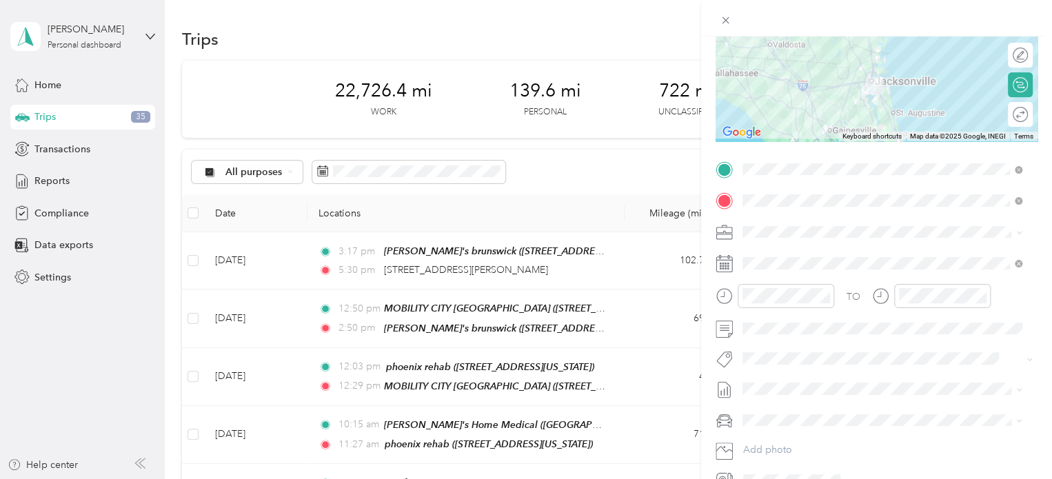
scroll to position [0, 0]
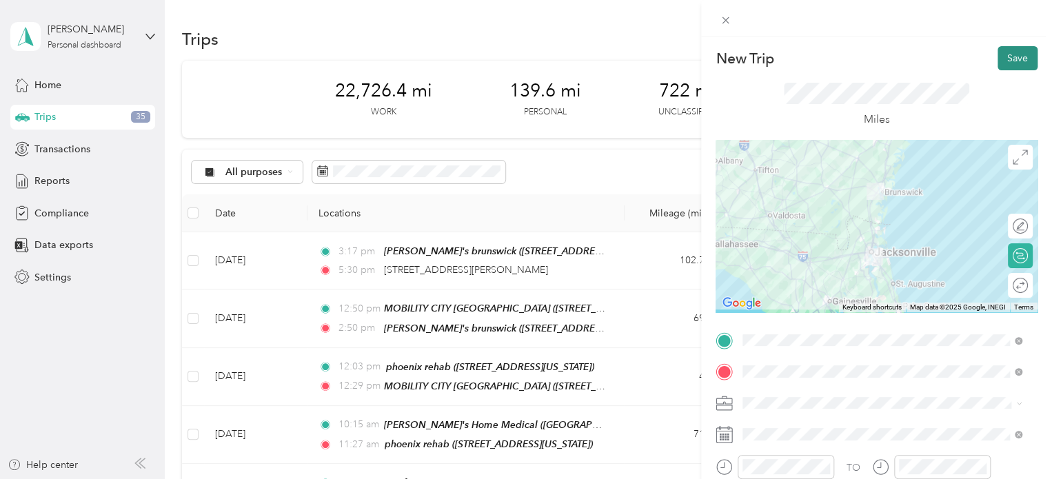
click at [1003, 52] on button "Save" at bounding box center [1017, 58] width 40 height 24
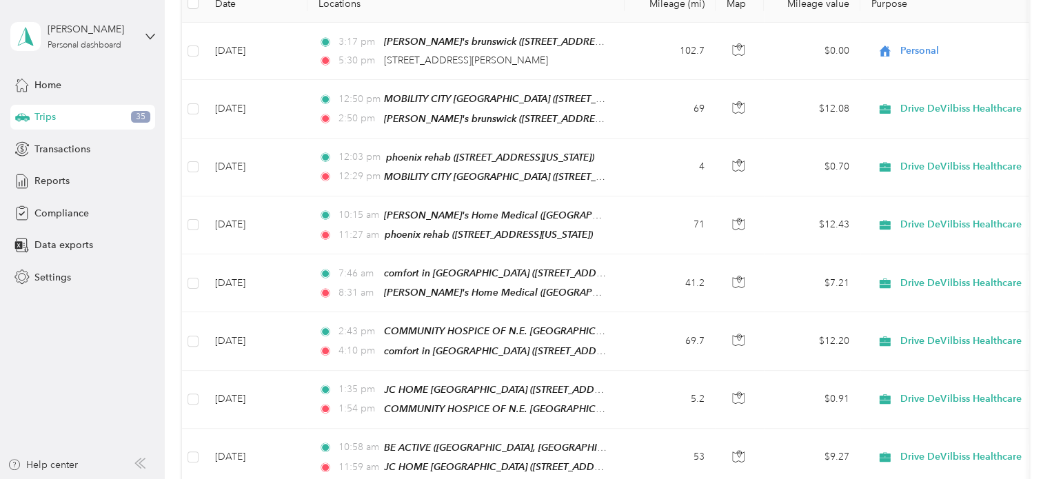
scroll to position [182, 0]
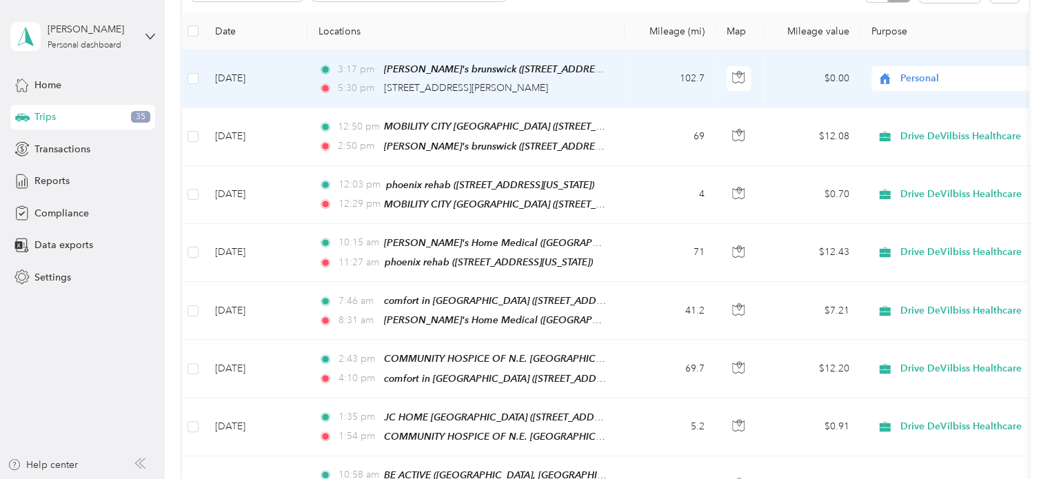
click at [918, 81] on span "Personal" at bounding box center [963, 78] width 126 height 15
click at [919, 97] on span "Drive DeVilbiss Healthcare" at bounding box center [968, 103] width 127 height 14
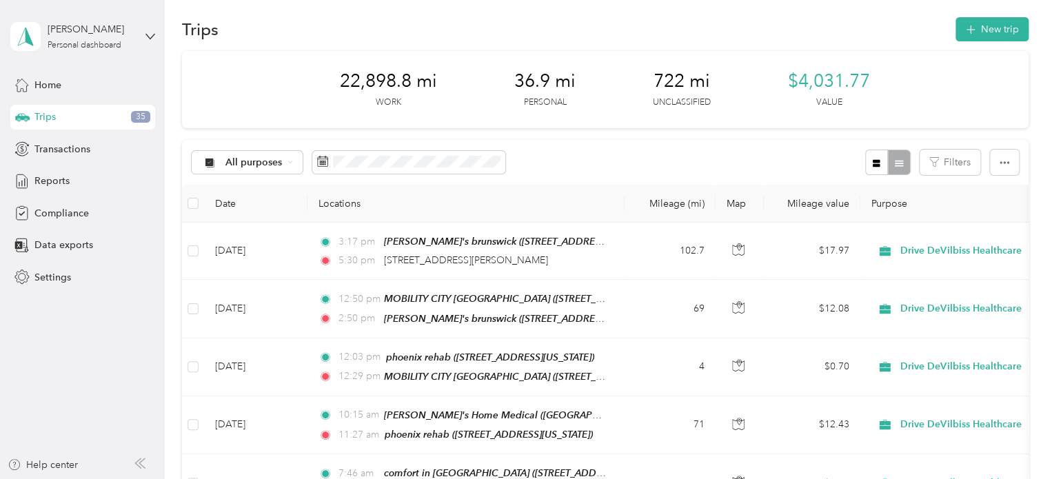
scroll to position [8, 0]
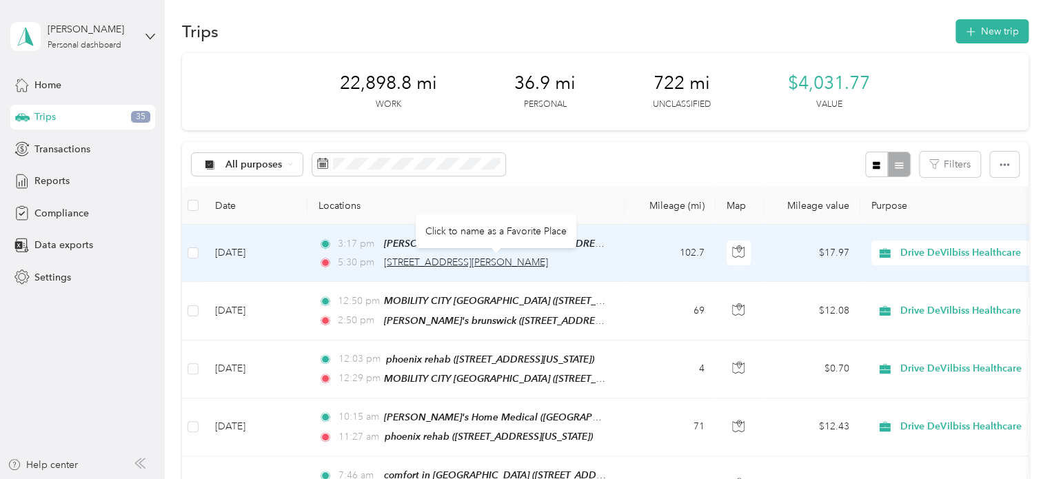
click at [494, 260] on span "[STREET_ADDRESS][PERSON_NAME]" at bounding box center [466, 262] width 164 height 12
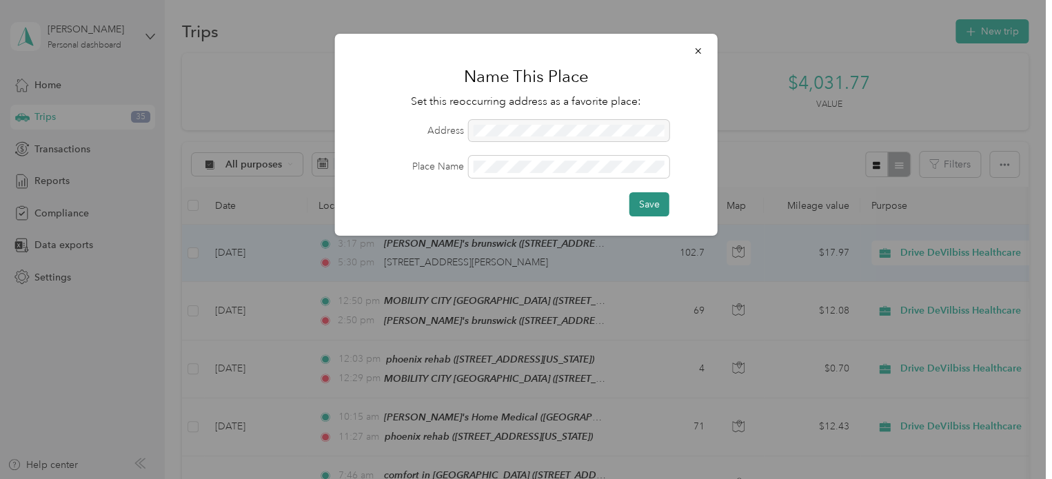
click at [651, 198] on button "Save" at bounding box center [649, 204] width 40 height 24
